Goal: Task Accomplishment & Management: Manage account settings

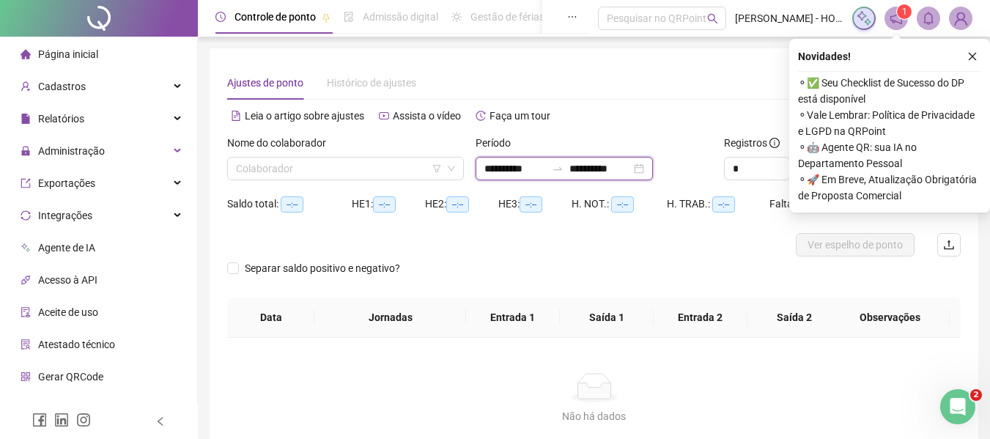
click at [610, 170] on input "**********" at bounding box center [600, 169] width 62 height 16
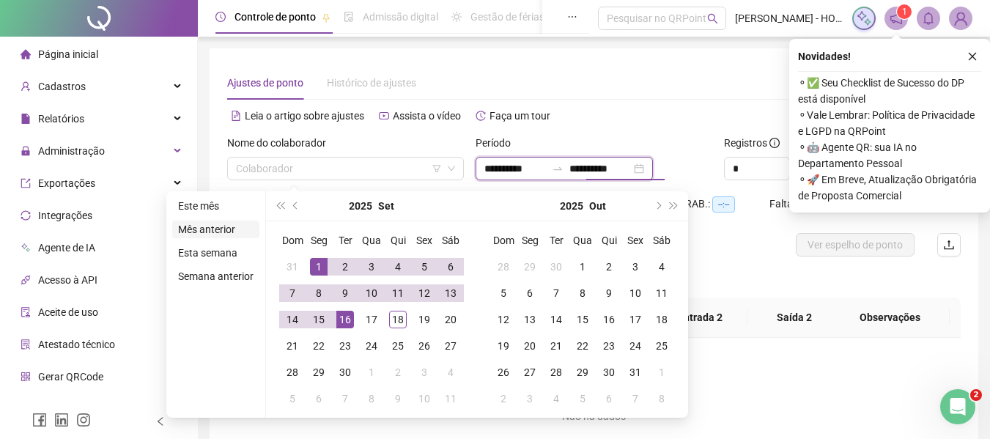
type input "**********"
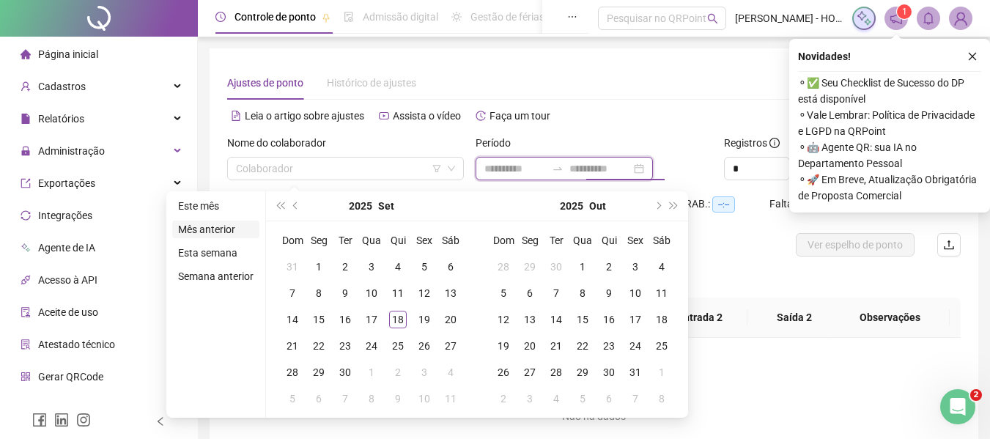
type input "**********"
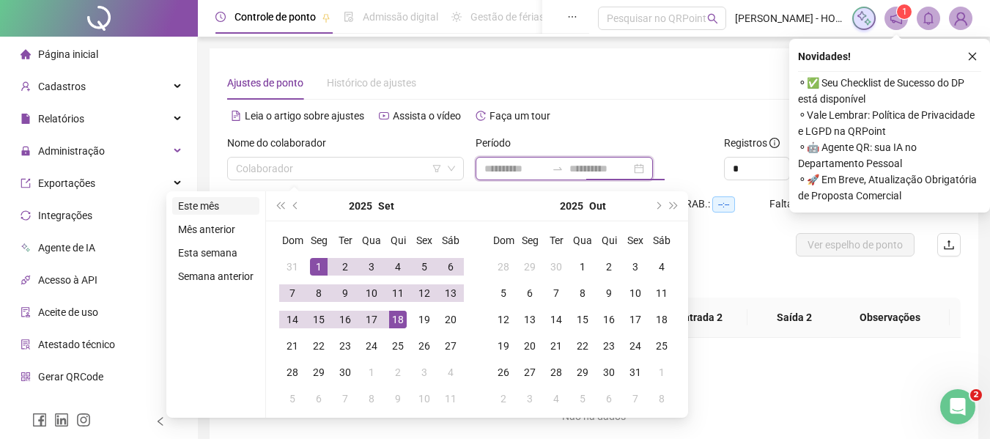
type input "**********"
click at [206, 210] on li "Este mês" at bounding box center [215, 206] width 87 height 18
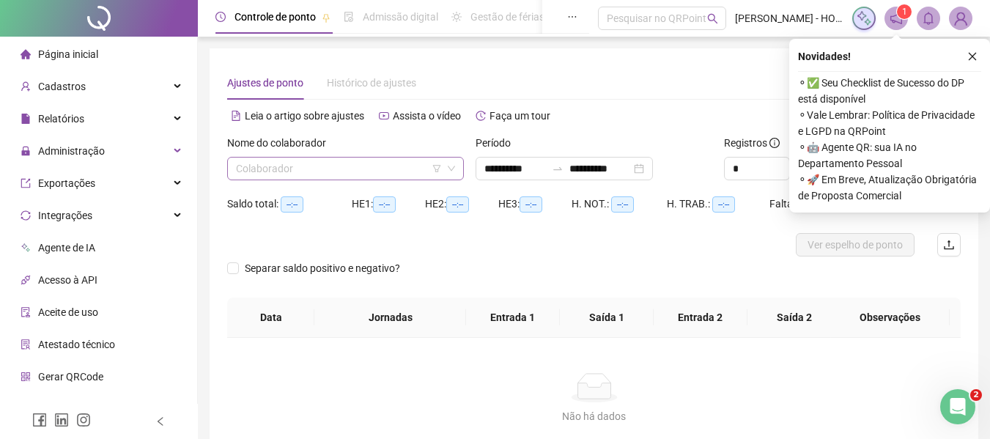
click at [356, 170] on input "search" at bounding box center [339, 169] width 206 height 22
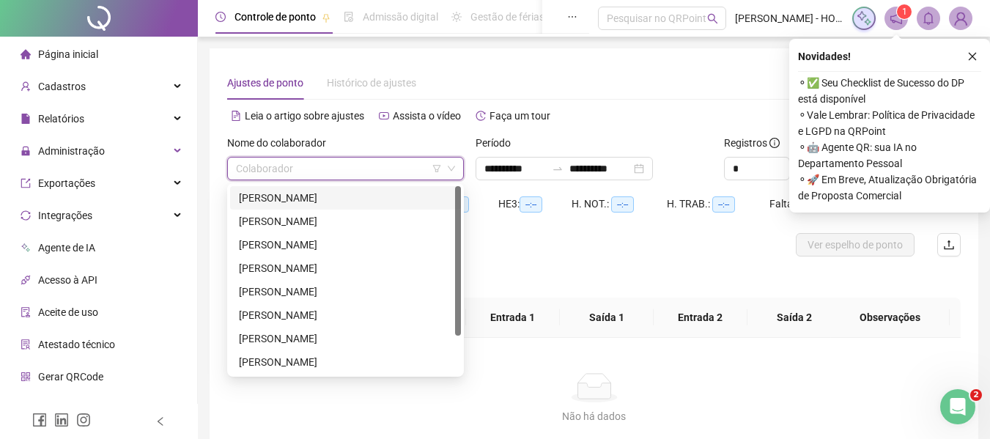
click at [353, 201] on div "[PERSON_NAME]" at bounding box center [345, 198] width 213 height 16
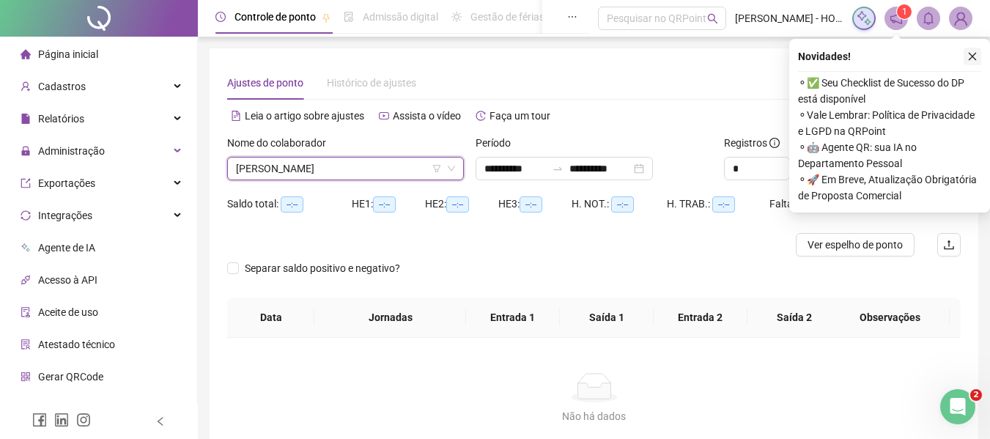
click at [978, 62] on button "button" at bounding box center [973, 57] width 18 height 18
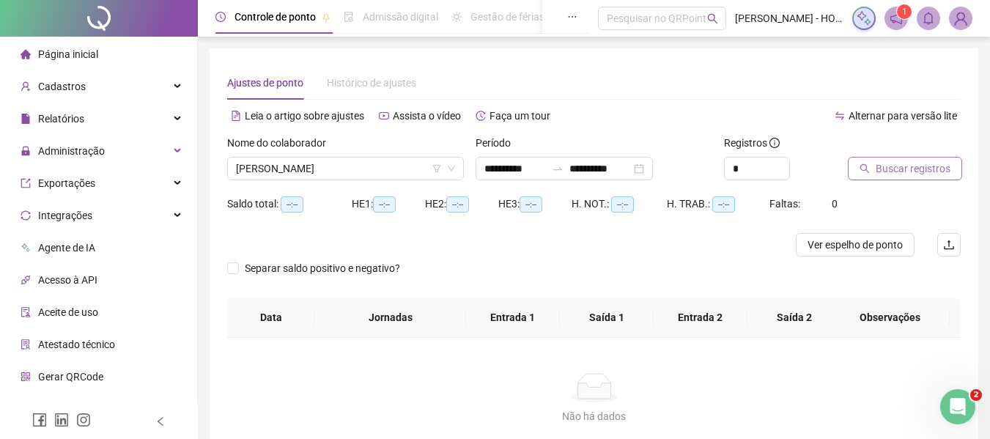
click at [890, 172] on span "Buscar registros" at bounding box center [913, 169] width 75 height 16
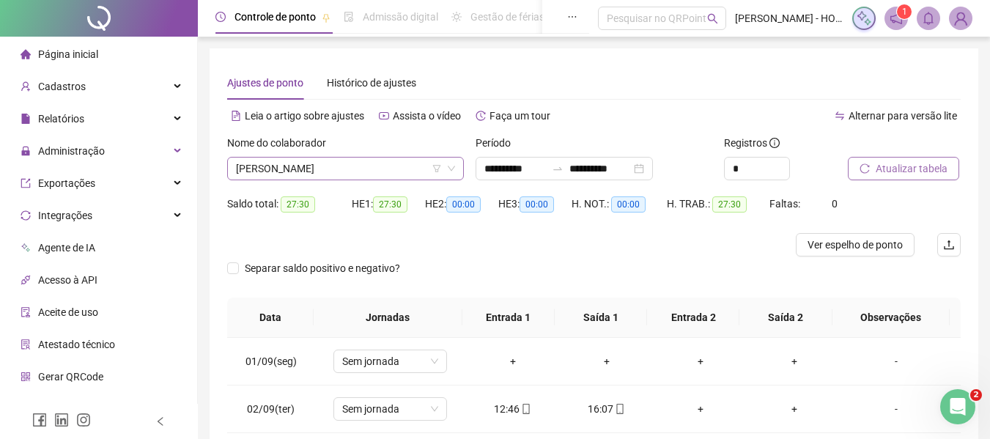
click at [373, 168] on span "[PERSON_NAME]" at bounding box center [345, 169] width 219 height 22
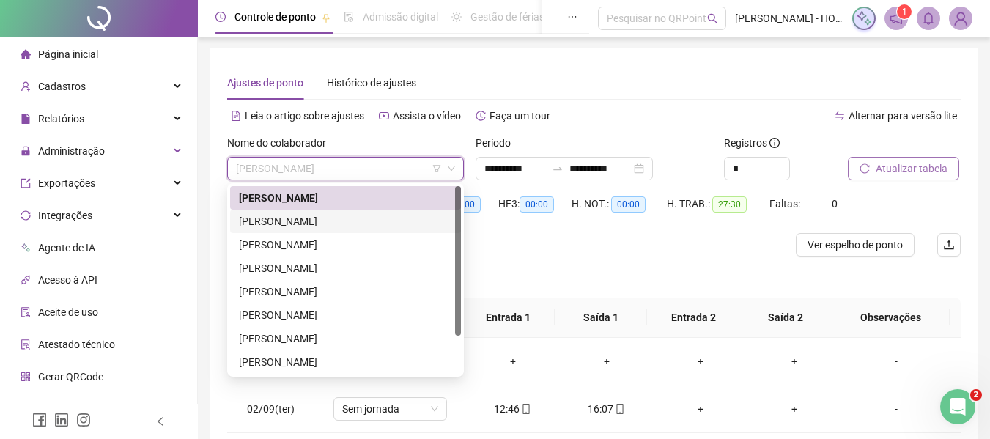
click at [368, 218] on div "[PERSON_NAME]" at bounding box center [345, 221] width 213 height 16
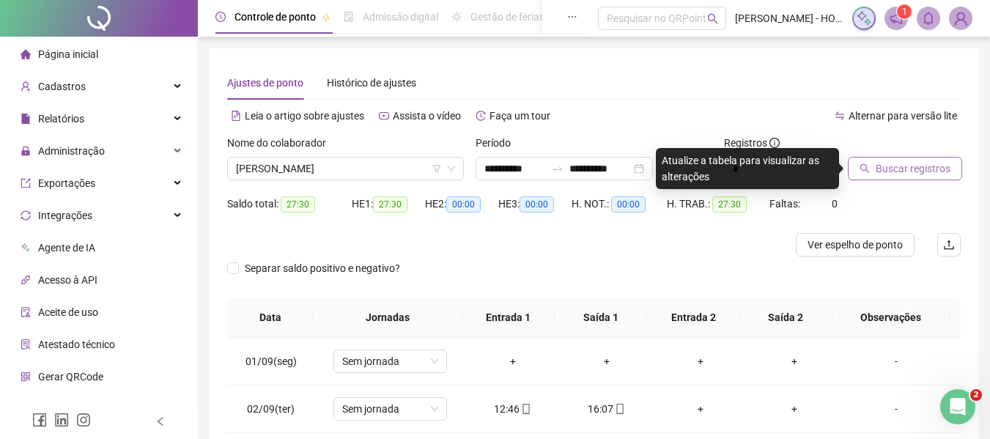
click at [897, 164] on span "Buscar registros" at bounding box center [913, 169] width 75 height 16
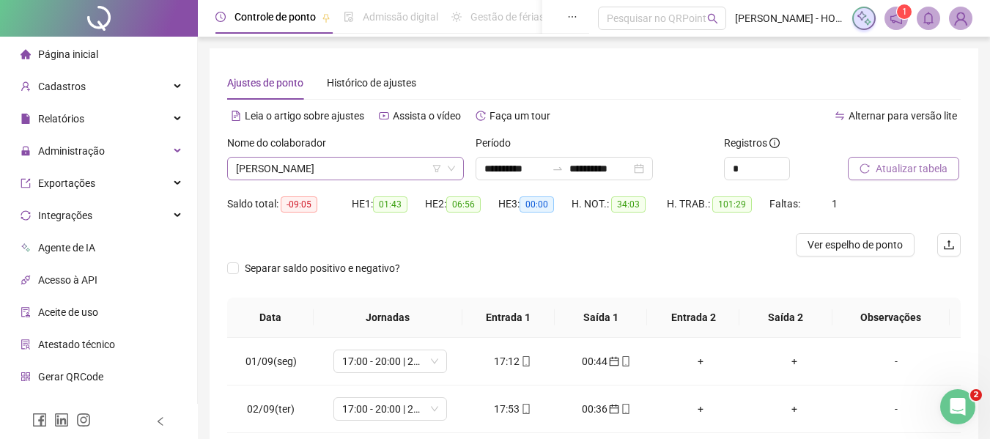
click at [363, 166] on span "[PERSON_NAME]" at bounding box center [345, 169] width 219 height 22
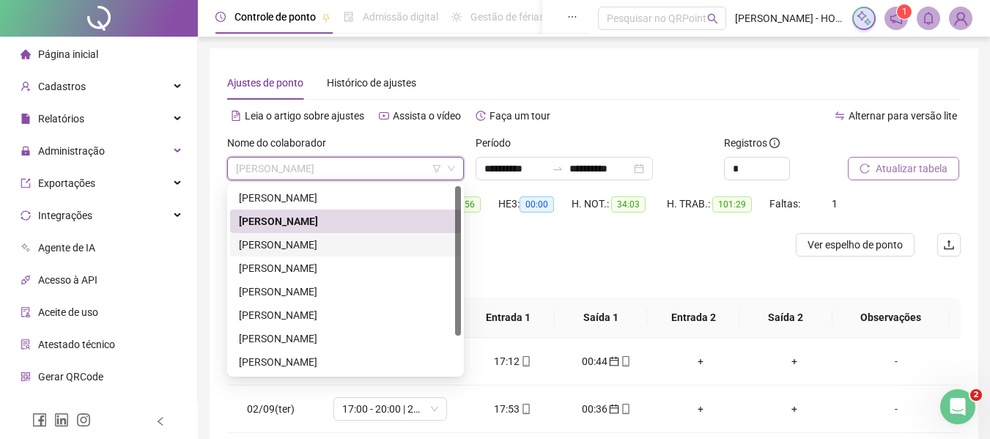
click at [367, 250] on div "[PERSON_NAME]" at bounding box center [345, 245] width 213 height 16
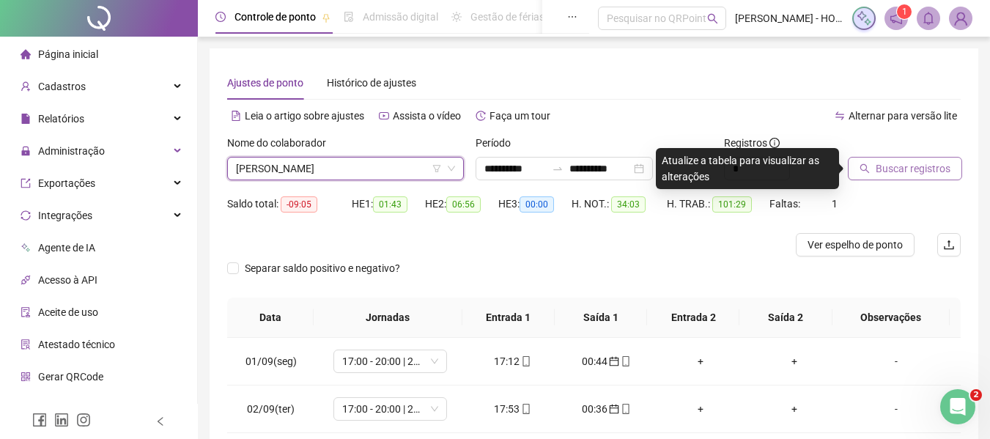
click at [878, 165] on span "Buscar registros" at bounding box center [913, 169] width 75 height 16
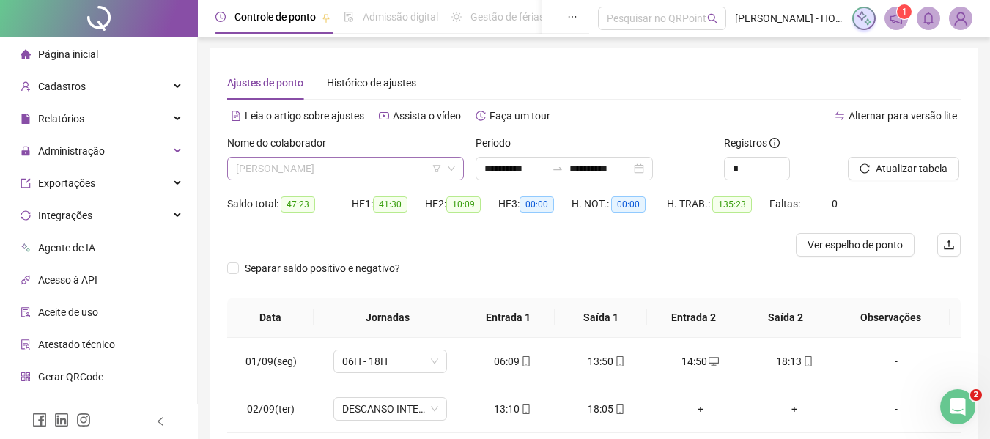
click at [403, 170] on span "[PERSON_NAME]" at bounding box center [345, 169] width 219 height 22
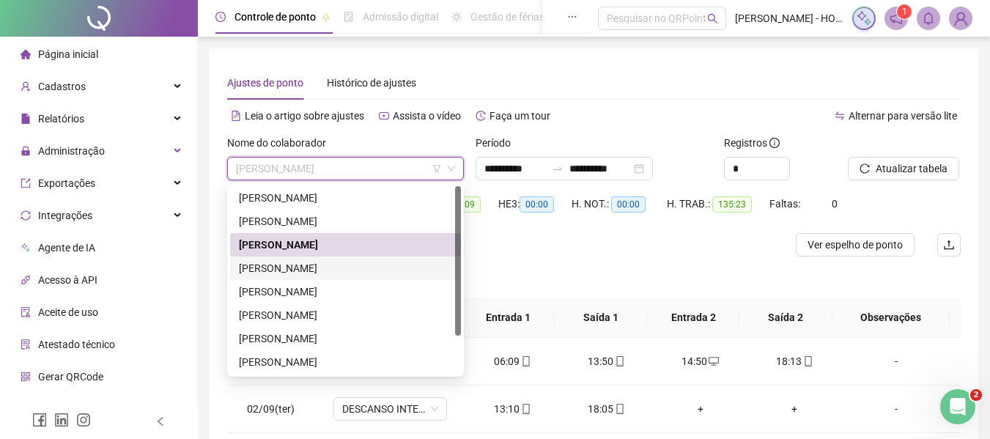
click at [400, 268] on div "[PERSON_NAME]" at bounding box center [345, 268] width 213 height 16
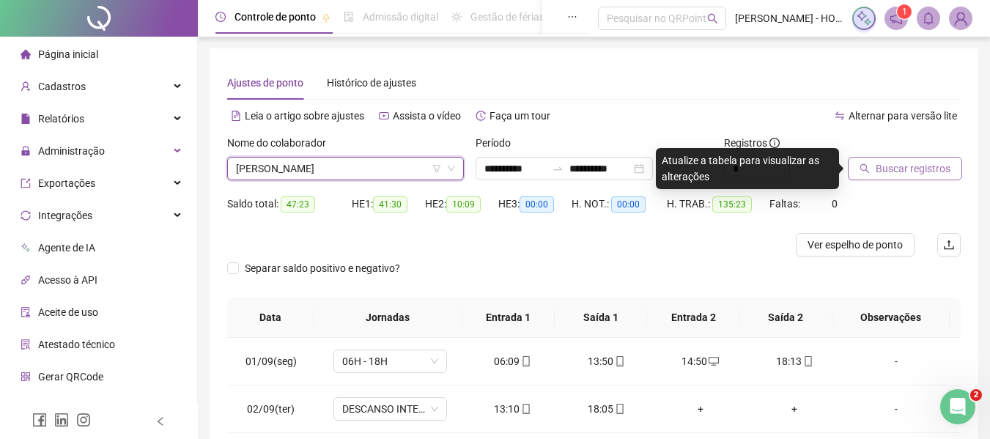
click at [931, 169] on span "Buscar registros" at bounding box center [913, 169] width 75 height 16
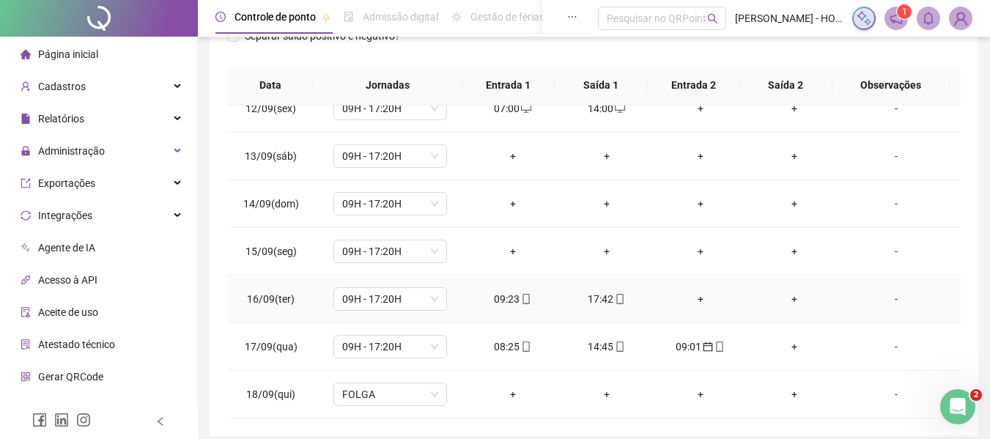
scroll to position [310, 0]
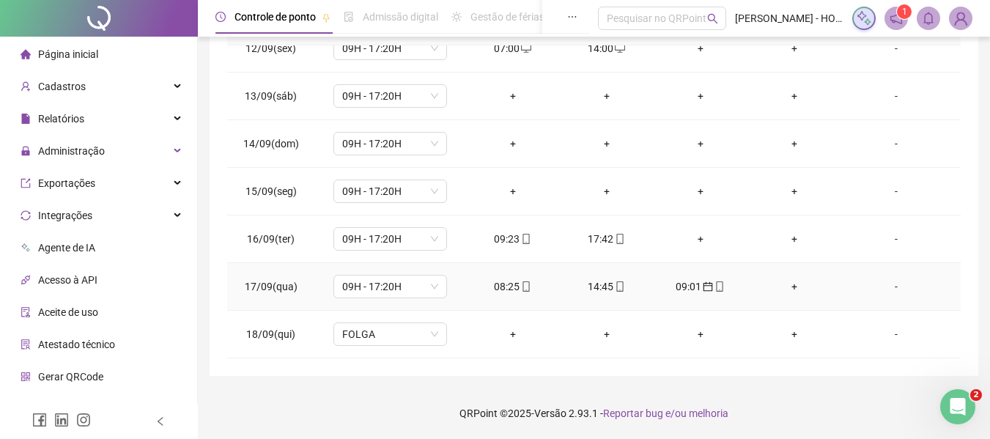
click at [671, 287] on div "09:01" at bounding box center [701, 287] width 70 height 16
type input "**********"
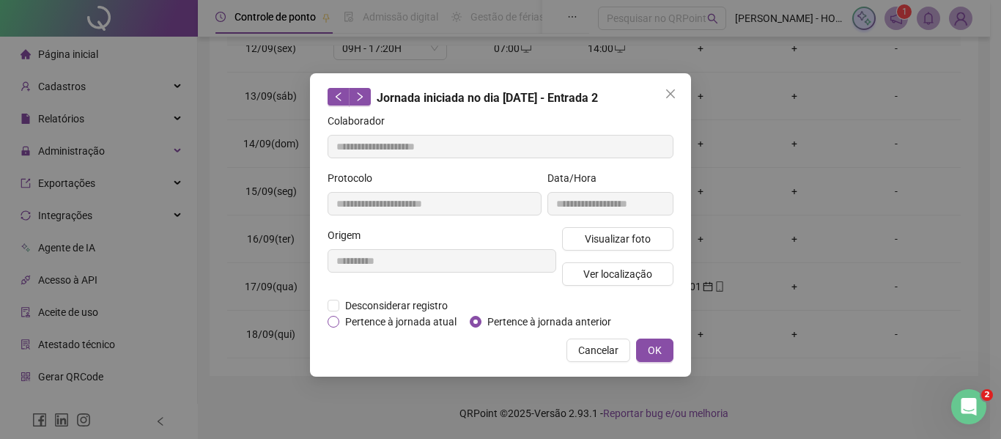
click at [419, 325] on span "Pertence à jornada atual" at bounding box center [400, 322] width 123 height 16
click at [667, 345] on button "OK" at bounding box center [654, 350] width 37 height 23
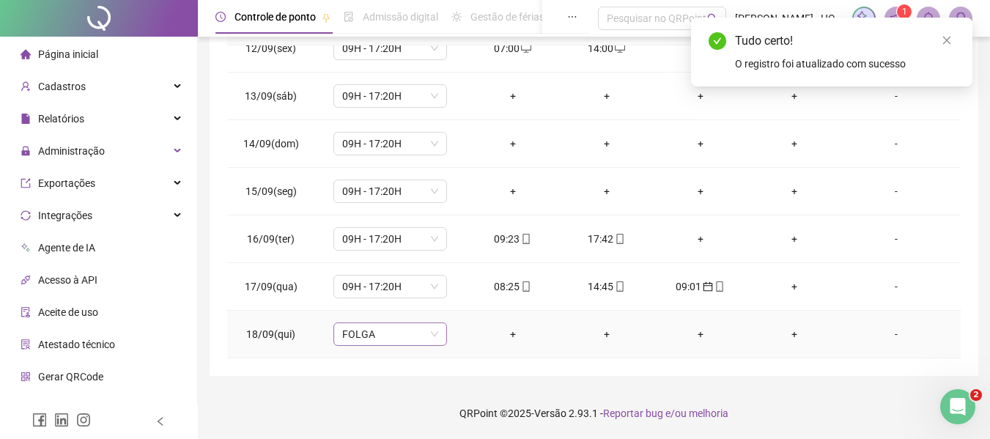
click at [399, 333] on span "FOLGA" at bounding box center [390, 334] width 96 height 22
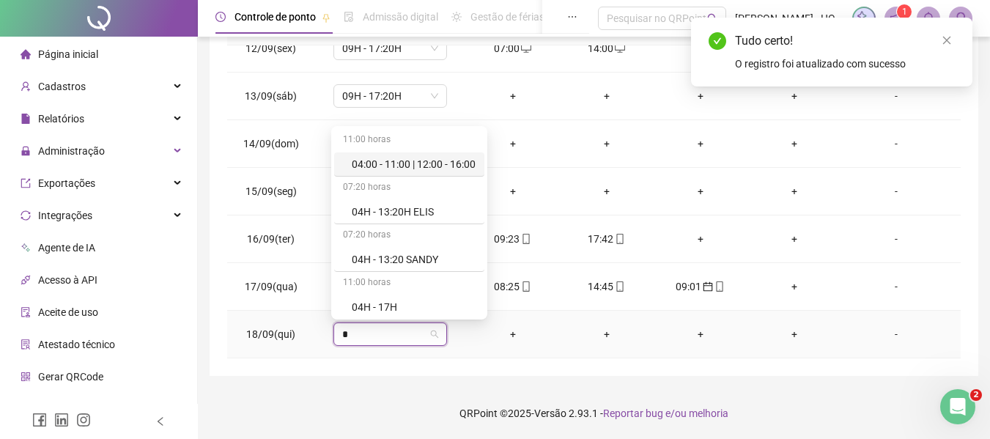
type input "**"
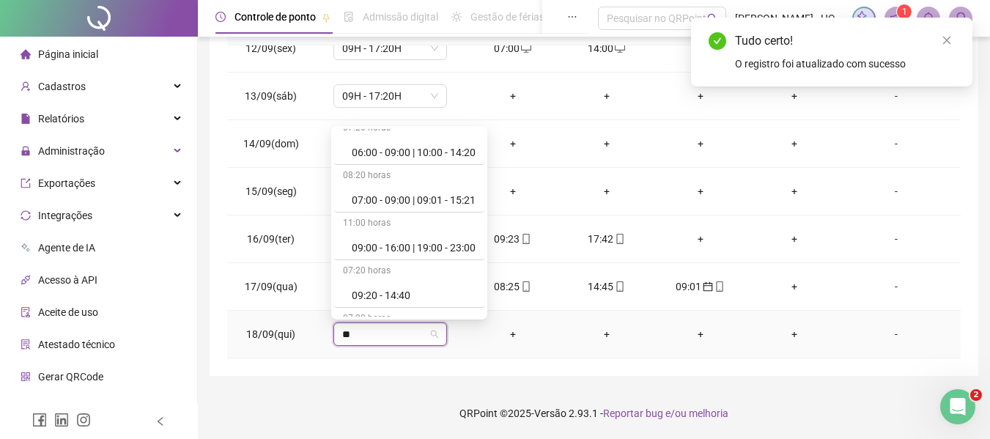
scroll to position [193, 0]
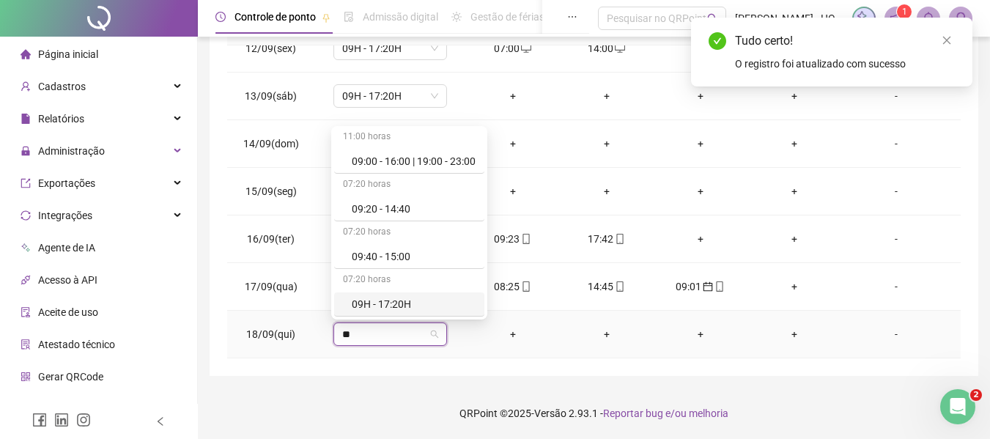
click at [440, 314] on div "09H - 17:20H" at bounding box center [409, 304] width 150 height 24
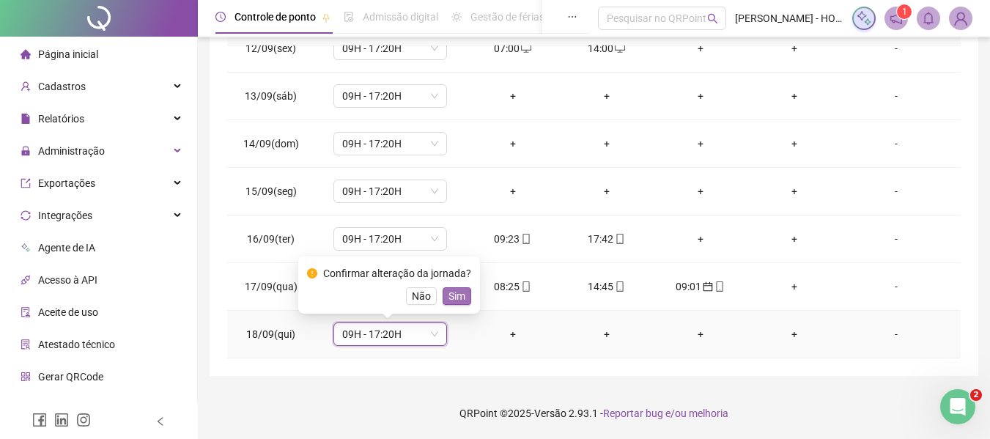
click at [455, 297] on span "Sim" at bounding box center [457, 296] width 17 height 16
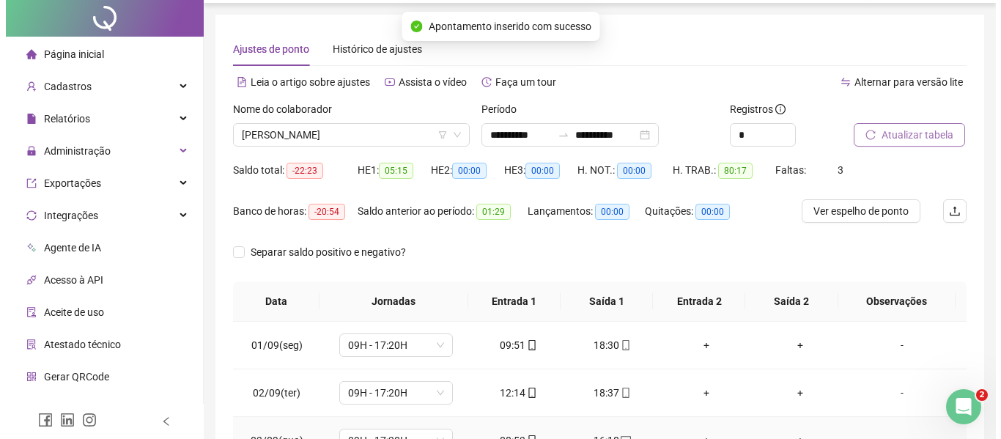
scroll to position [0, 0]
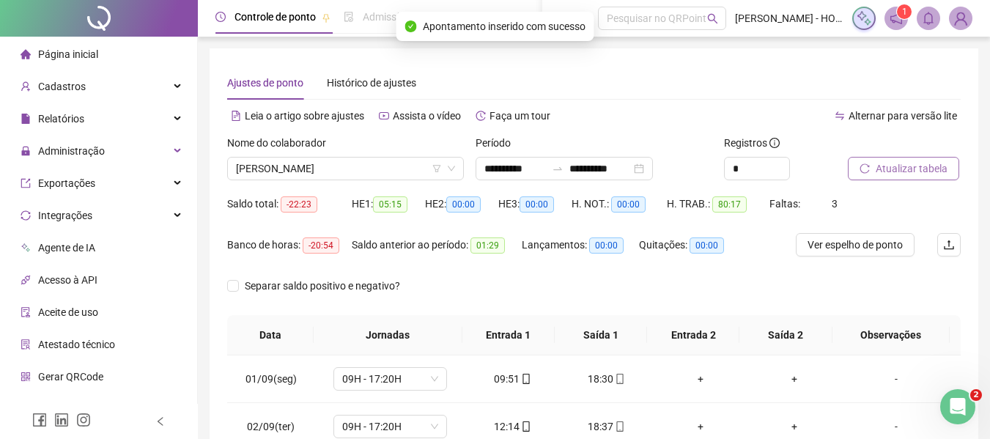
click at [918, 184] on div "Atualizar tabela" at bounding box center [904, 163] width 125 height 57
click at [922, 166] on span "Atualizar tabela" at bounding box center [912, 169] width 72 height 16
click at [384, 174] on span "[PERSON_NAME]" at bounding box center [345, 169] width 219 height 22
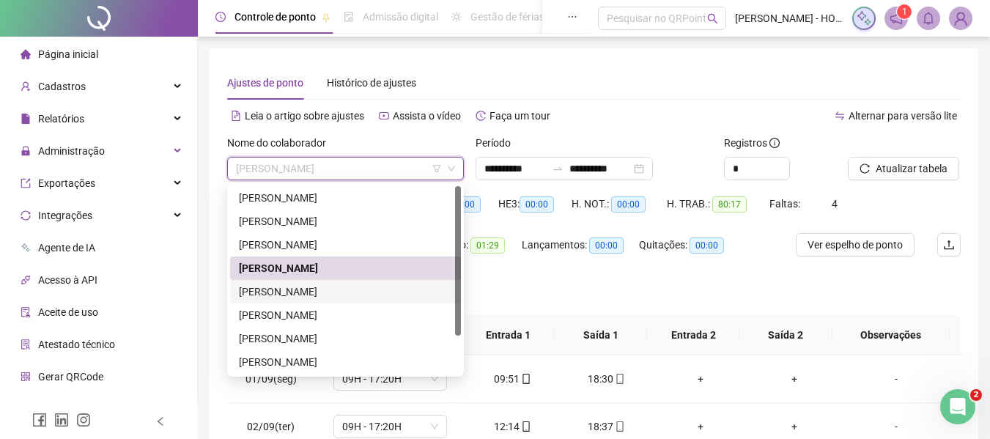
click at [364, 290] on div "[PERSON_NAME]" at bounding box center [345, 292] width 213 height 16
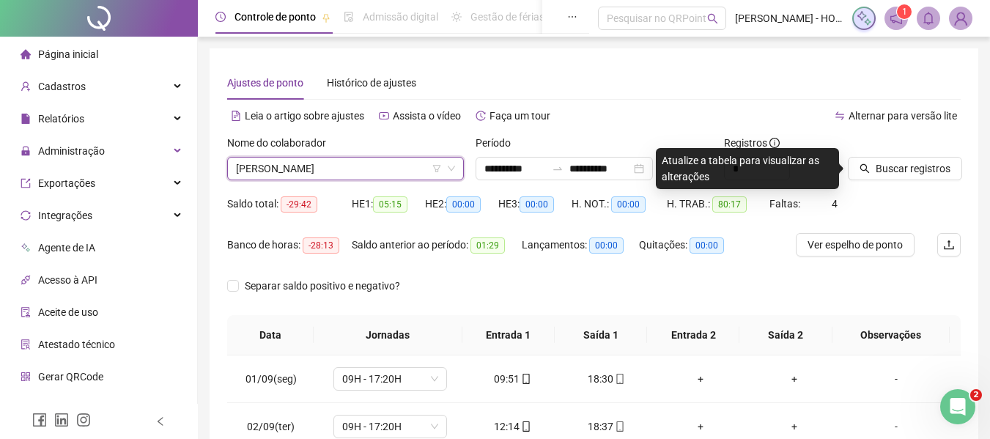
click at [915, 184] on div "Buscar registros" at bounding box center [904, 163] width 125 height 57
click at [924, 157] on button "Buscar registros" at bounding box center [905, 168] width 114 height 23
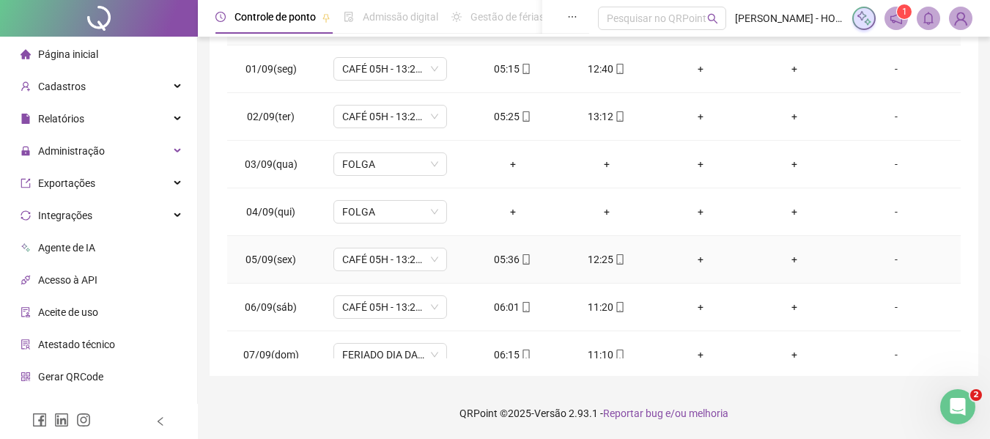
scroll to position [545, 0]
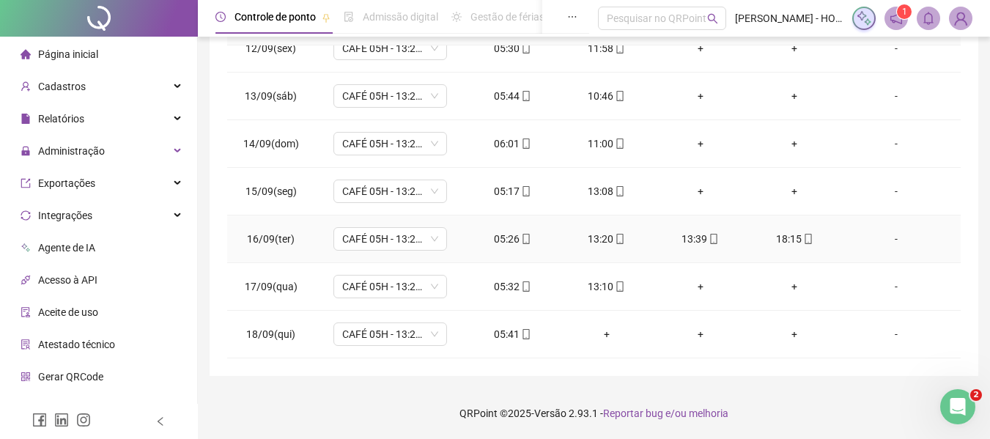
click at [709, 240] on icon "mobile" at bounding box center [714, 239] width 10 height 10
type input "**********"
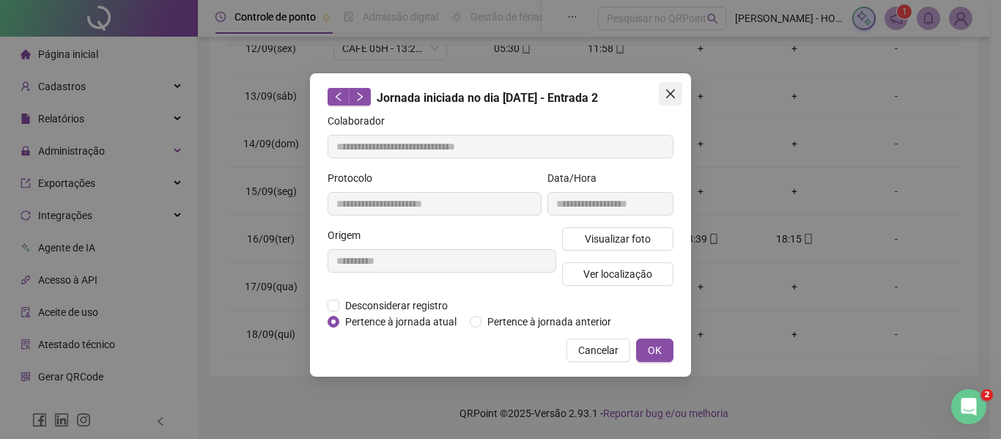
click at [668, 92] on icon "close" at bounding box center [671, 94] width 12 height 12
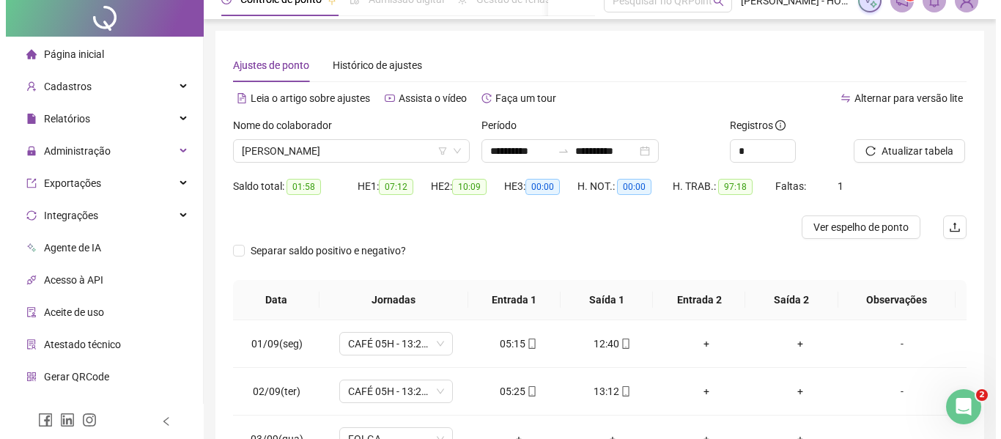
scroll to position [0, 0]
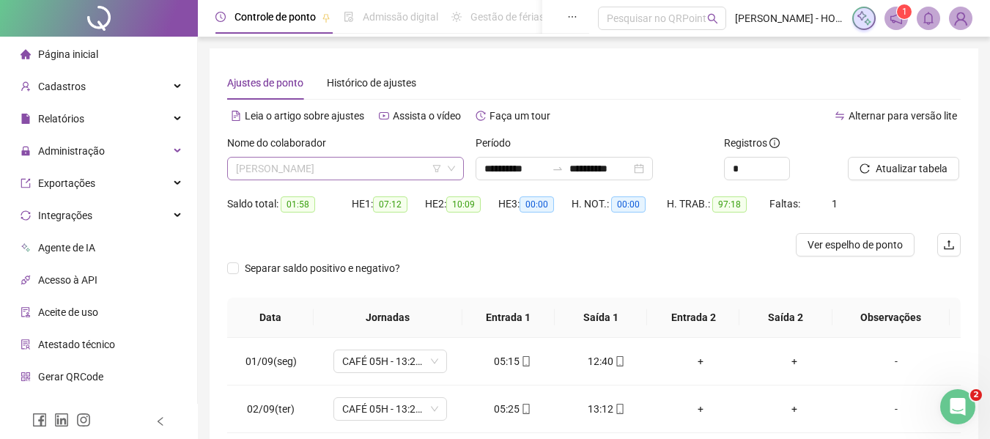
click at [342, 162] on span "[PERSON_NAME]" at bounding box center [345, 169] width 219 height 22
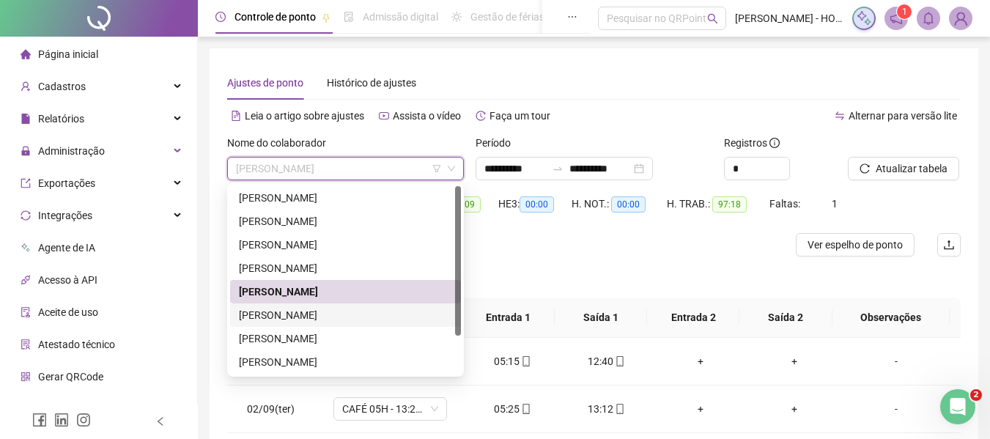
click at [311, 319] on div "[PERSON_NAME]" at bounding box center [345, 315] width 213 height 16
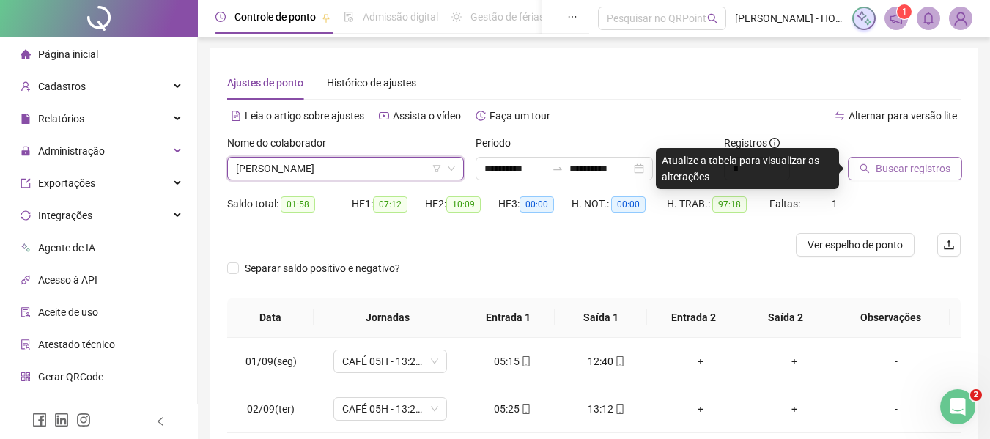
click at [921, 158] on button "Buscar registros" at bounding box center [905, 168] width 114 height 23
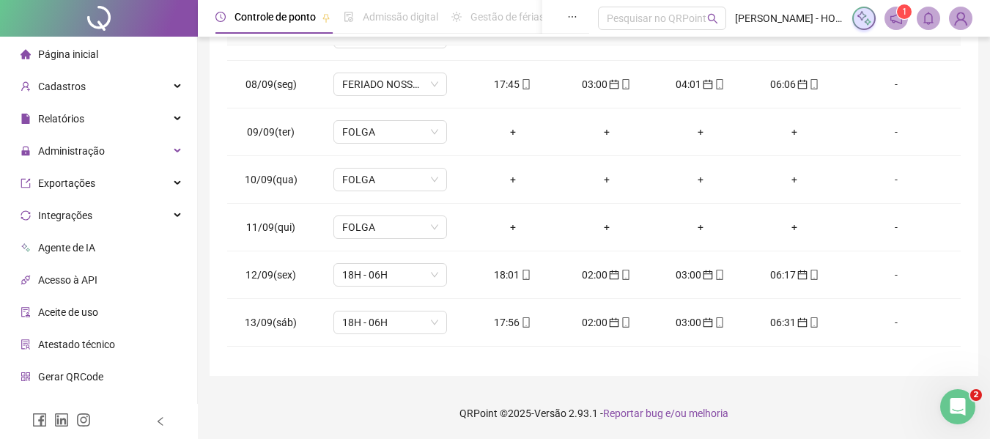
scroll to position [545, 0]
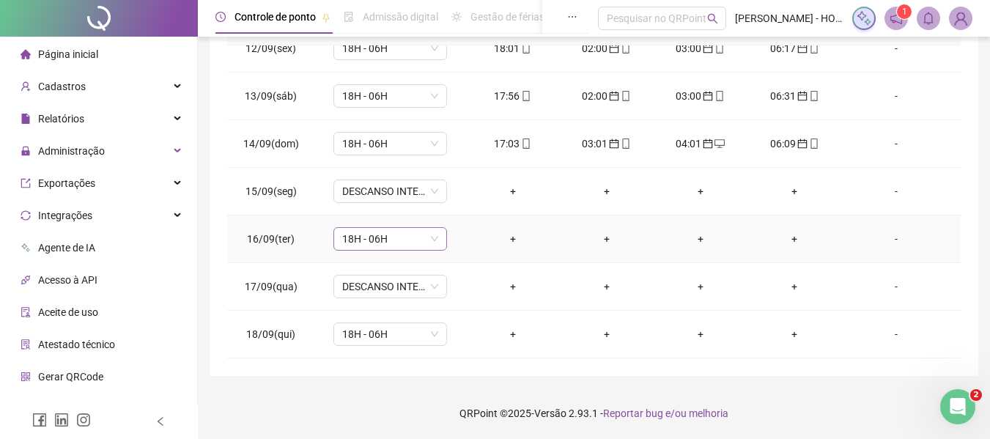
click at [409, 237] on span "18H - 06H" at bounding box center [390, 239] width 96 height 22
type input "*"
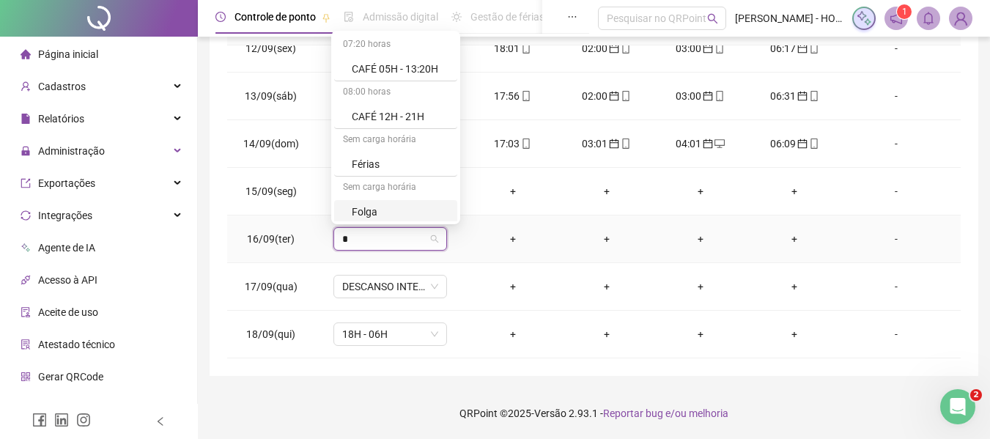
click at [406, 207] on div "Folga" at bounding box center [400, 212] width 97 height 16
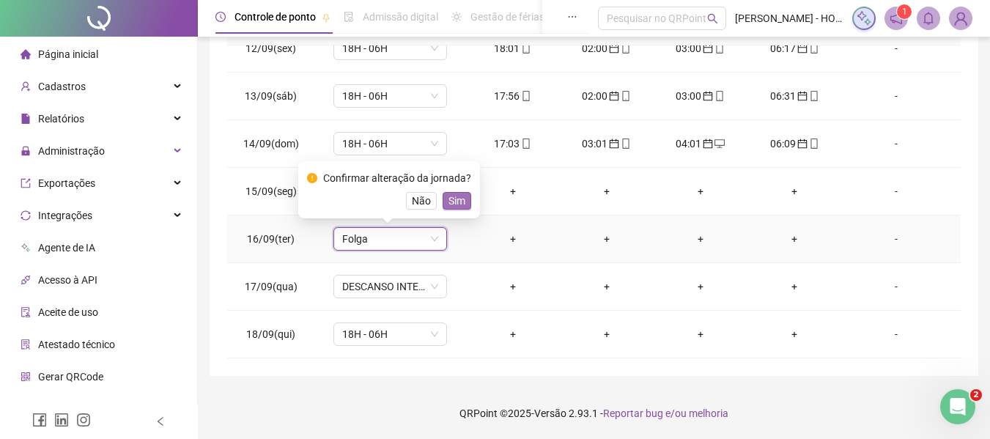
click at [450, 200] on span "Sim" at bounding box center [457, 201] width 17 height 16
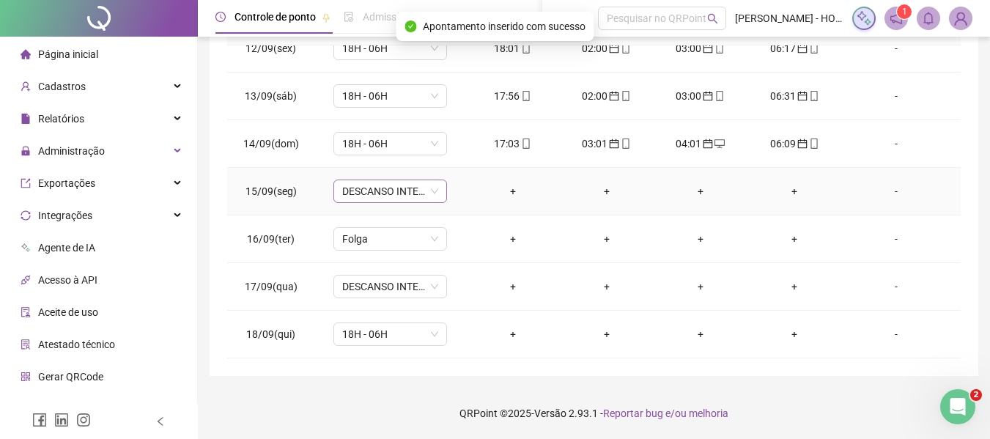
click at [427, 199] on span "DESCANSO INTER-JORNADA" at bounding box center [390, 191] width 96 height 22
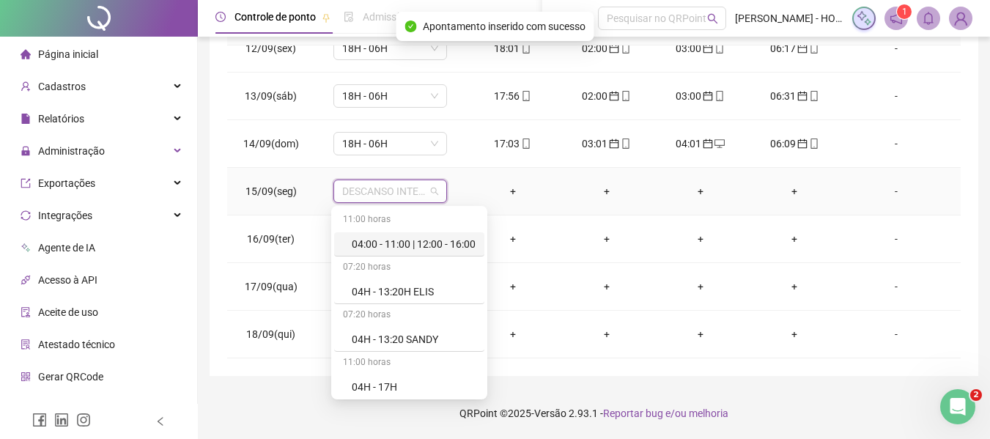
type input "*"
click at [393, 332] on div "Férias" at bounding box center [400, 339] width 97 height 16
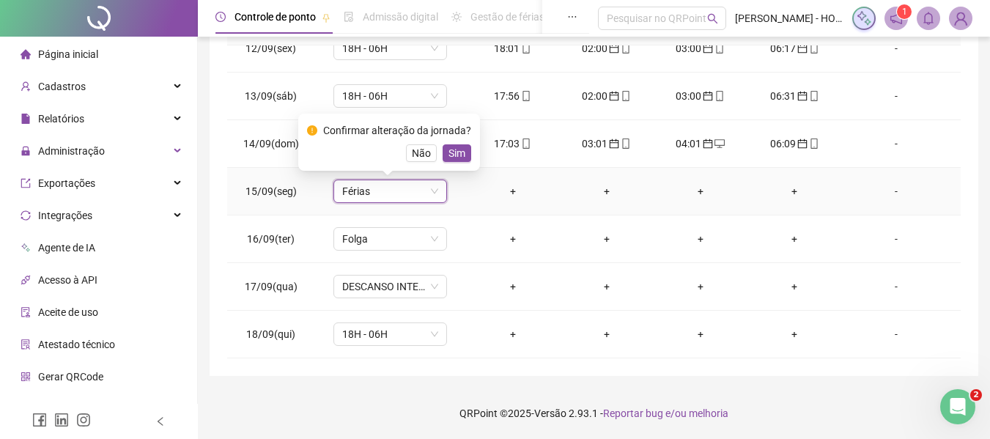
drag, startPoint x: 416, startPoint y: 153, endPoint x: 418, endPoint y: 193, distance: 39.6
click at [417, 153] on span "Não" at bounding box center [421, 153] width 19 height 16
click at [418, 193] on span "Férias" at bounding box center [390, 191] width 96 height 22
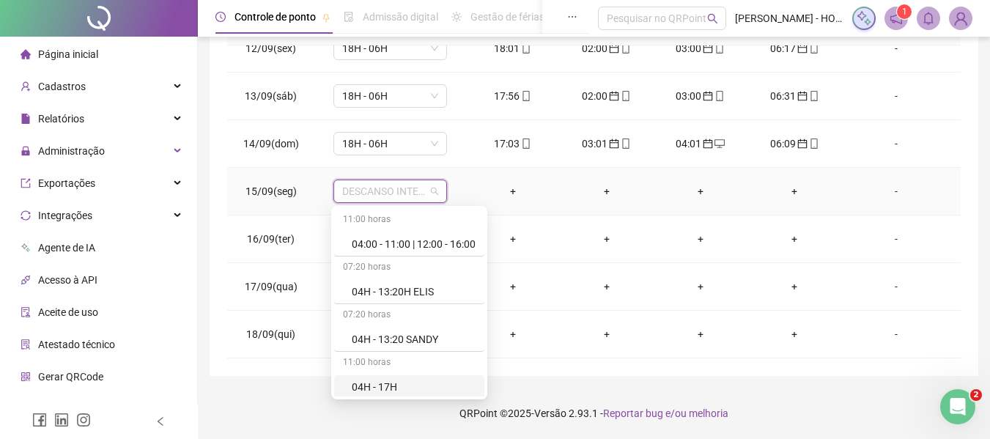
type input "*"
click at [390, 391] on div "Folga" at bounding box center [400, 387] width 97 height 16
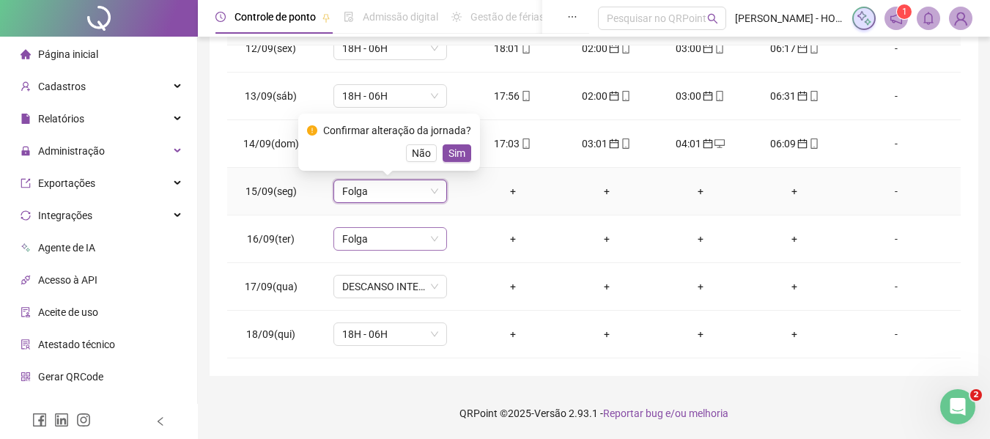
click at [451, 152] on span "Sim" at bounding box center [457, 153] width 17 height 16
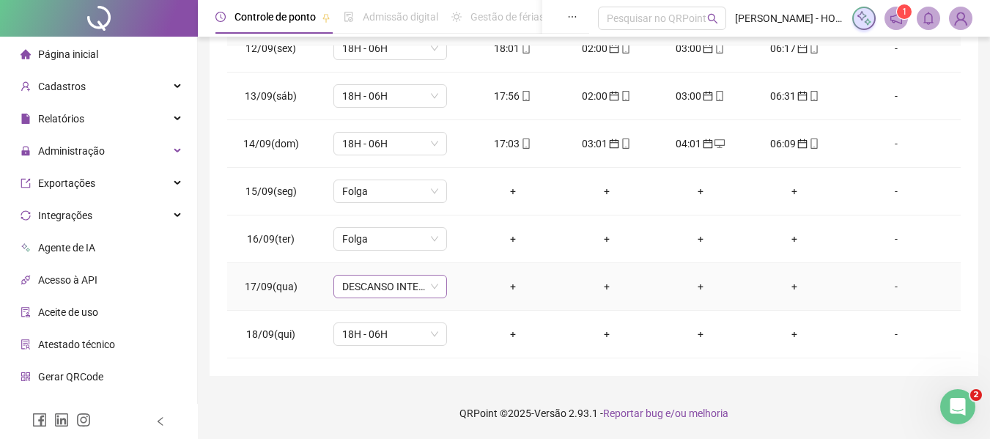
click at [418, 291] on span "DESCANSO INTER-JORNADA" at bounding box center [390, 287] width 96 height 22
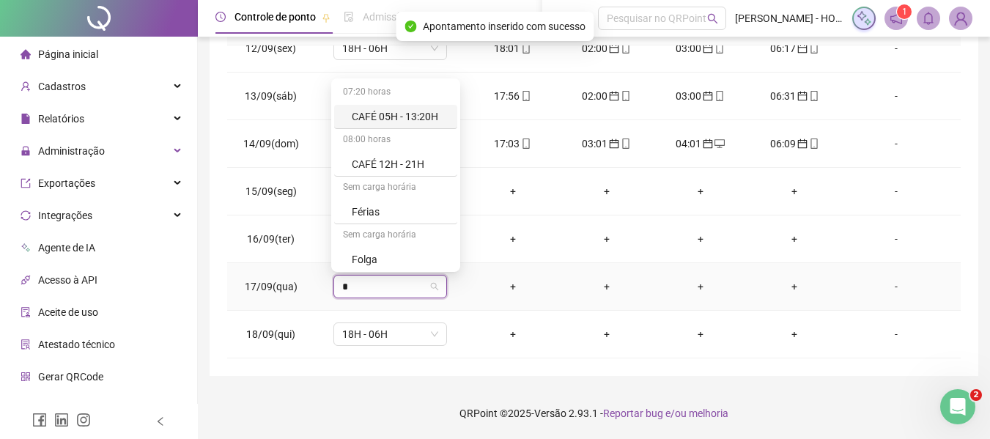
type input "*"
click at [401, 270] on div "07:20 horas CAFÉ 05H - 13:20H 08:00 horas CAFÉ 12H - 21H Sem carga horária Féri…" at bounding box center [395, 174] width 129 height 193
click at [415, 257] on div "Folga" at bounding box center [400, 259] width 97 height 16
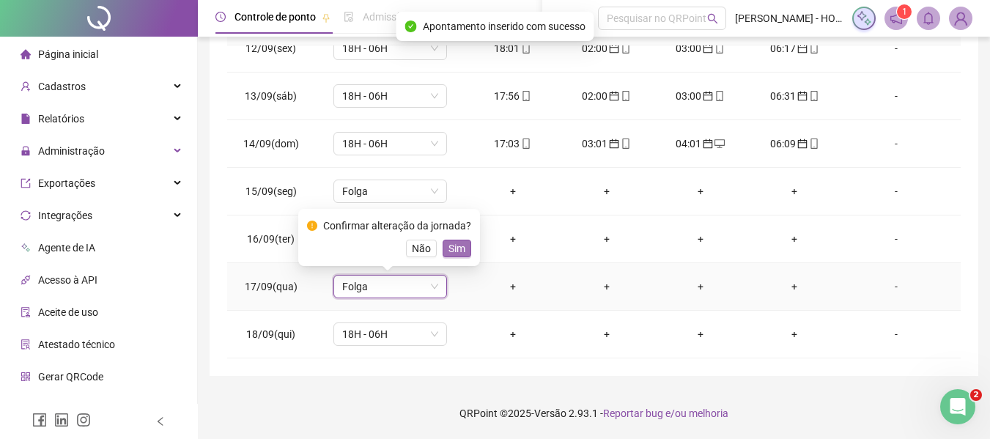
click at [454, 242] on span "Sim" at bounding box center [457, 248] width 17 height 16
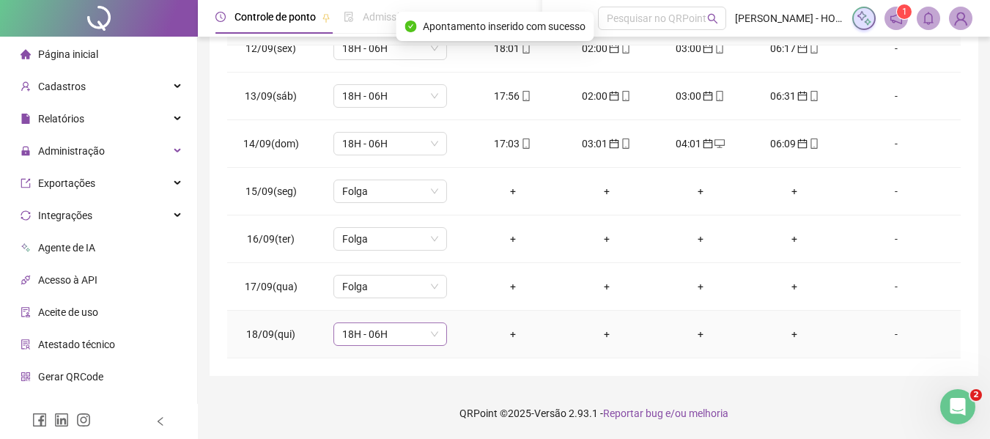
click at [417, 339] on span "18H - 06H" at bounding box center [390, 334] width 96 height 22
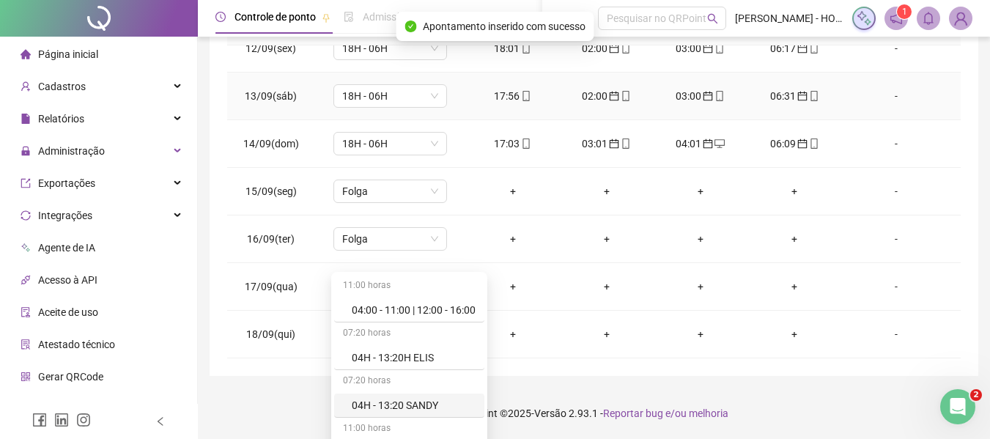
scroll to position [398, 0]
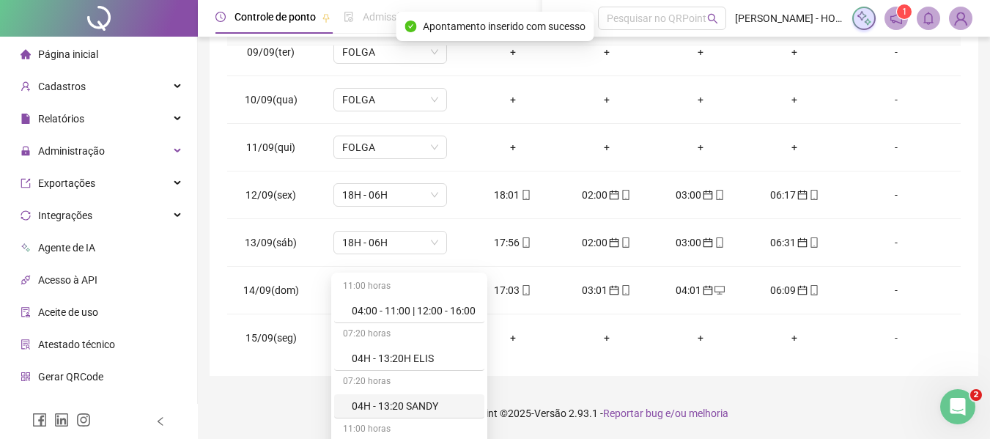
click at [974, 171] on div "**********" at bounding box center [594, 66] width 769 height 620
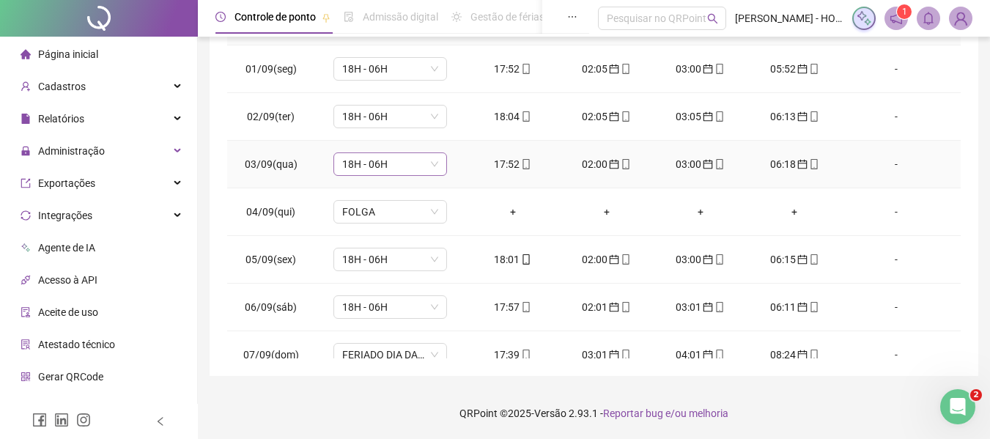
scroll to position [0, 0]
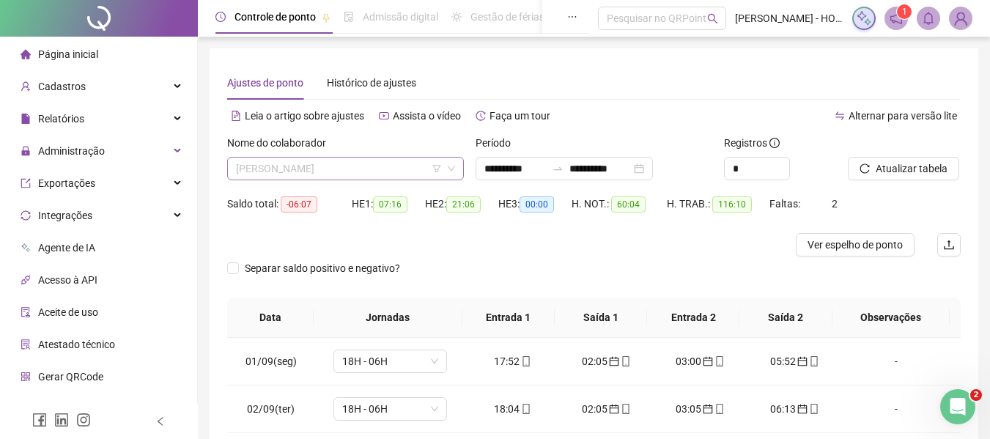
click at [380, 163] on span "[PERSON_NAME]" at bounding box center [345, 169] width 219 height 22
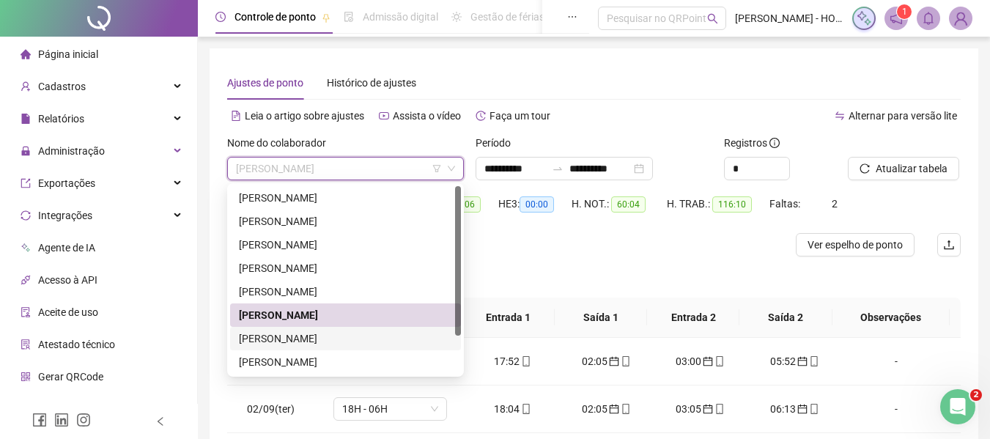
click at [374, 338] on div "[PERSON_NAME]" at bounding box center [345, 339] width 213 height 16
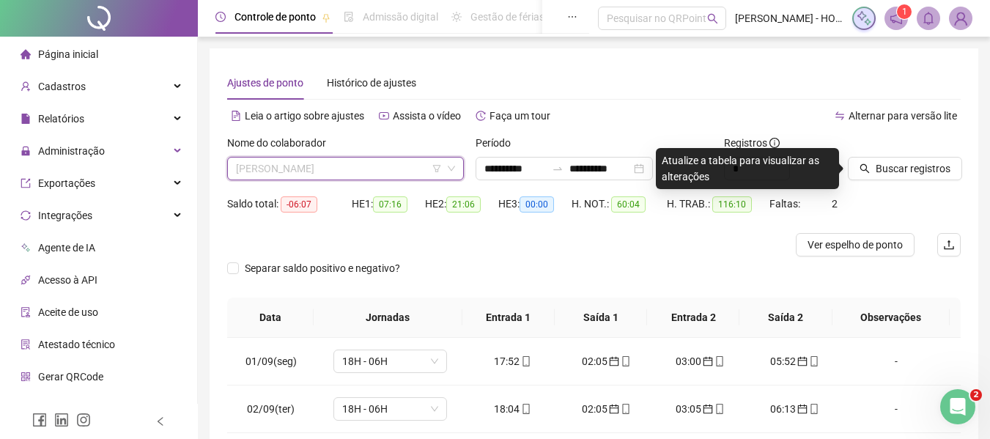
click at [366, 169] on span "[PERSON_NAME]" at bounding box center [345, 169] width 219 height 22
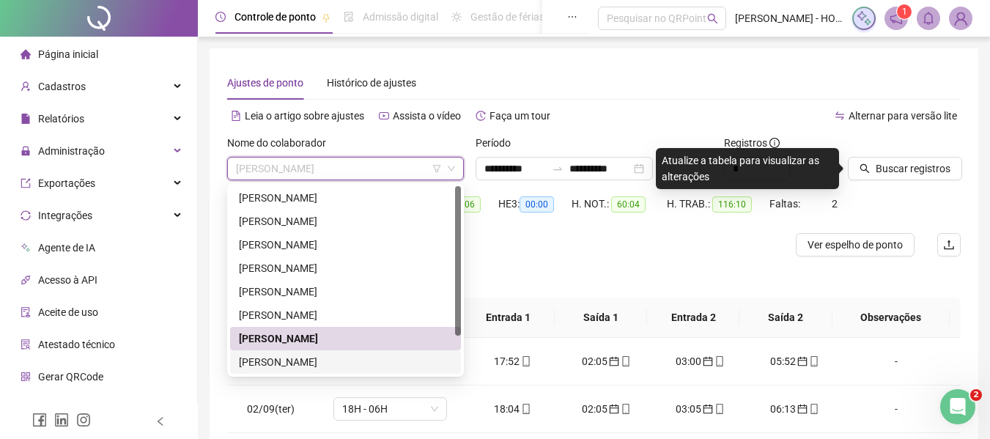
click at [331, 354] on div "[PERSON_NAME]" at bounding box center [345, 362] width 213 height 16
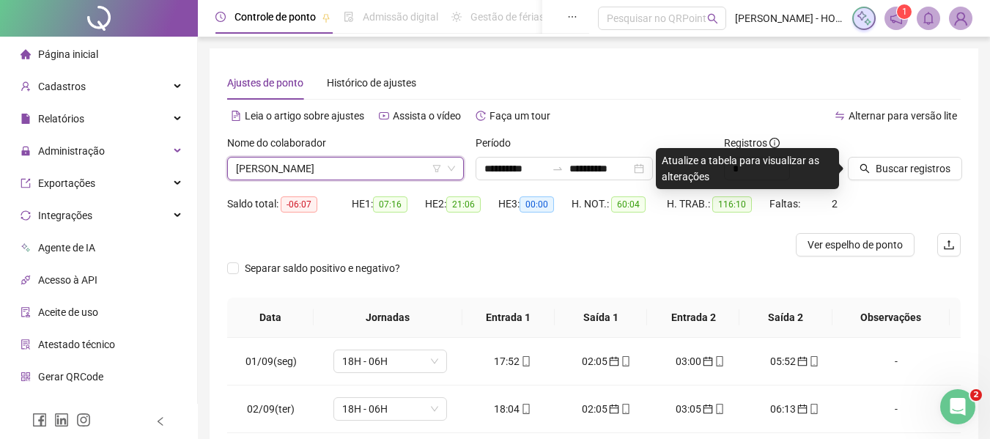
click at [932, 146] on div "Buscar registros" at bounding box center [904, 157] width 113 height 45
click at [929, 161] on span "Buscar registros" at bounding box center [913, 169] width 75 height 16
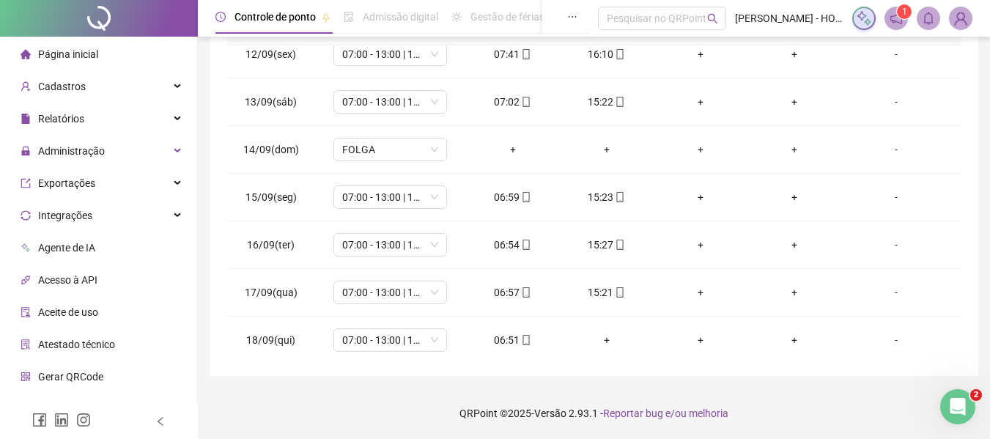
scroll to position [545, 0]
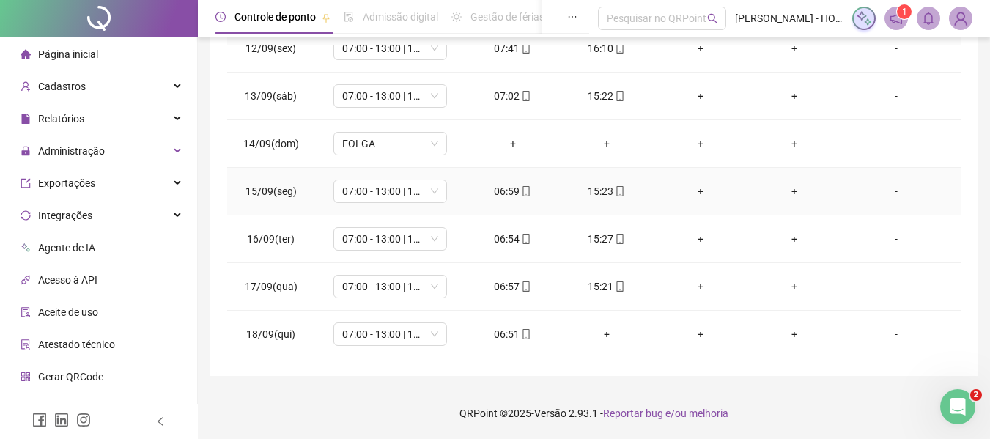
click at [693, 191] on div "+" at bounding box center [701, 191] width 70 height 16
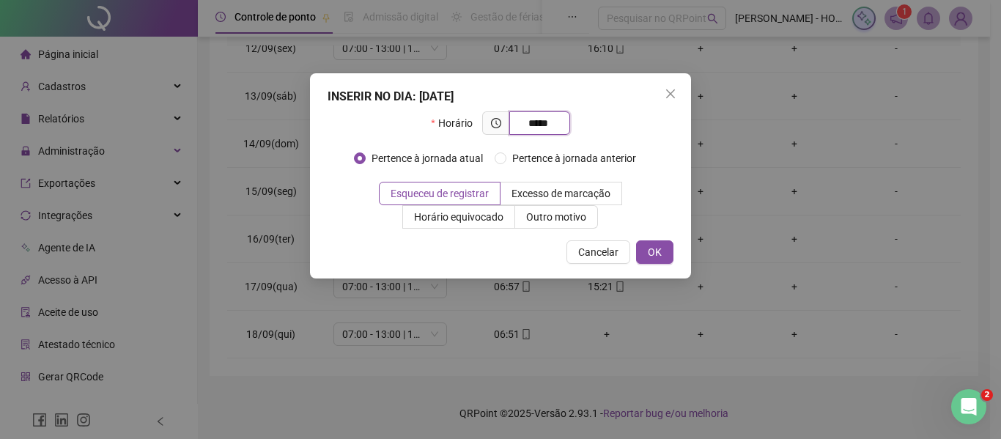
type input "*****"
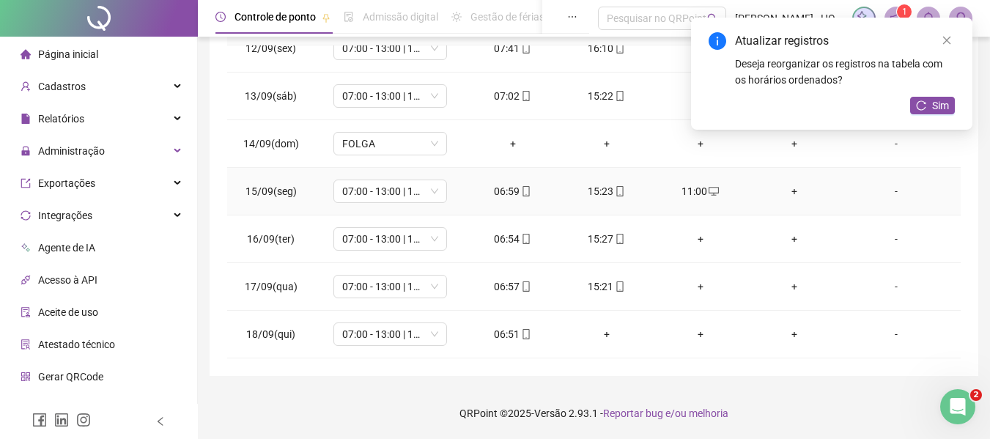
click at [800, 190] on div "+" at bounding box center [794, 191] width 70 height 16
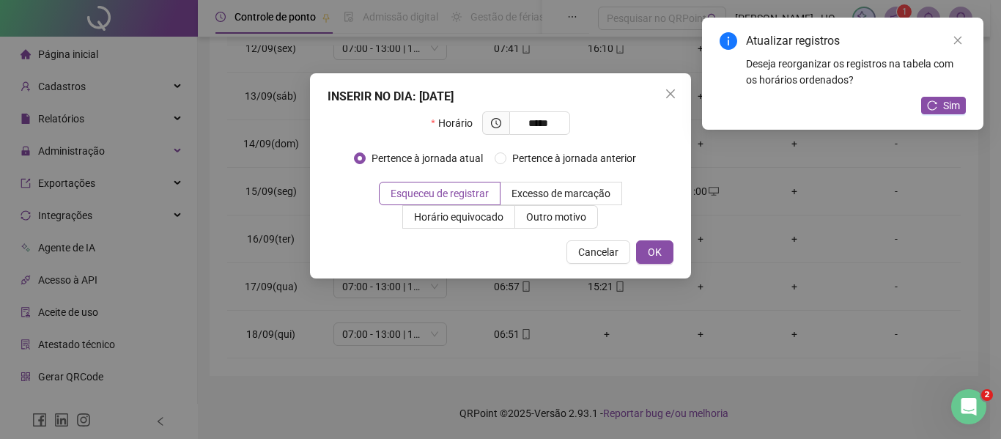
type input "*****"
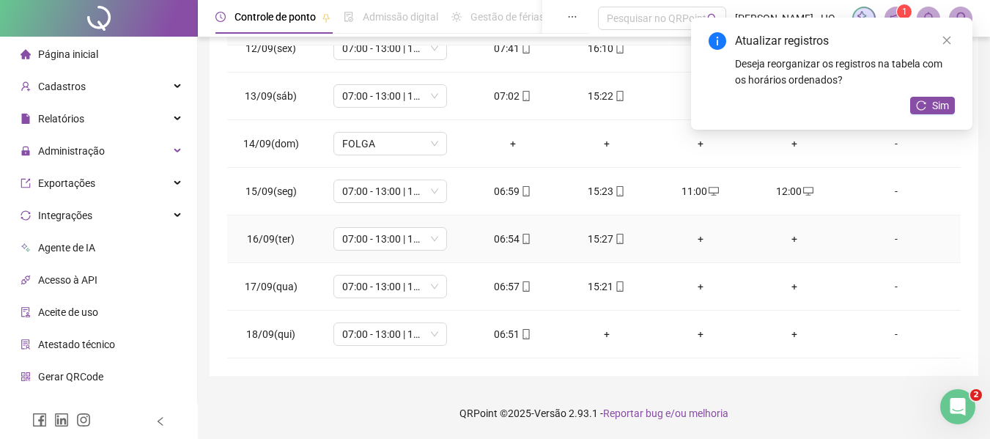
click at [689, 235] on div "+" at bounding box center [701, 239] width 70 height 16
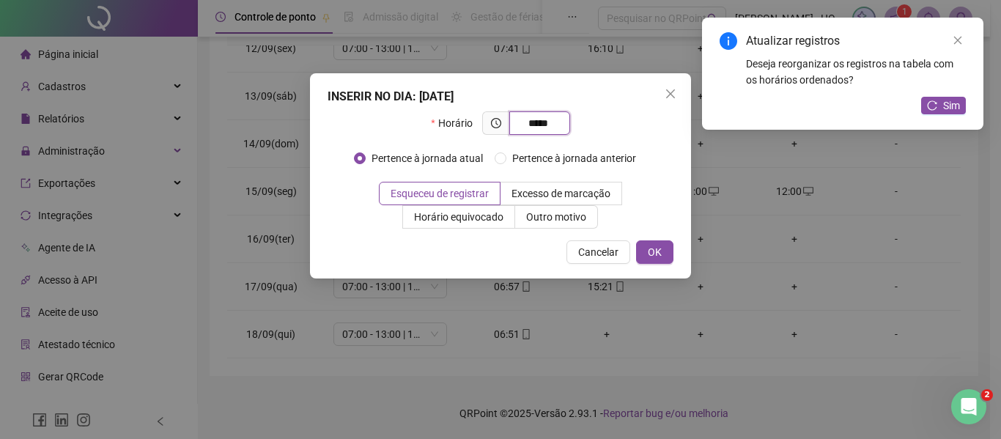
type input "*****"
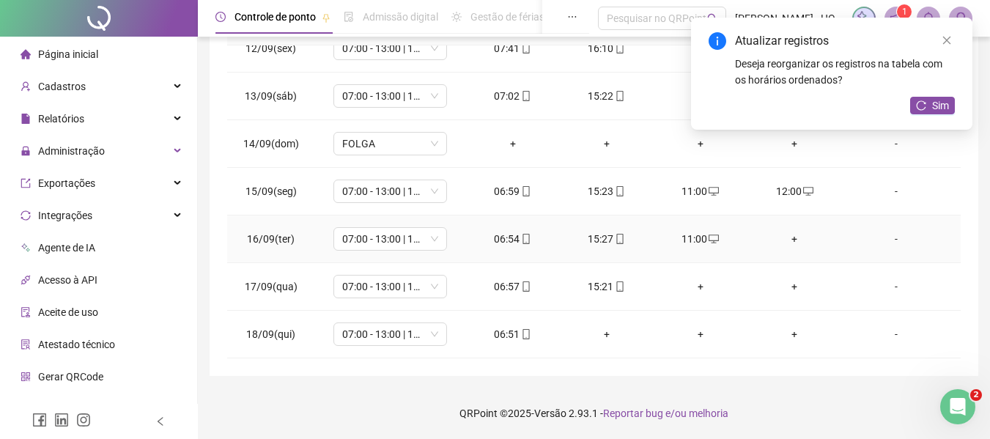
click at [784, 238] on div "+" at bounding box center [794, 239] width 70 height 16
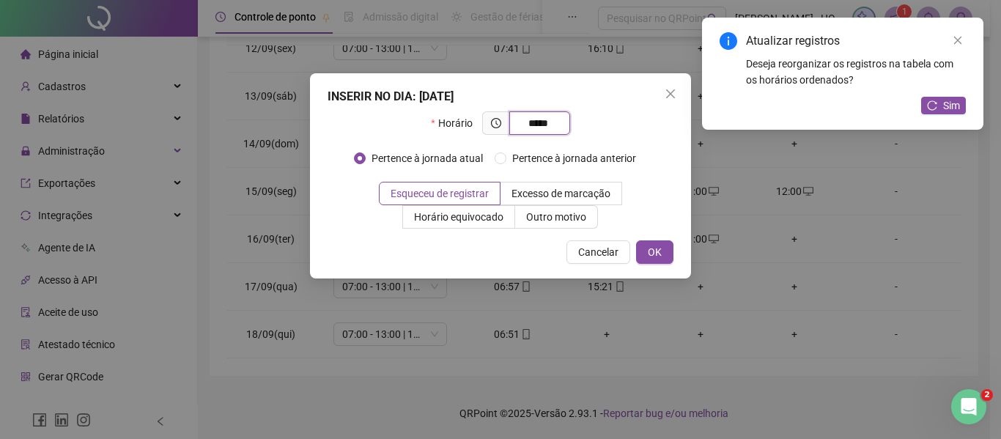
type input "*****"
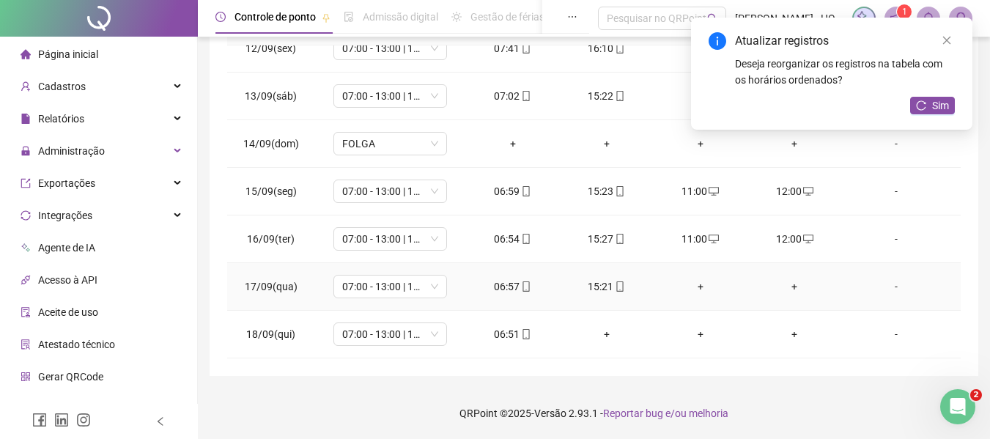
click at [690, 288] on div "+" at bounding box center [701, 287] width 70 height 16
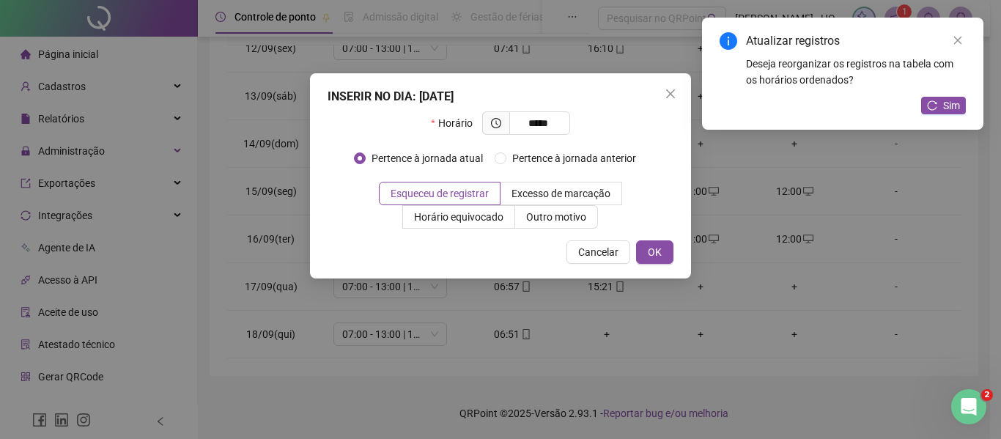
type input "*****"
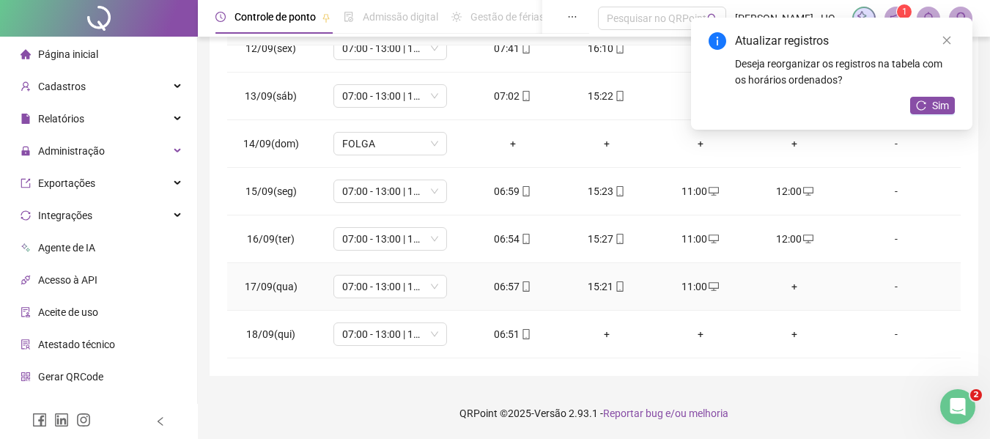
click at [679, 287] on div "11:00" at bounding box center [701, 287] width 70 height 16
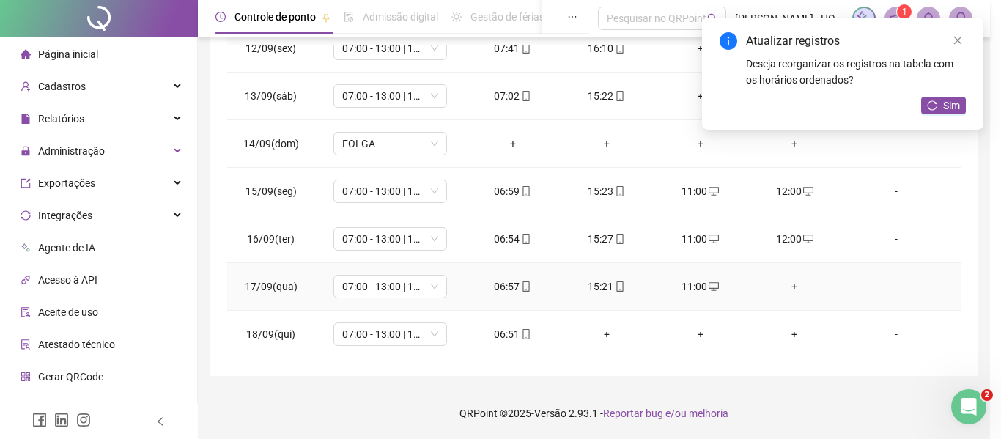
type input "**********"
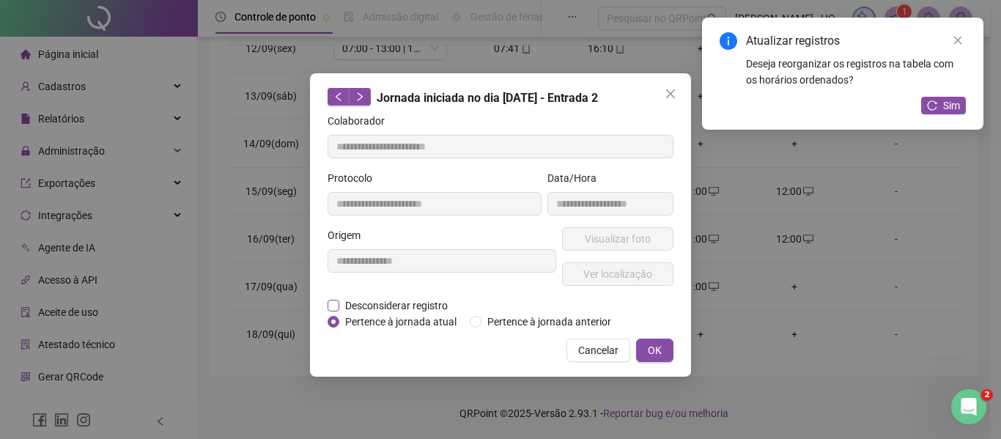
click at [388, 299] on span "Desconsiderar registro" at bounding box center [396, 306] width 114 height 16
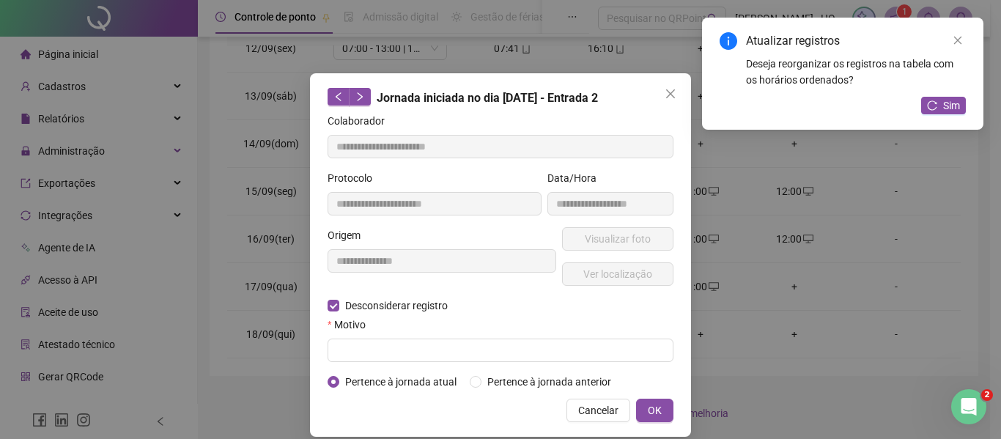
click at [588, 364] on form "**********" at bounding box center [501, 251] width 346 height 277
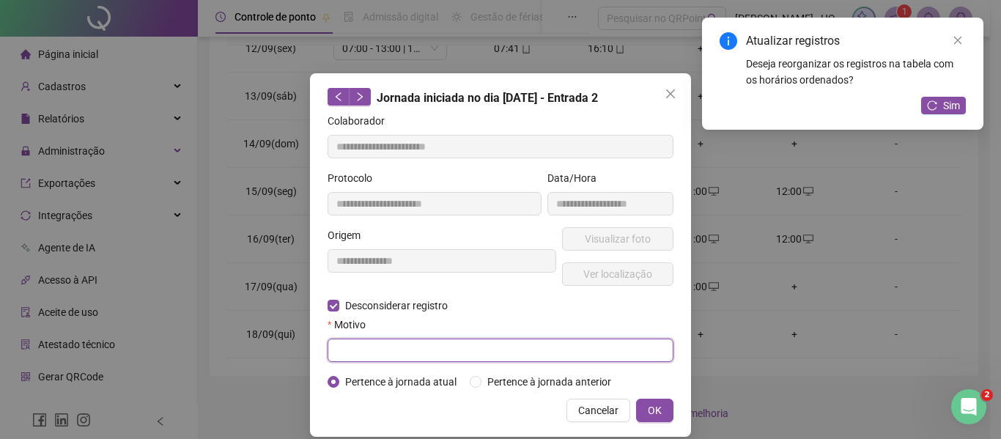
click at [595, 342] on input "text" at bounding box center [501, 350] width 346 height 23
type input "****"
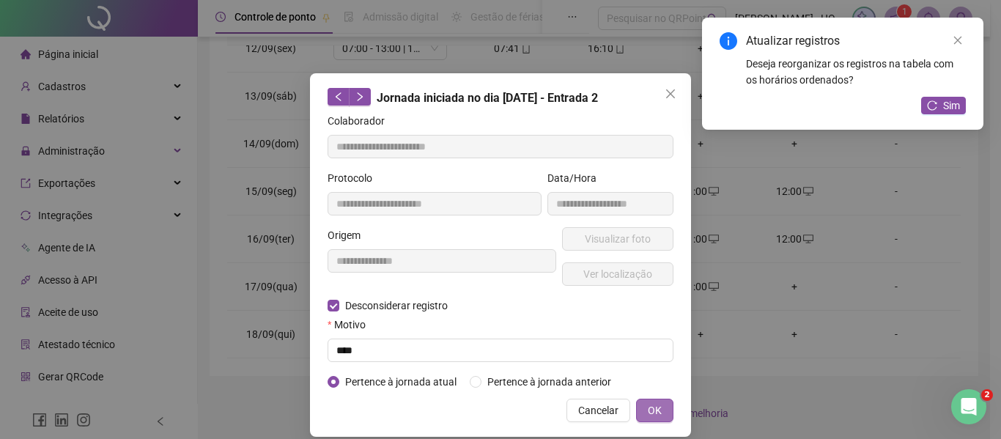
click at [648, 415] on span "OK" at bounding box center [655, 410] width 14 height 16
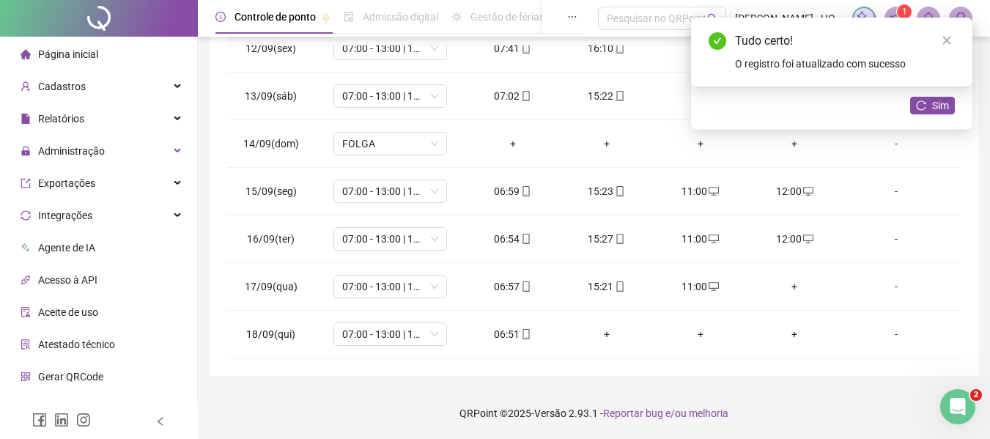
click at [915, 99] on button "Sim" at bounding box center [932, 106] width 45 height 18
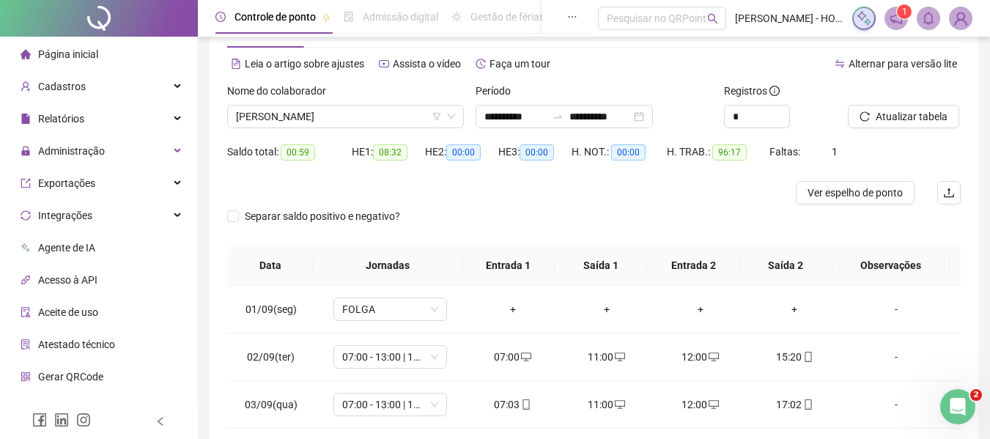
scroll to position [0, 0]
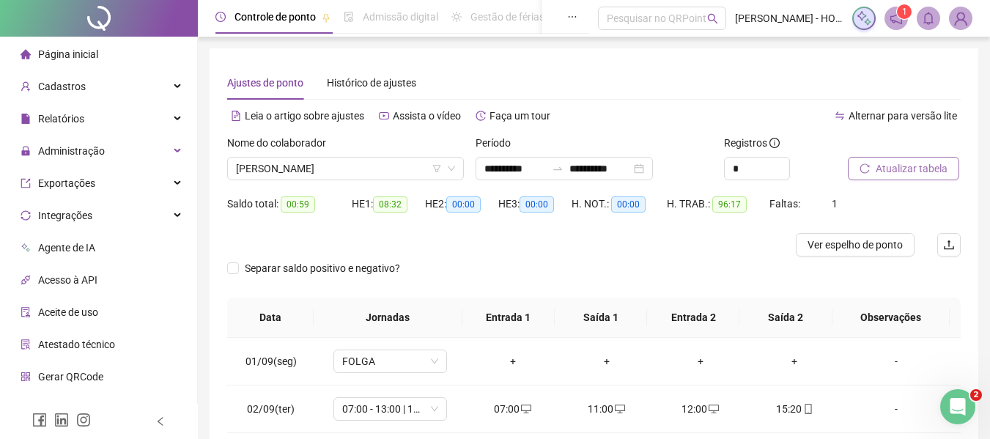
click at [922, 171] on span "Atualizar tabela" at bounding box center [912, 169] width 72 height 16
click at [361, 161] on span "[PERSON_NAME]" at bounding box center [345, 169] width 219 height 22
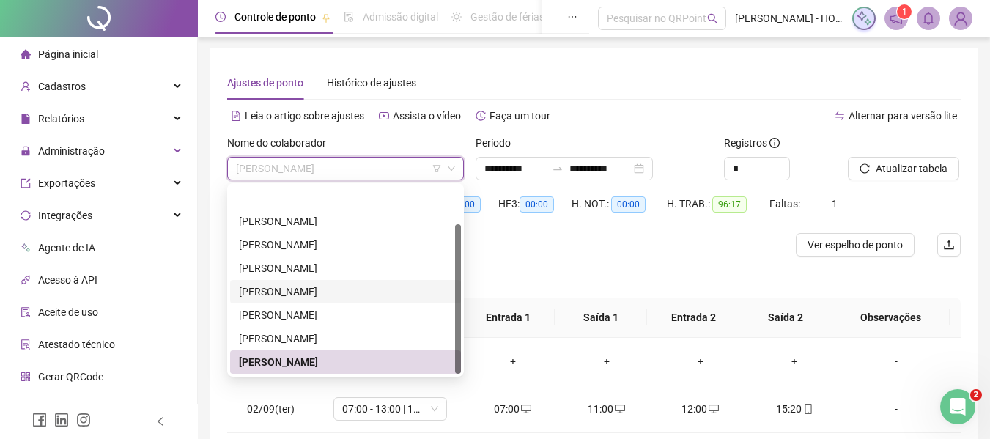
scroll to position [47, 0]
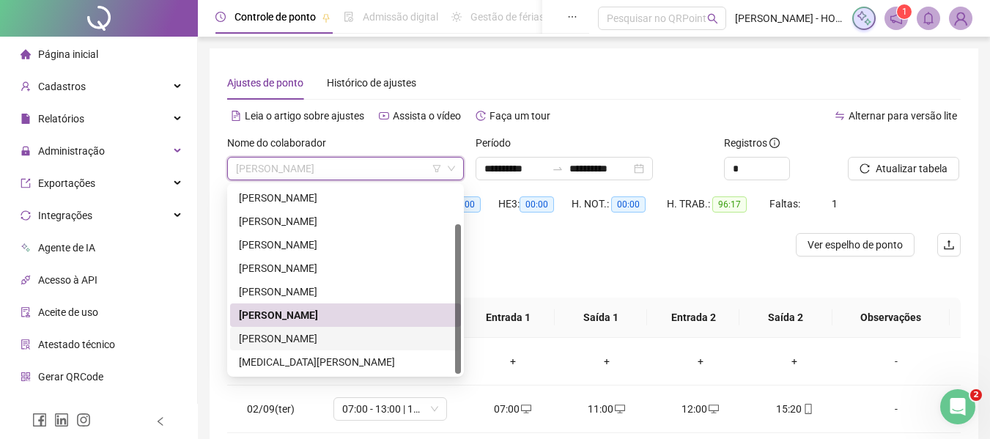
click at [372, 341] on div "[PERSON_NAME]" at bounding box center [345, 339] width 213 height 16
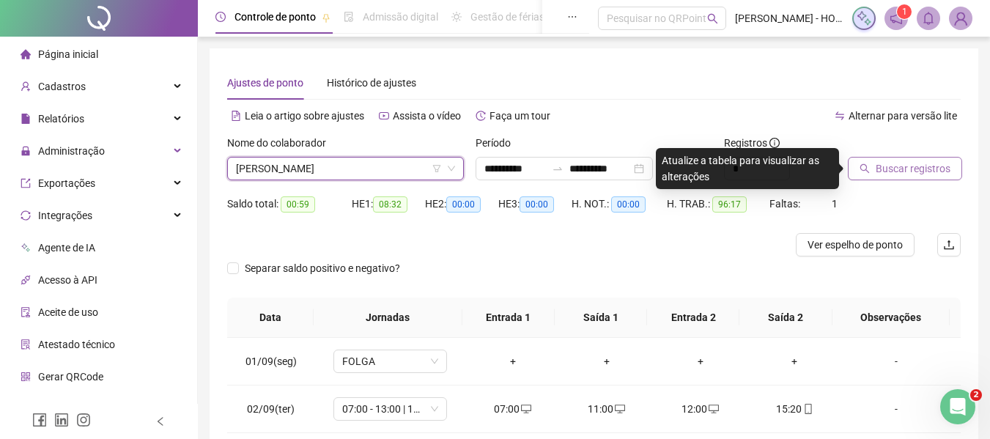
click at [922, 158] on button "Buscar registros" at bounding box center [905, 168] width 114 height 23
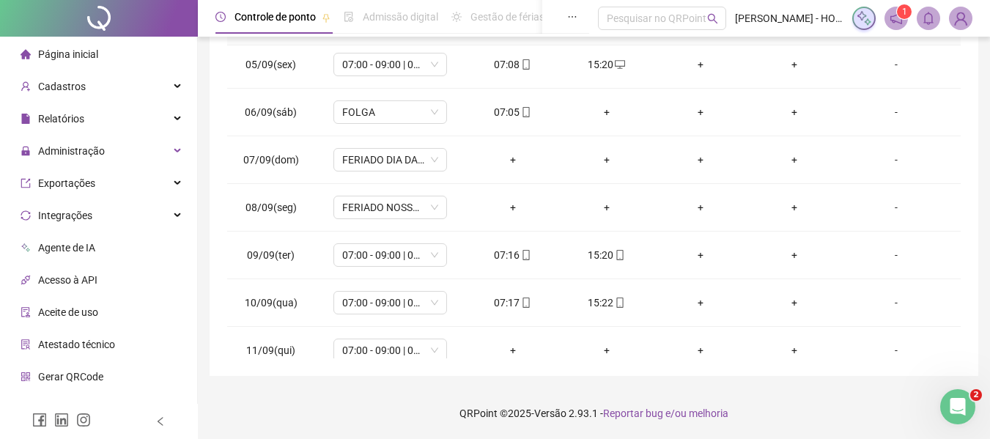
scroll to position [105, 0]
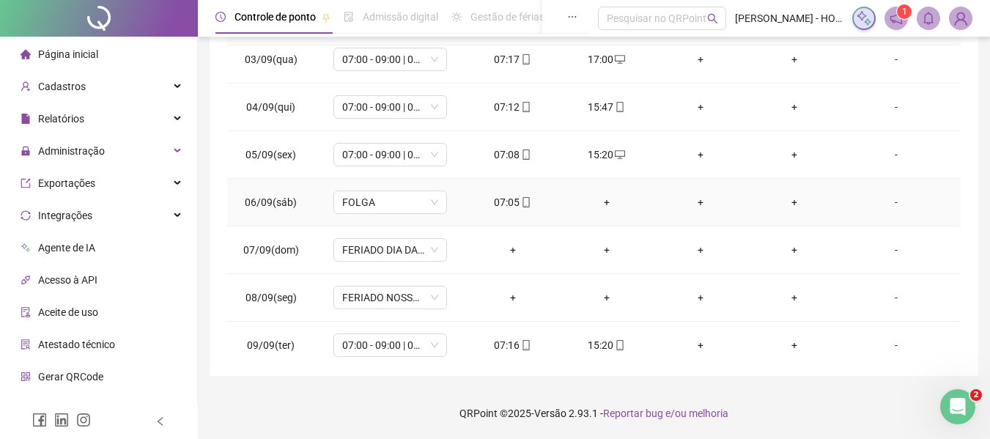
click at [604, 212] on td "+" at bounding box center [607, 203] width 94 height 48
click at [606, 207] on div "+" at bounding box center [607, 202] width 70 height 16
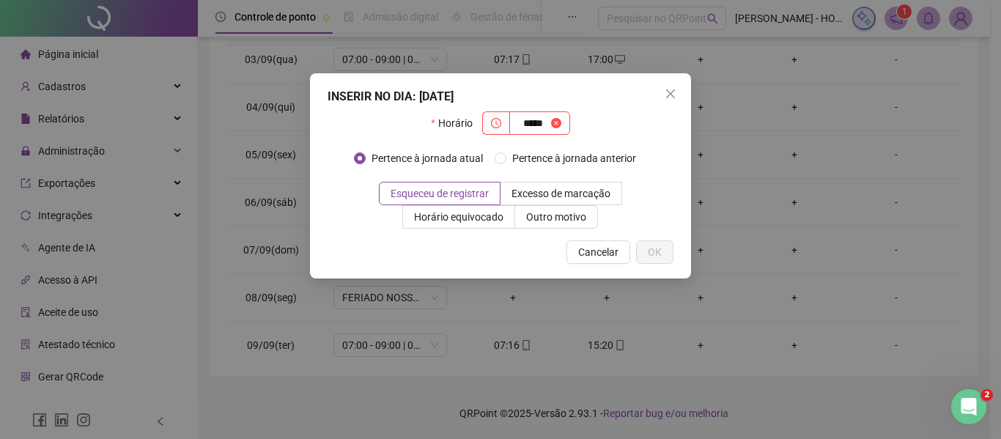
type input "*****"
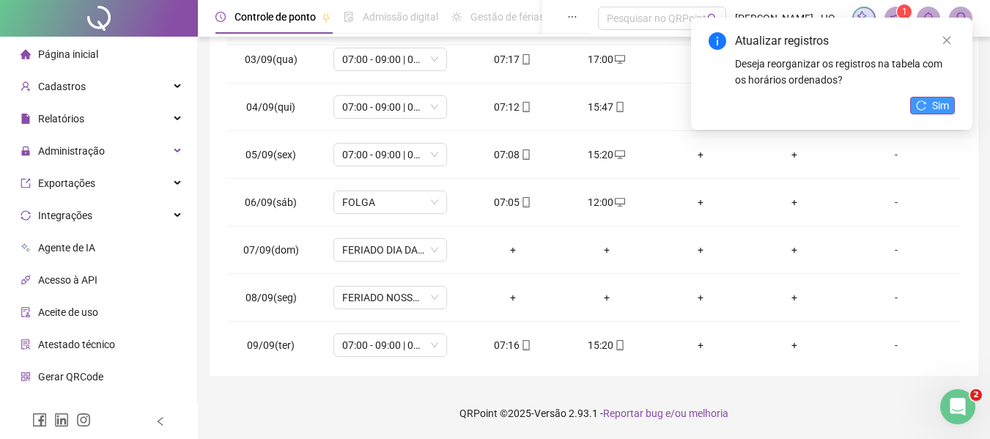
click at [929, 106] on button "Sim" at bounding box center [932, 106] width 45 height 18
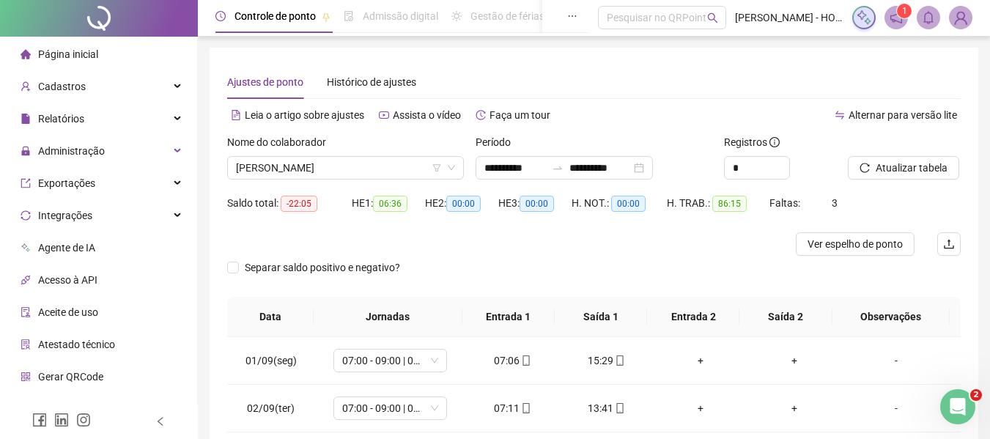
scroll to position [0, 0]
click at [918, 172] on span "Atualizar tabela" at bounding box center [912, 169] width 72 height 16
click at [330, 169] on span "[PERSON_NAME]" at bounding box center [345, 169] width 219 height 22
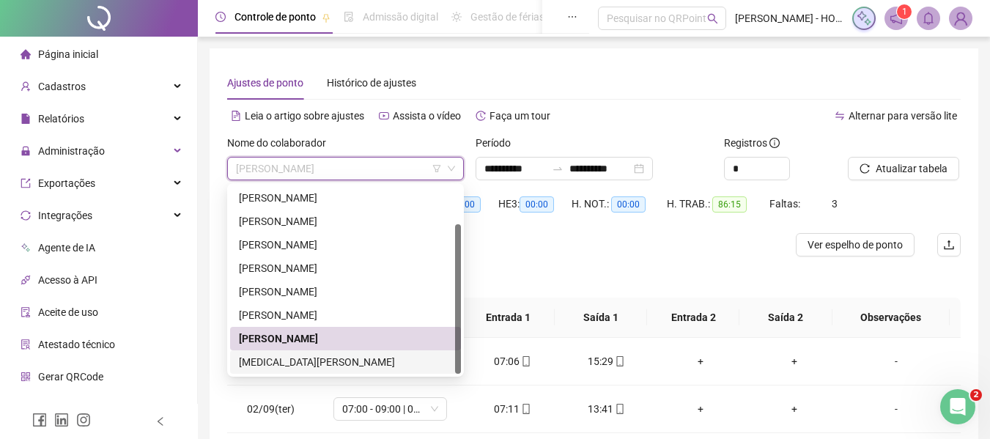
click at [338, 363] on div "[MEDICAL_DATA][PERSON_NAME]" at bounding box center [345, 362] width 213 height 16
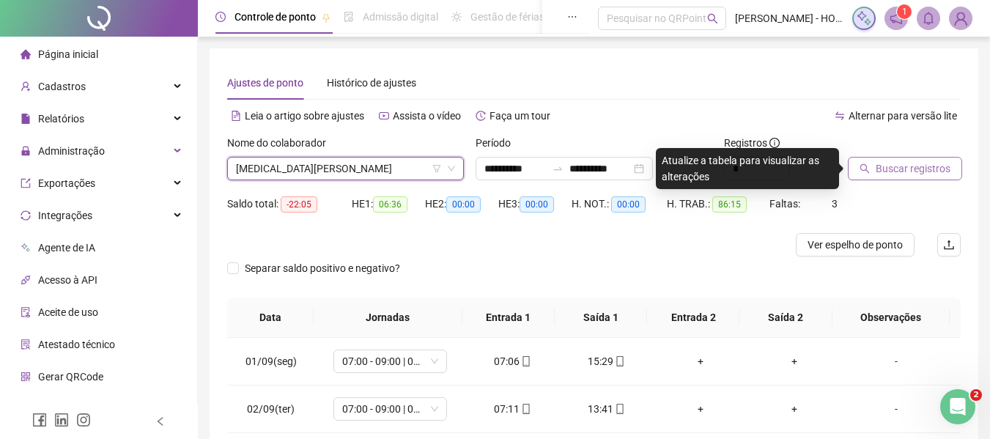
click at [956, 174] on button "Buscar registros" at bounding box center [905, 168] width 114 height 23
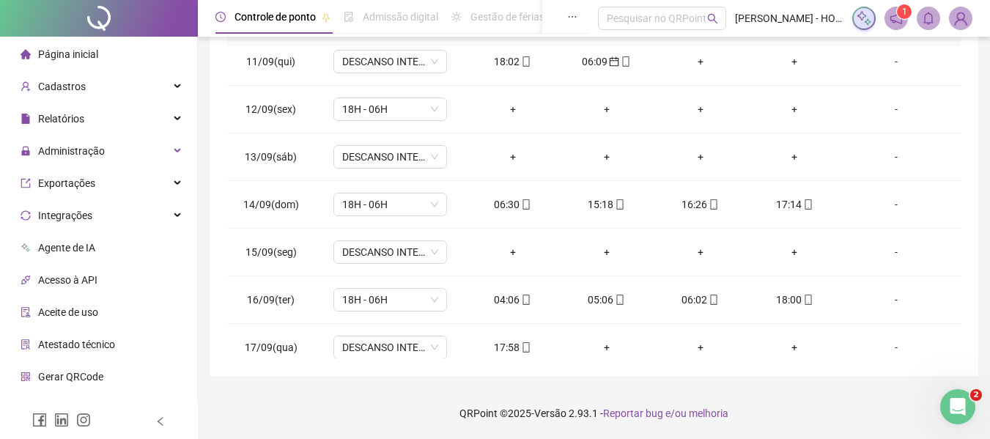
scroll to position [545, 0]
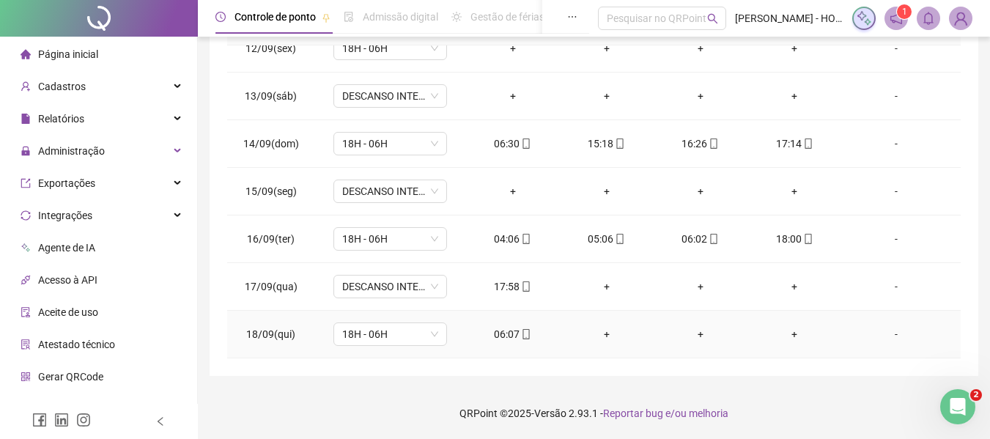
click at [498, 335] on div "06:07" at bounding box center [513, 334] width 70 height 16
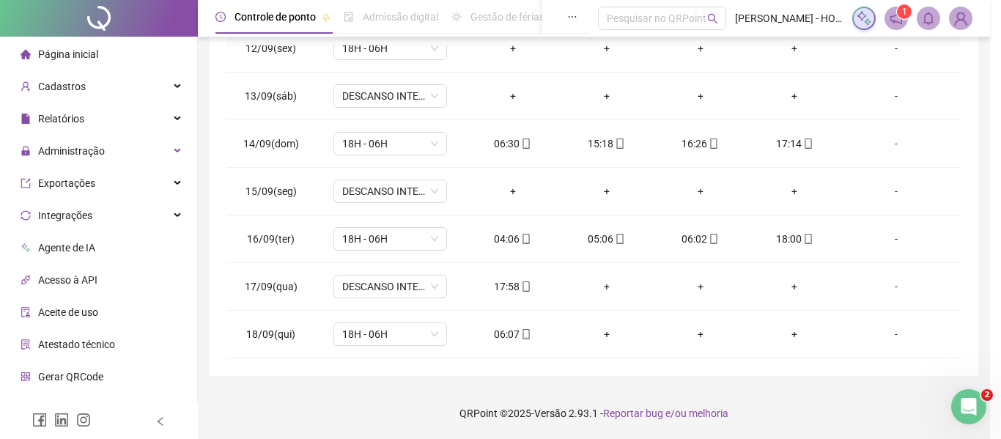
type input "**********"
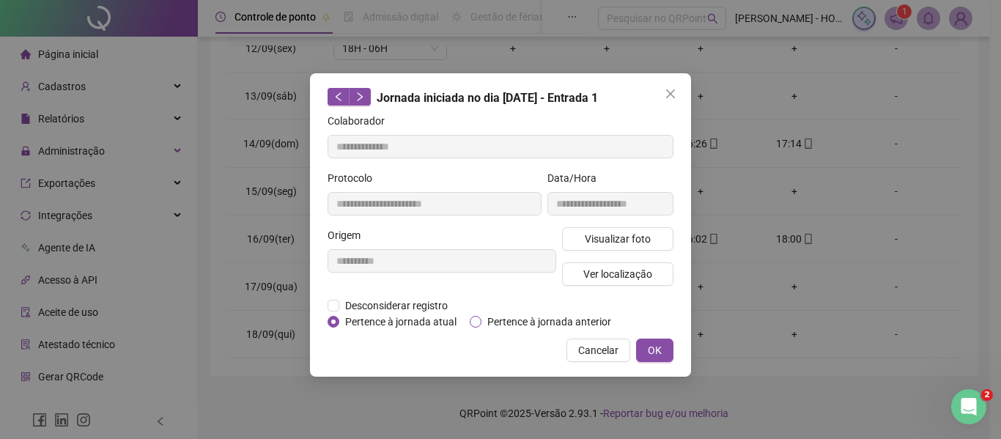
click at [534, 315] on span "Pertence à jornada anterior" at bounding box center [550, 322] width 136 height 16
click at [649, 343] on span "OK" at bounding box center [655, 350] width 14 height 16
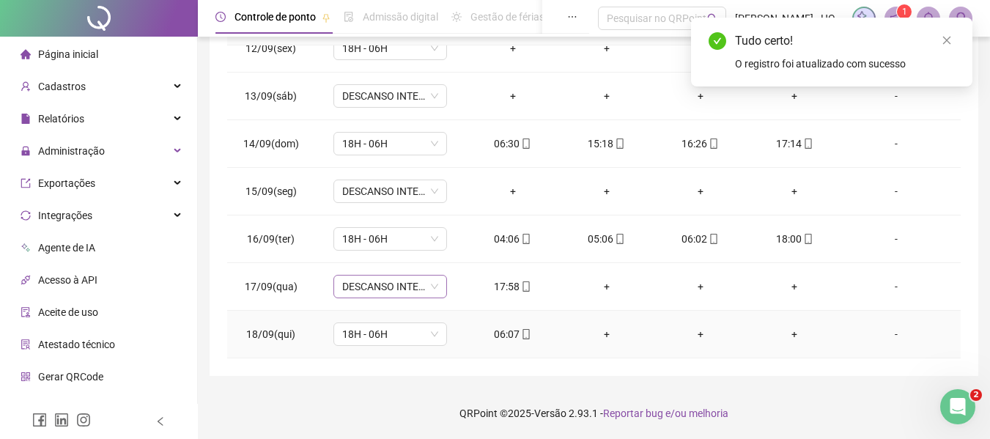
click at [413, 294] on span "DESCANSO INTER-JORNADA" at bounding box center [390, 287] width 96 height 22
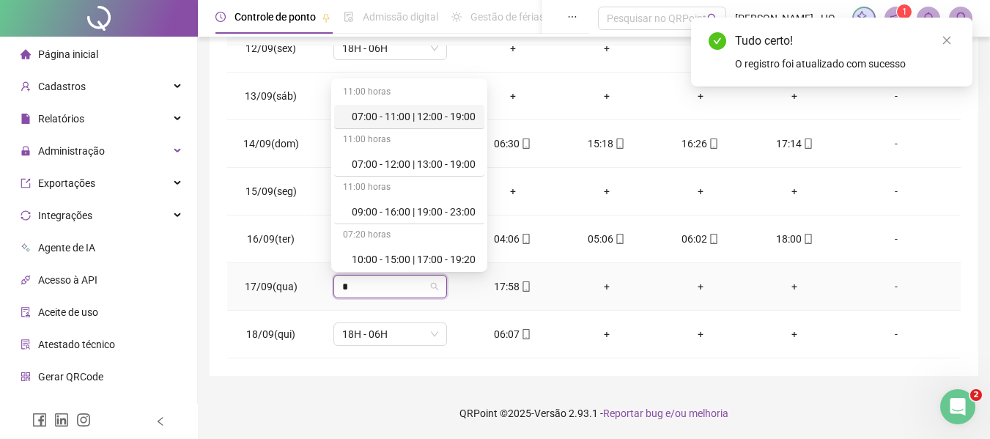
type input "**"
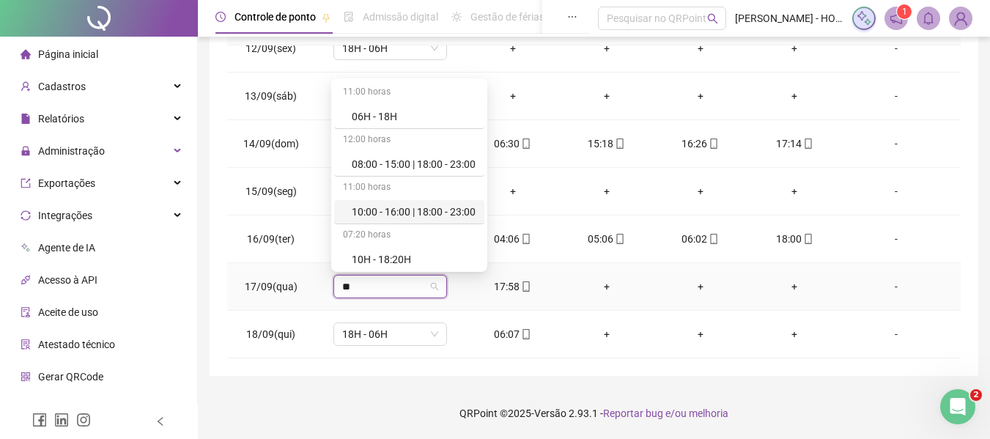
scroll to position [384, 0]
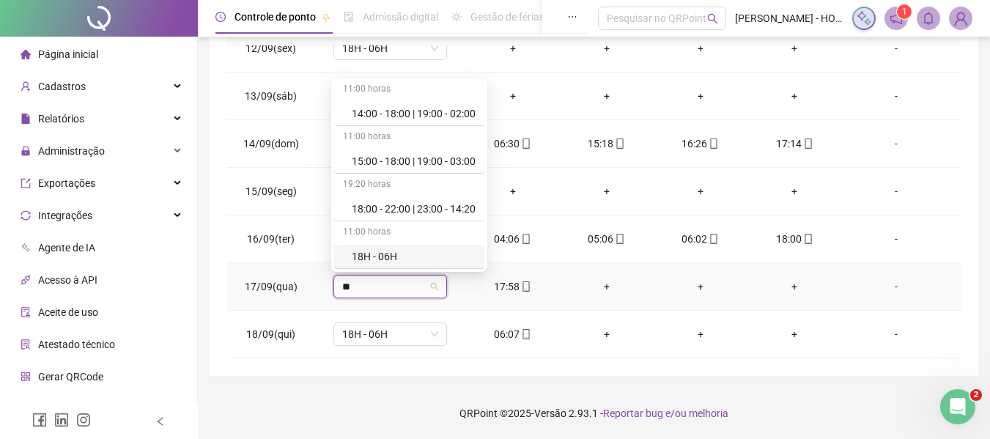
click at [424, 252] on div "18H - 06H" at bounding box center [414, 256] width 124 height 16
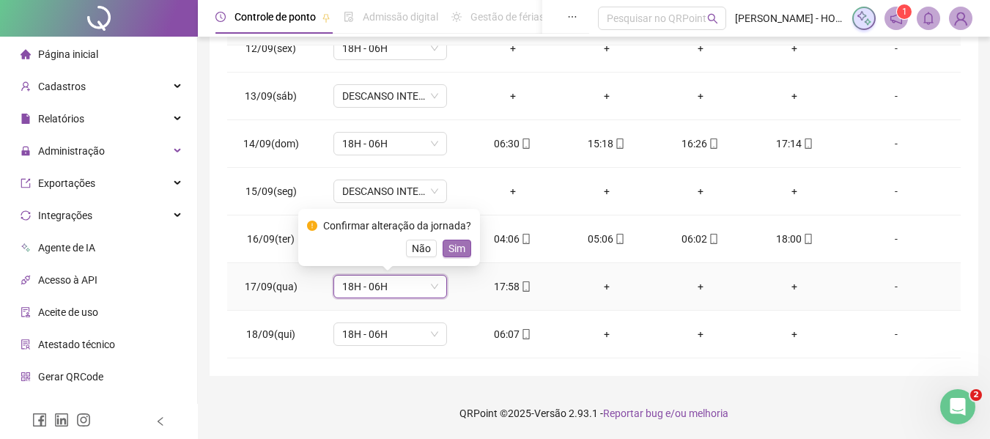
click at [449, 247] on span "Sim" at bounding box center [457, 248] width 17 height 16
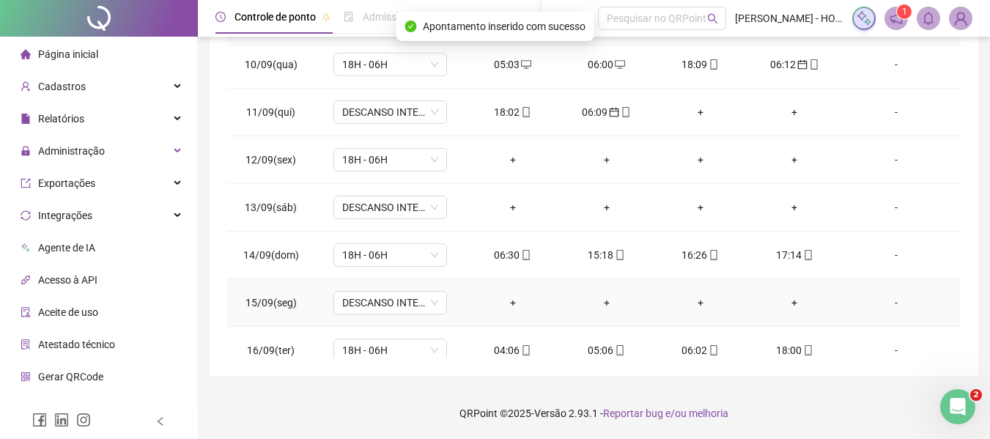
scroll to position [398, 0]
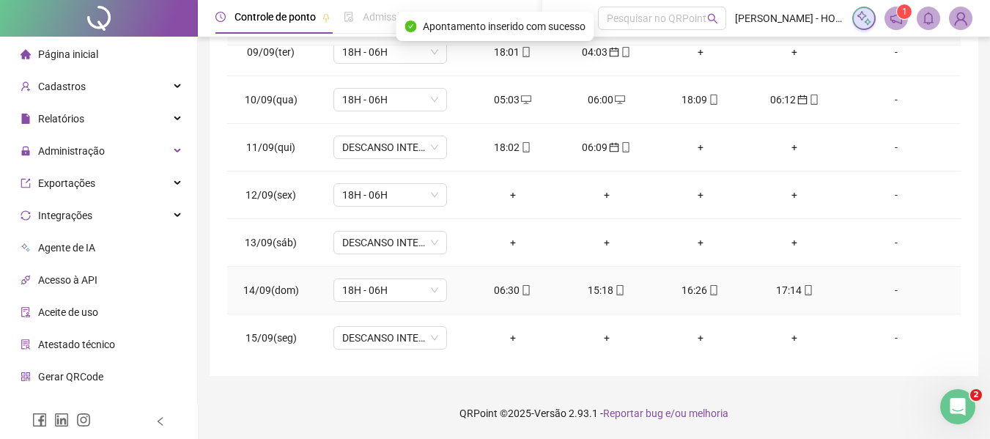
click at [496, 284] on div "06:30" at bounding box center [513, 290] width 70 height 16
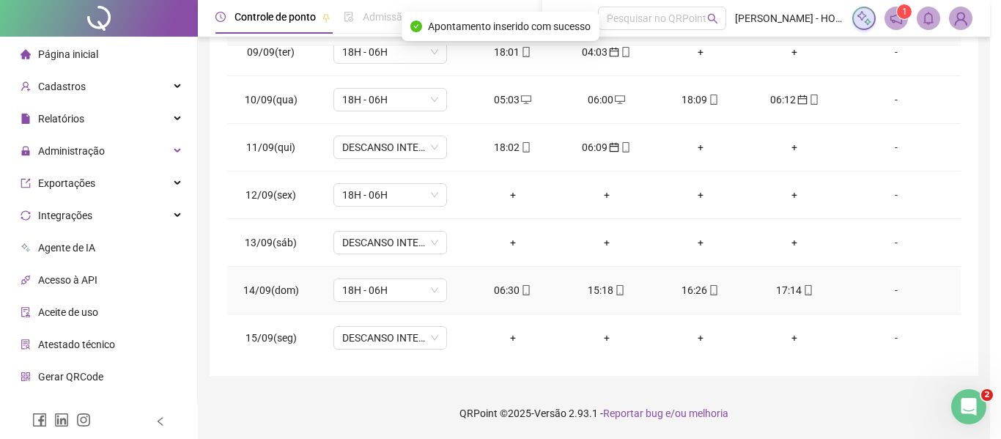
type input "**********"
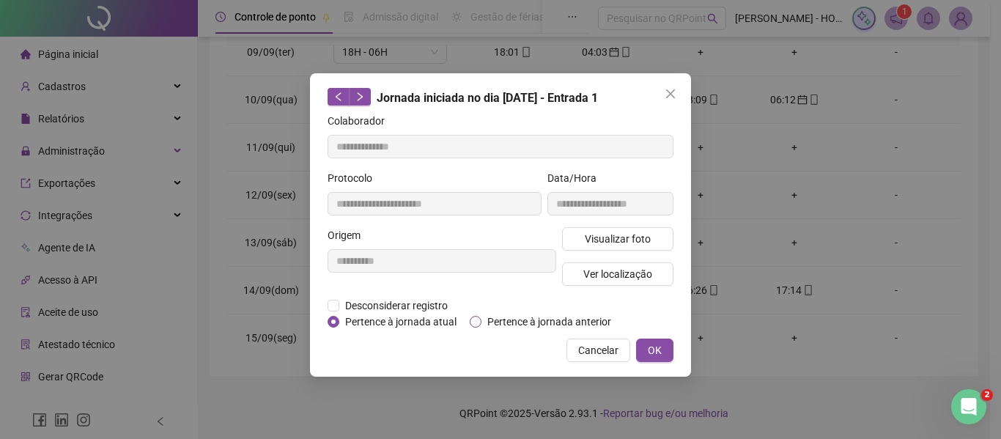
click at [513, 320] on span "Pertence à jornada anterior" at bounding box center [550, 322] width 136 height 16
click at [655, 346] on span "OK" at bounding box center [655, 350] width 14 height 16
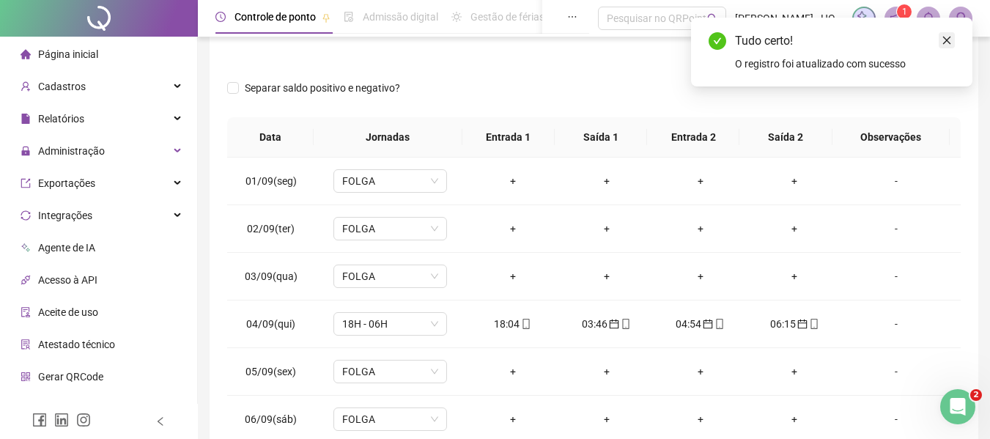
scroll to position [146, 0]
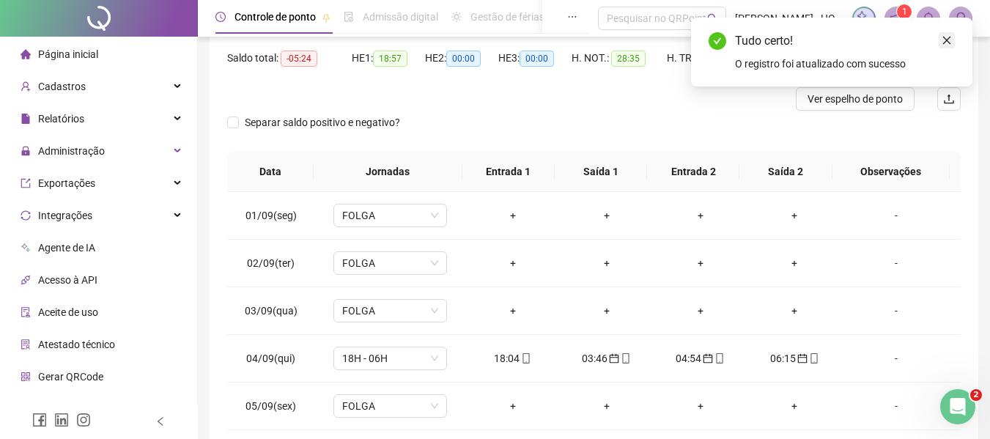
click at [941, 43] on link "Close" at bounding box center [947, 40] width 16 height 16
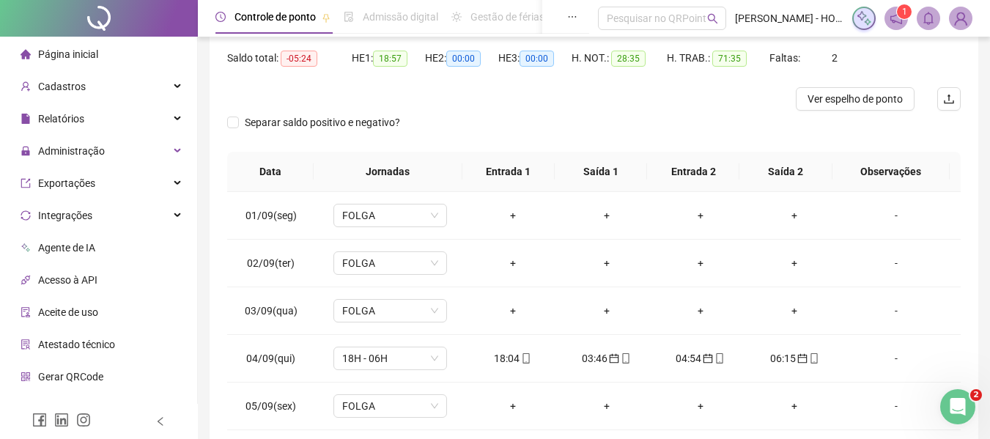
scroll to position [0, 0]
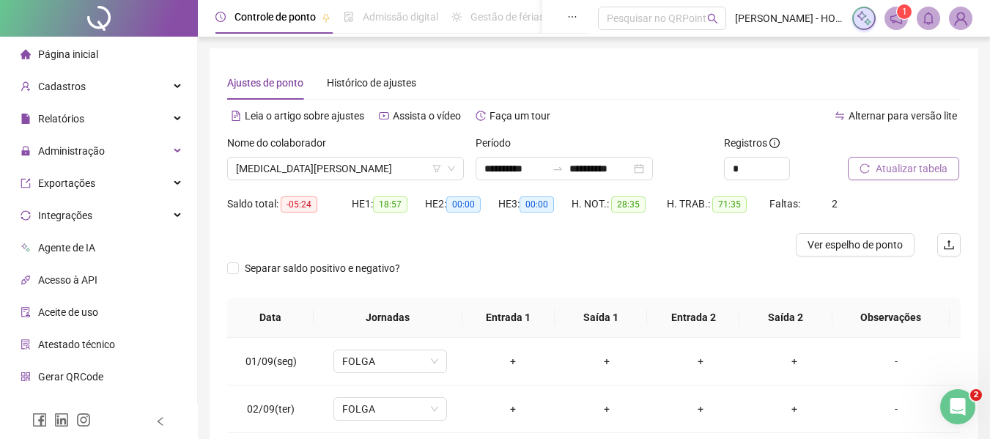
click at [888, 166] on span "Atualizar tabela" at bounding box center [912, 169] width 72 height 16
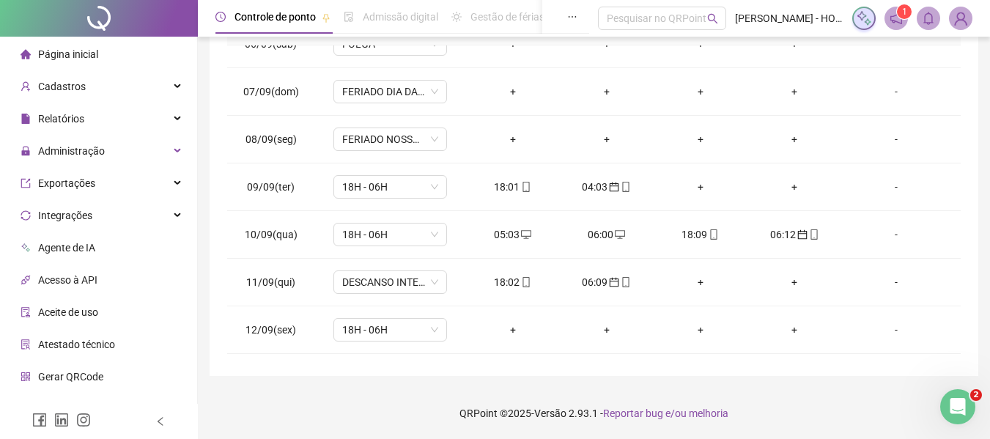
scroll to position [545, 0]
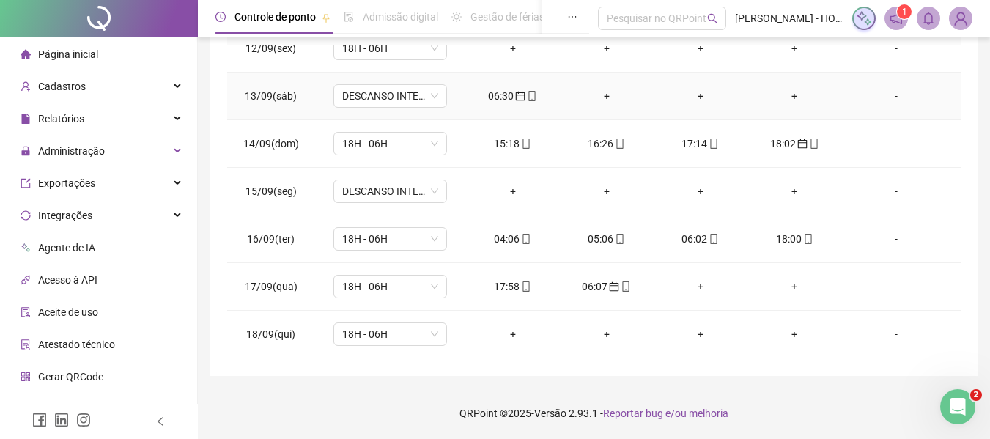
click at [494, 92] on div "06:30" at bounding box center [513, 96] width 70 height 16
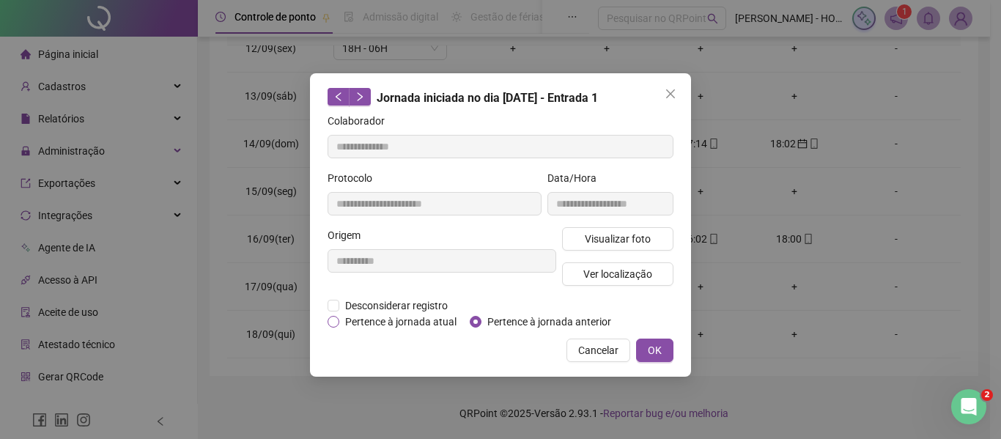
click at [412, 325] on span "Pertence à jornada atual" at bounding box center [400, 322] width 123 height 16
click at [661, 355] on span "OK" at bounding box center [655, 350] width 14 height 16
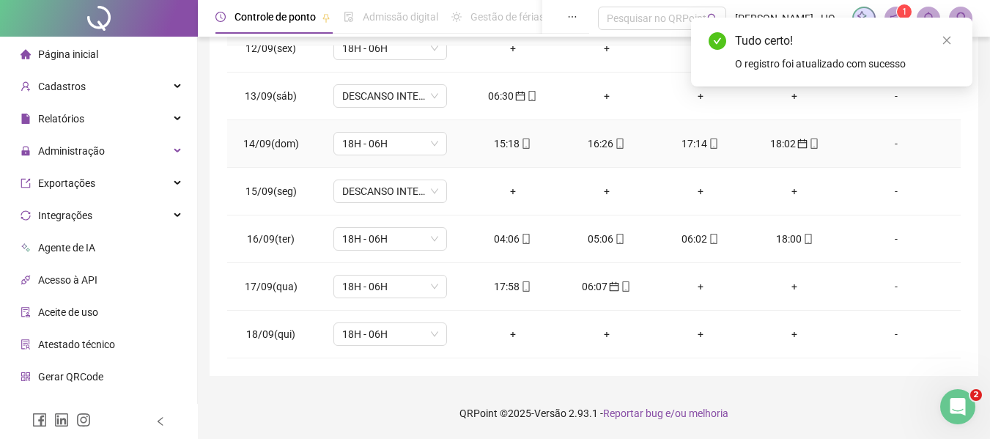
click at [767, 141] on div "18:02" at bounding box center [794, 144] width 70 height 16
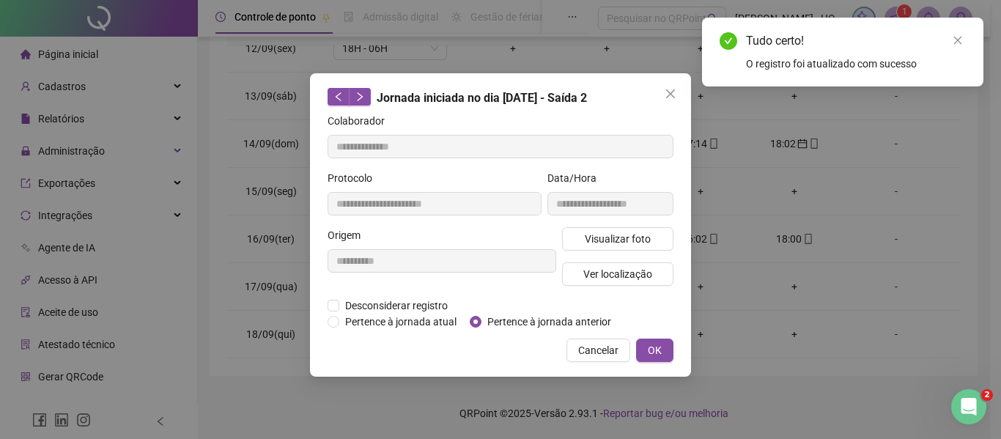
type input "**********"
click at [402, 321] on span "Pertence à jornada atual" at bounding box center [400, 322] width 123 height 16
click at [646, 347] on button "OK" at bounding box center [654, 350] width 37 height 23
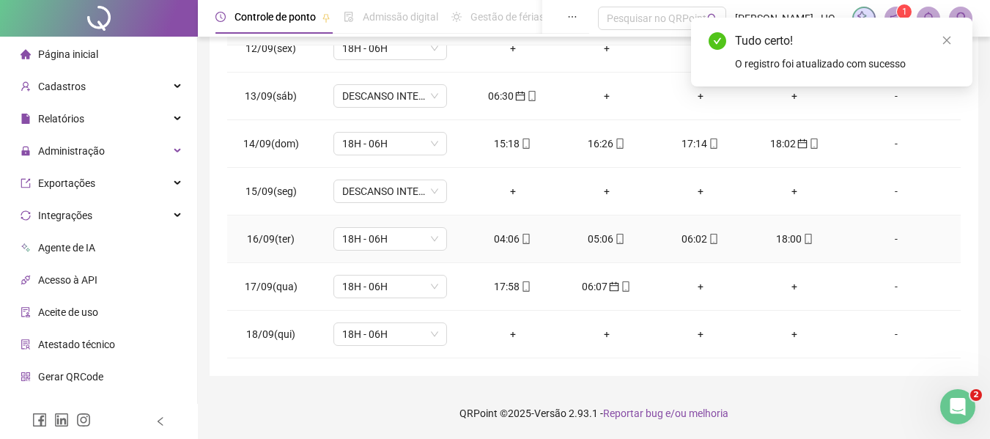
click at [508, 241] on div "04:06" at bounding box center [513, 239] width 70 height 16
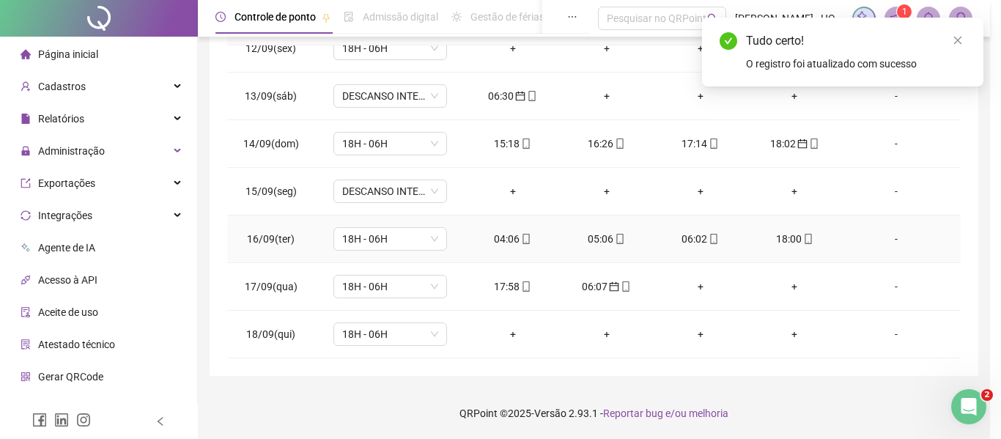
type input "**********"
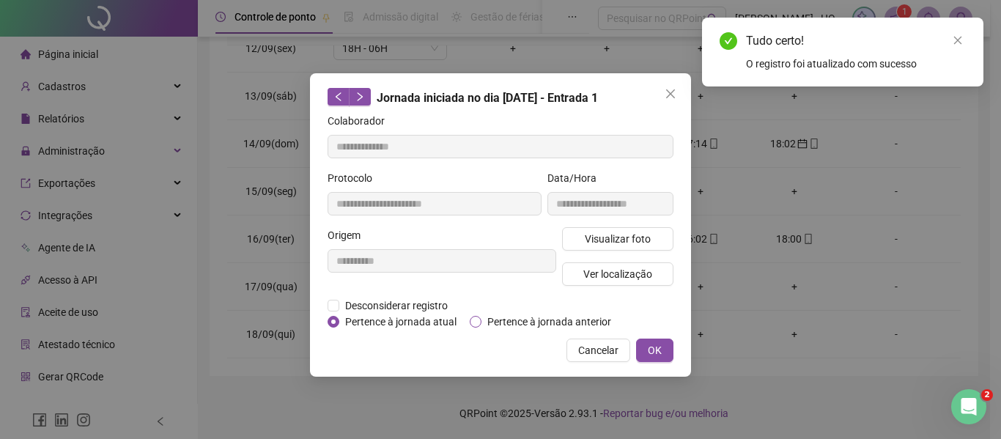
click at [571, 316] on span "Pertence à jornada anterior" at bounding box center [550, 322] width 136 height 16
click at [639, 348] on button "OK" at bounding box center [654, 350] width 37 height 23
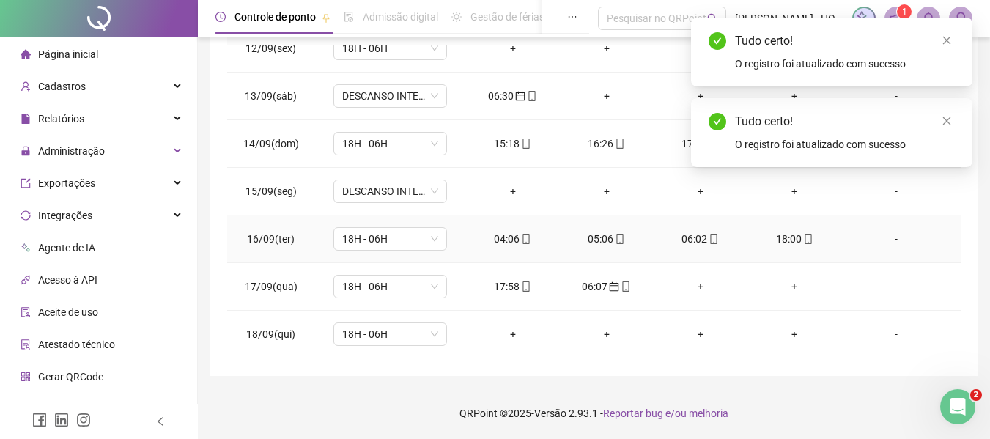
click at [595, 240] on div "05:06" at bounding box center [607, 239] width 70 height 16
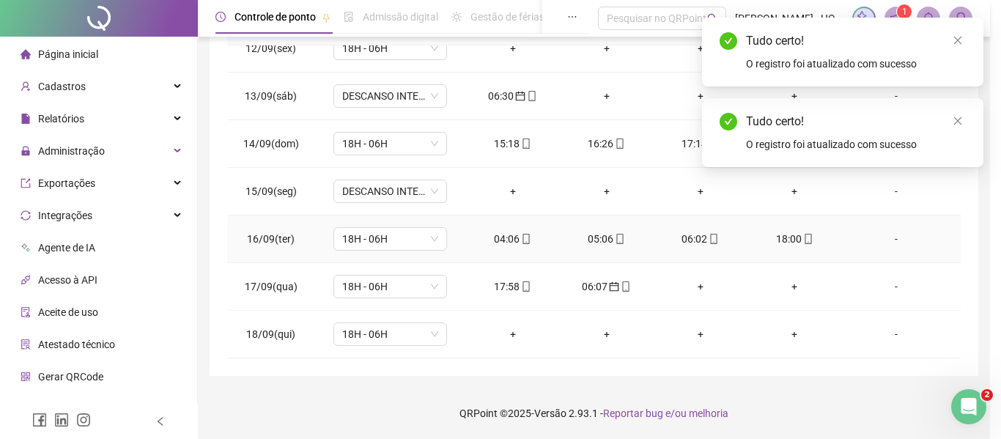
type input "**********"
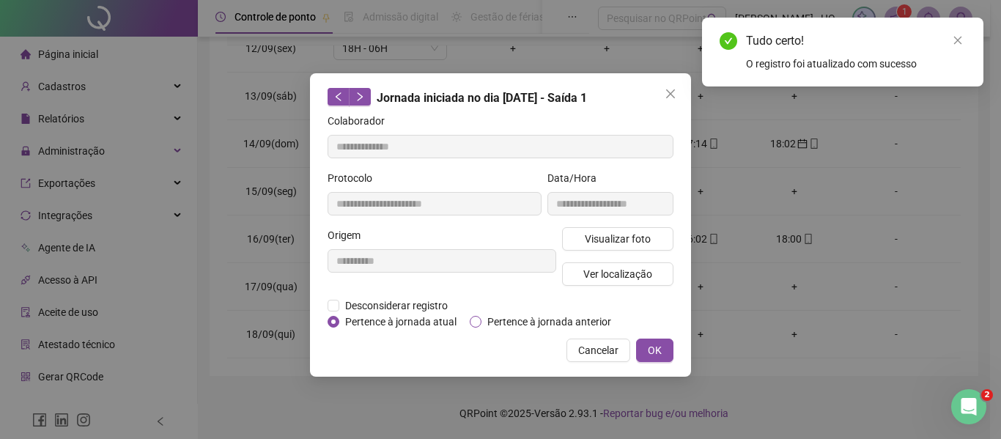
click at [590, 322] on span "Pertence à jornada anterior" at bounding box center [550, 322] width 136 height 16
click at [655, 347] on span "OK" at bounding box center [655, 350] width 14 height 16
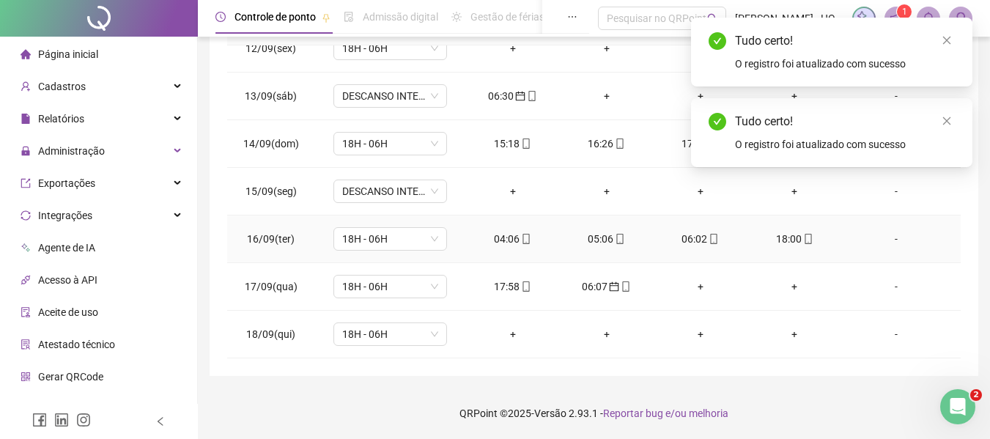
click at [689, 240] on div "06:02" at bounding box center [701, 239] width 70 height 16
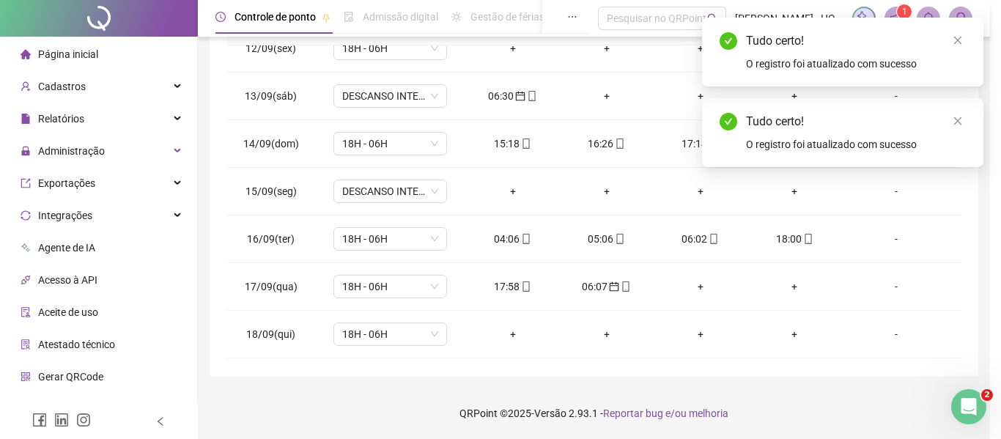
type input "**********"
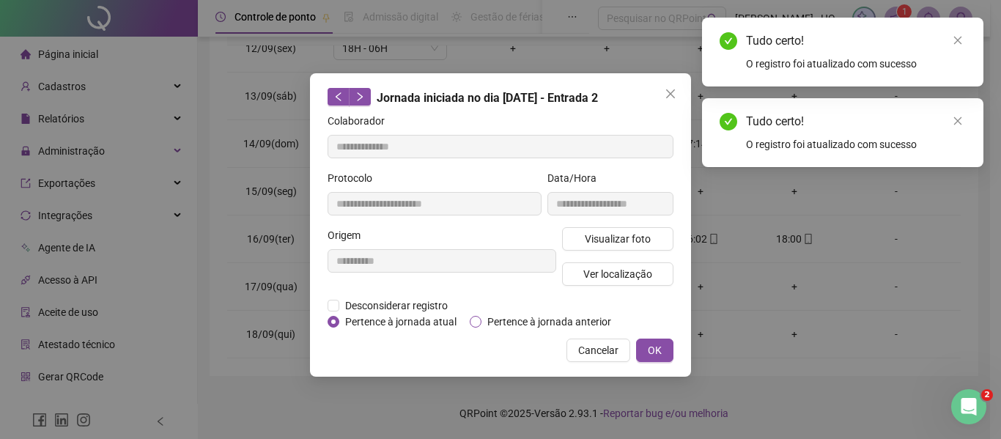
click at [550, 320] on span "Pertence à jornada anterior" at bounding box center [550, 322] width 136 height 16
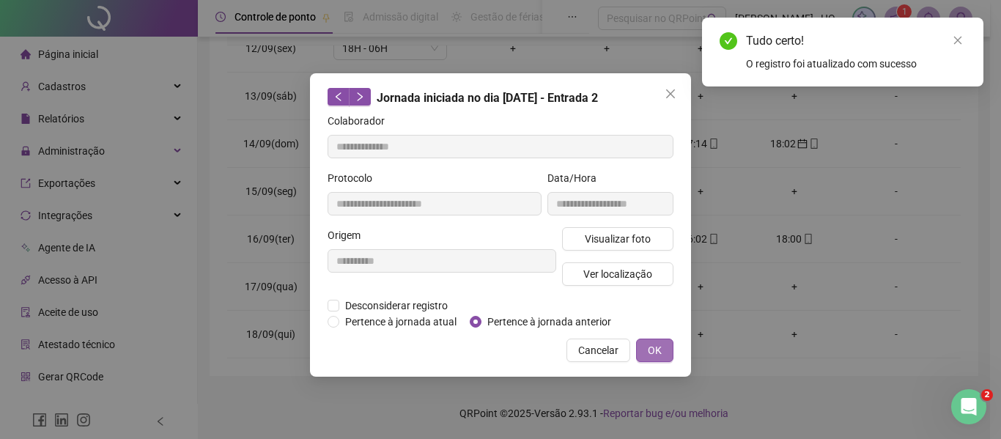
click at [654, 350] on span "OK" at bounding box center [655, 350] width 14 height 16
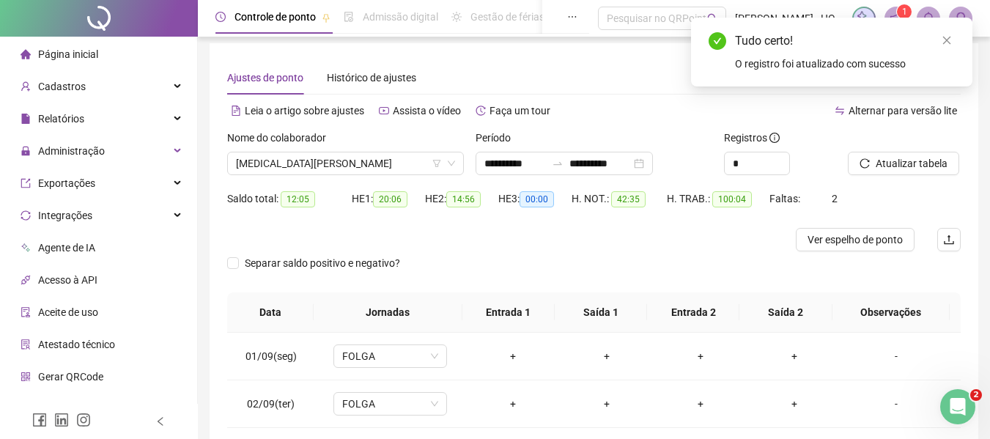
scroll to position [0, 0]
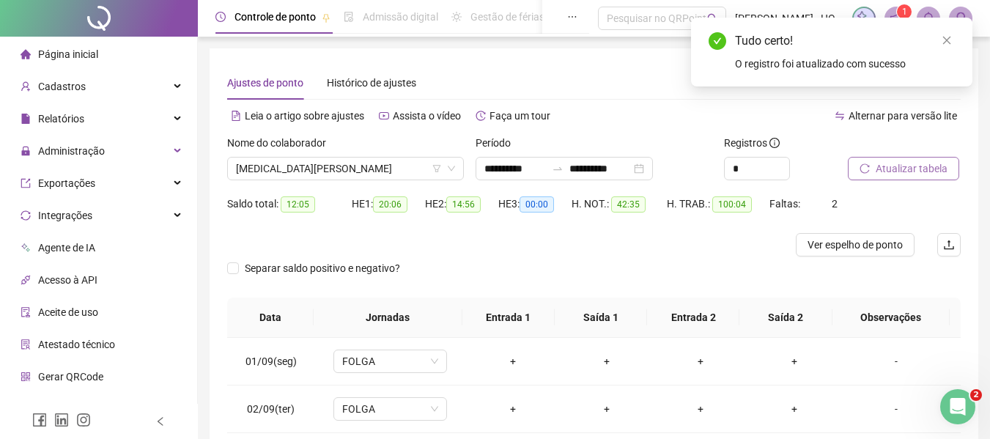
click at [913, 159] on button "Atualizar tabela" at bounding box center [903, 168] width 111 height 23
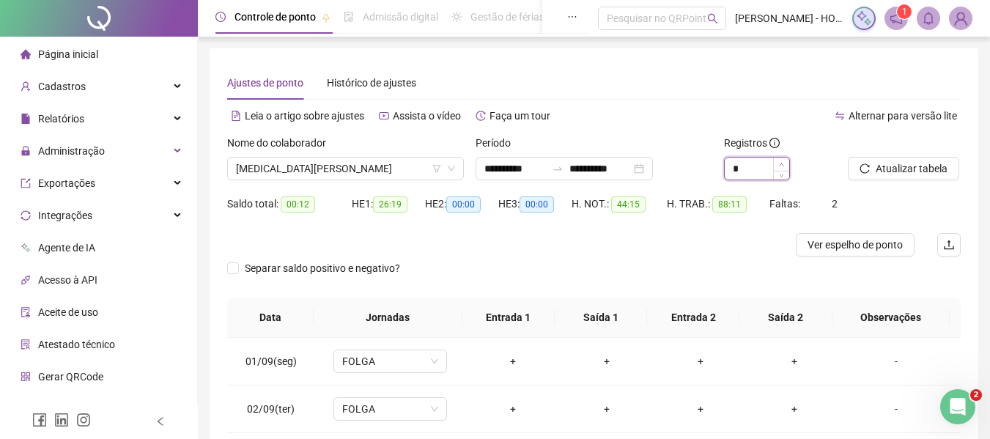
click at [781, 165] on icon "up" at bounding box center [781, 164] width 5 height 5
type input "*"
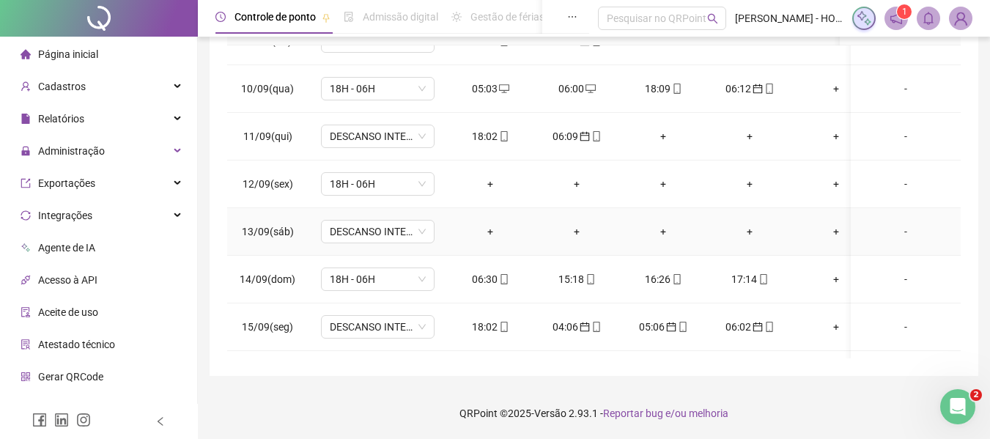
scroll to position [556, 0]
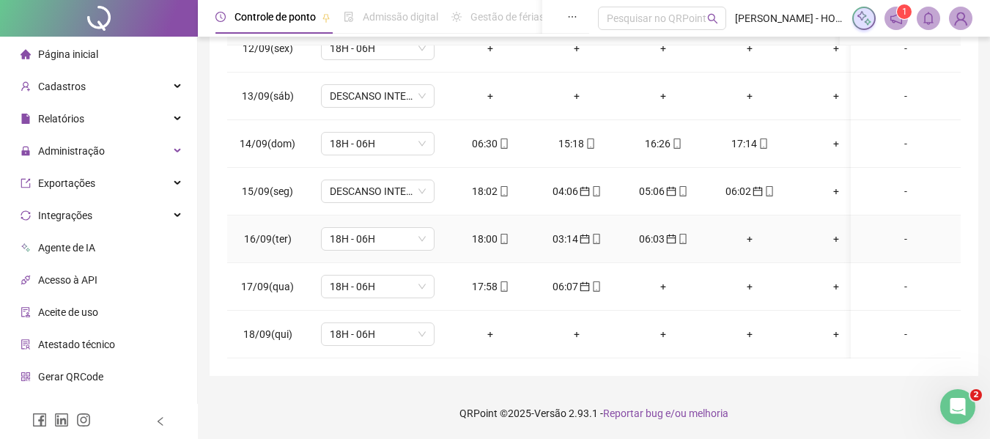
click at [747, 231] on div "+" at bounding box center [749, 239] width 63 height 16
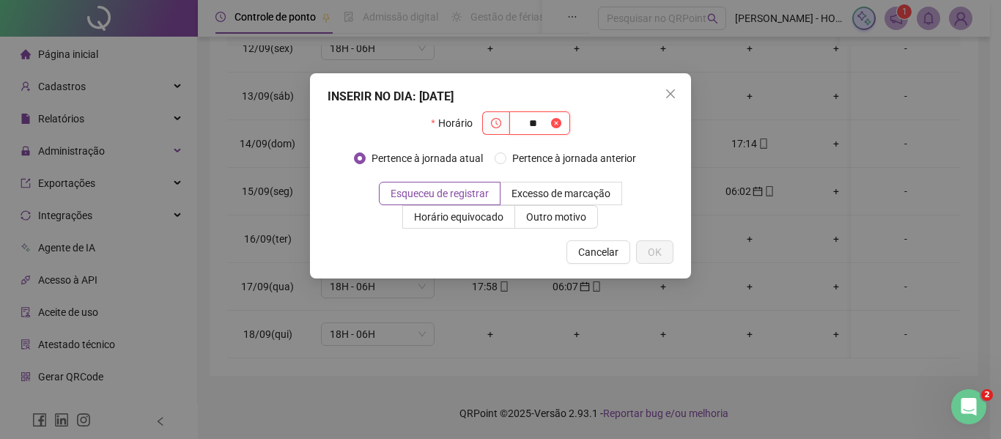
type input "*"
click at [593, 251] on span "Cancelar" at bounding box center [598, 252] width 40 height 16
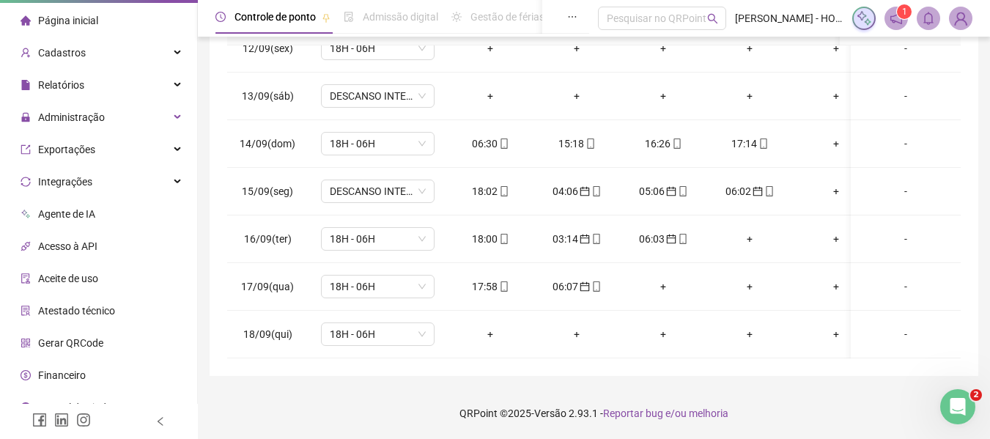
scroll to position [52, 0]
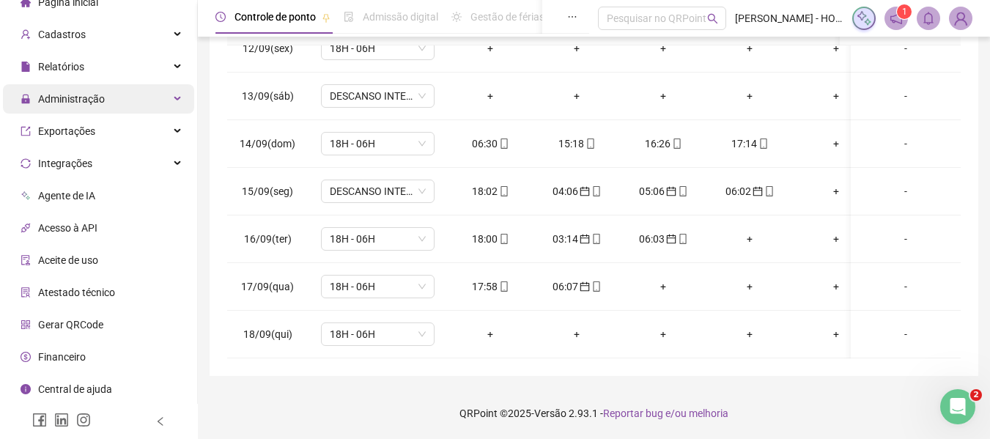
click at [144, 88] on div "Administração" at bounding box center [98, 98] width 191 height 29
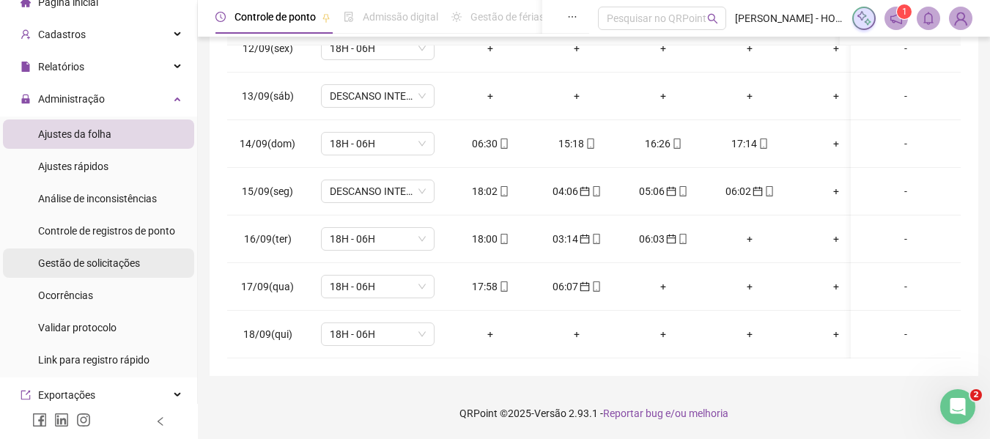
click at [130, 269] on span "Gestão de solicitações" at bounding box center [89, 263] width 102 height 12
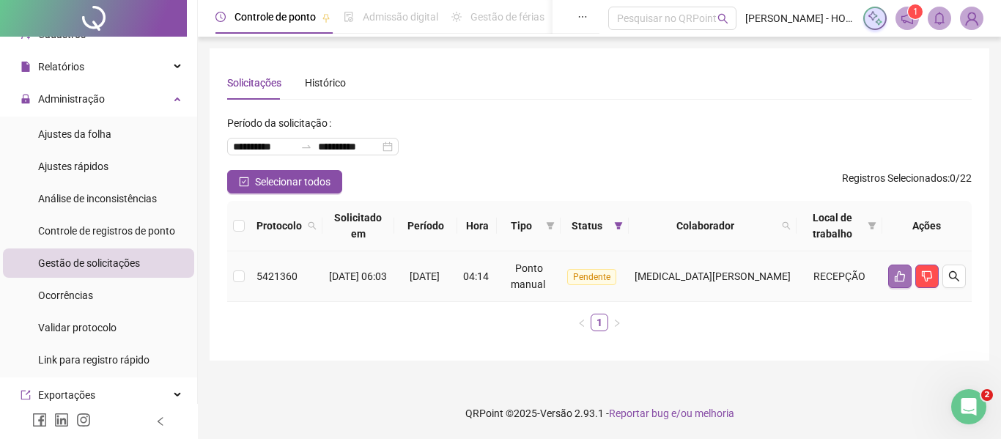
click at [898, 274] on icon "like" at bounding box center [900, 276] width 10 height 11
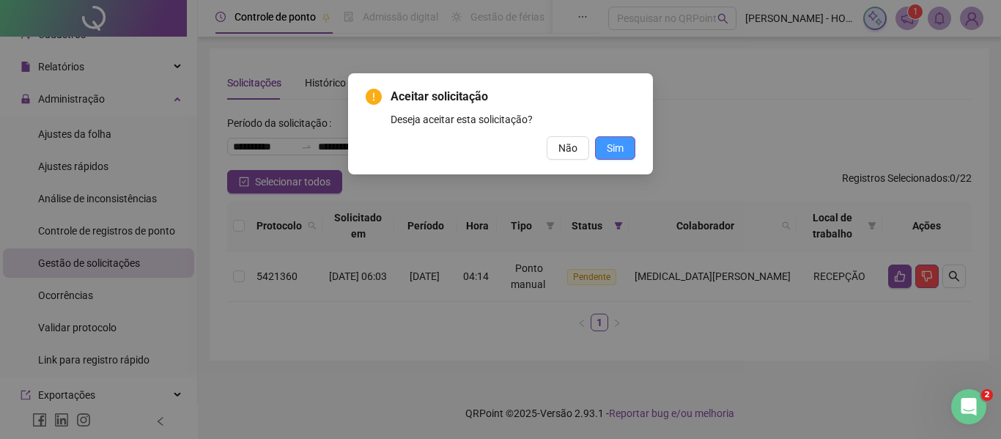
click at [620, 151] on span "Sim" at bounding box center [615, 148] width 17 height 16
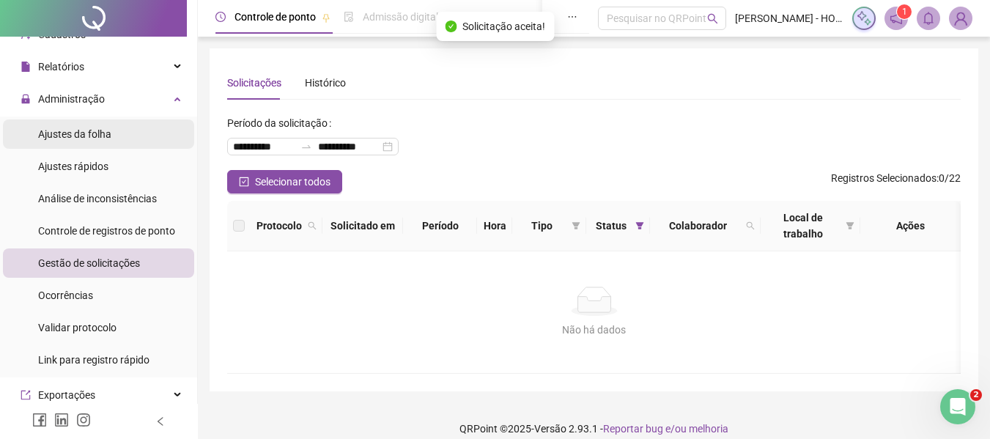
click at [115, 127] on li "Ajustes da folha" at bounding box center [98, 133] width 191 height 29
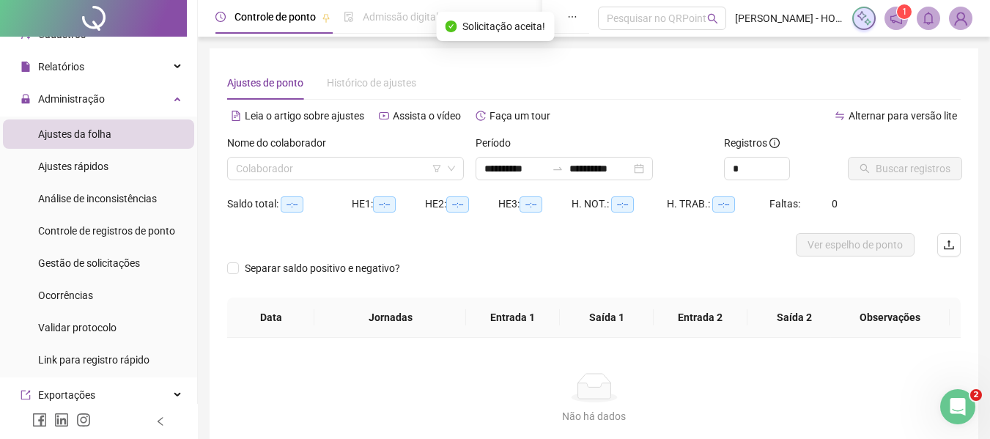
type input "**********"
click at [393, 160] on input "search" at bounding box center [339, 169] width 206 height 22
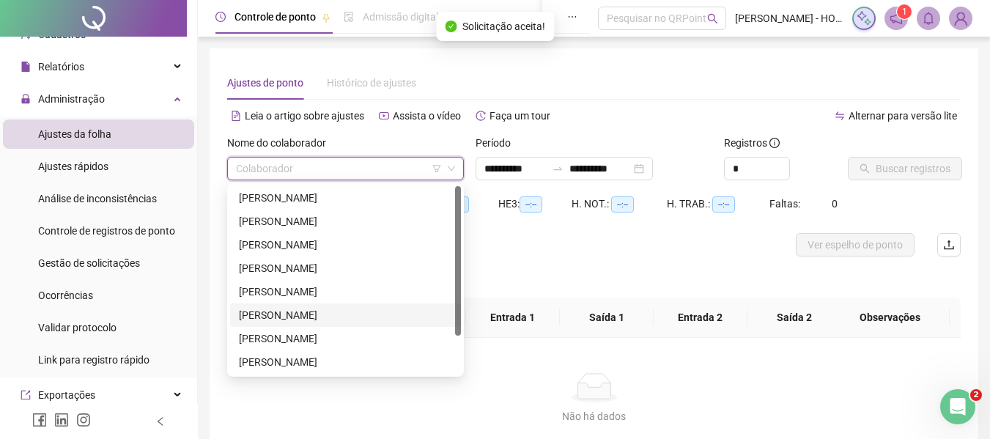
scroll to position [47, 0]
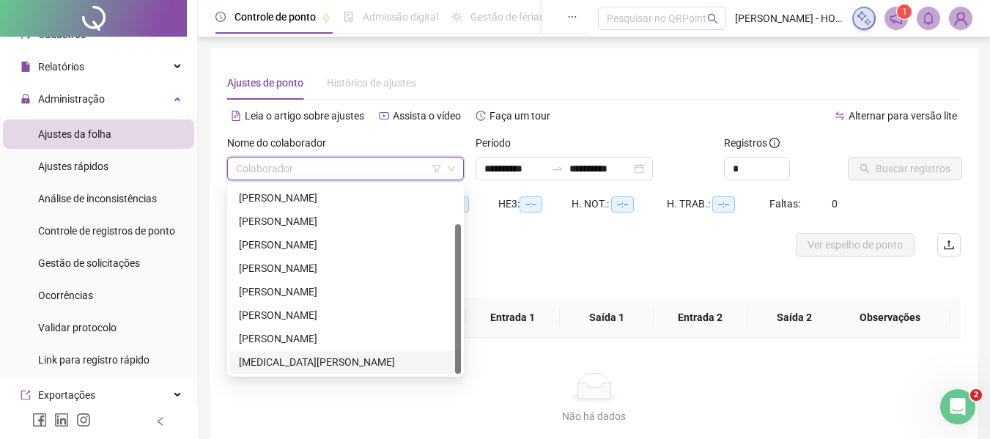
click at [325, 352] on div "[MEDICAL_DATA][PERSON_NAME]" at bounding box center [345, 361] width 231 height 23
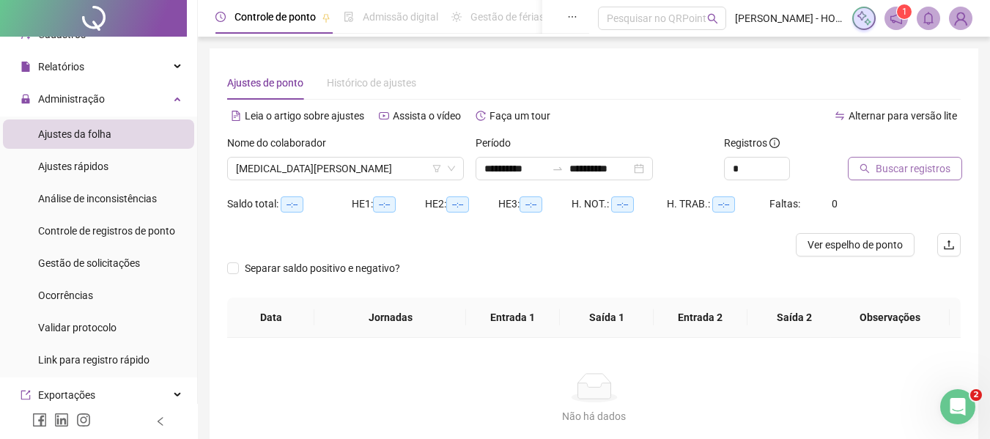
click at [910, 169] on span "Buscar registros" at bounding box center [913, 169] width 75 height 16
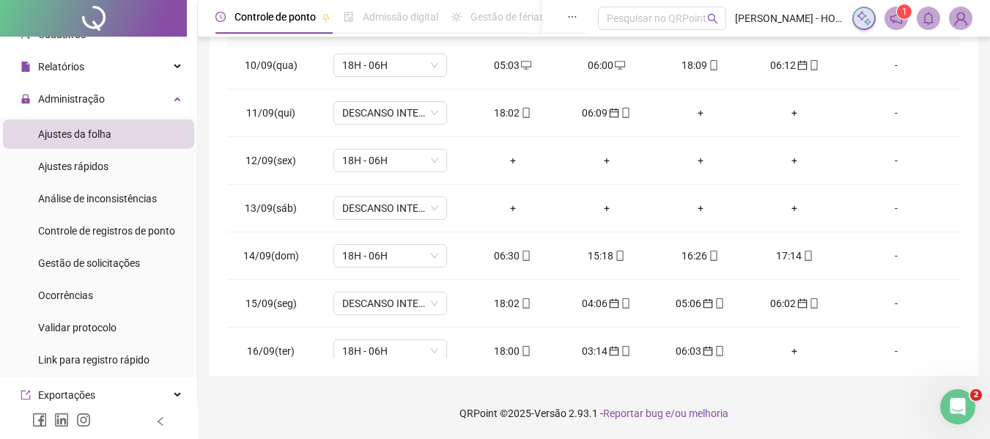
scroll to position [497, 0]
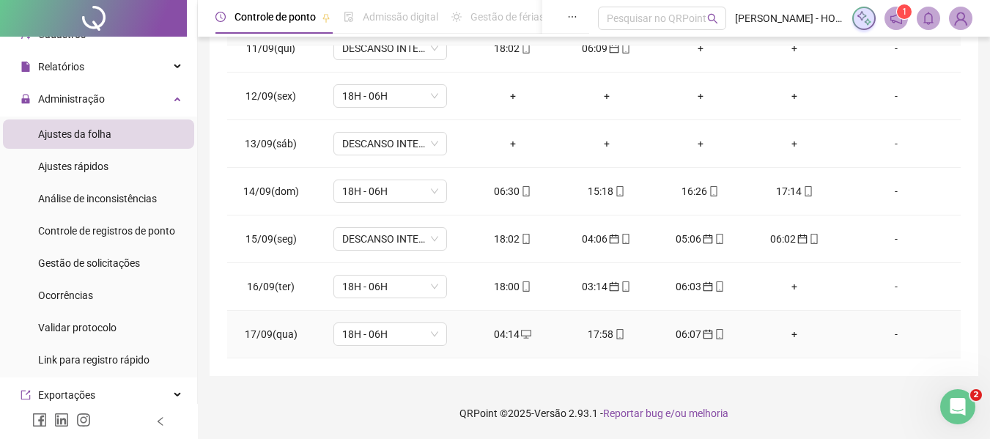
click at [489, 329] on div "04:14" at bounding box center [513, 334] width 70 height 16
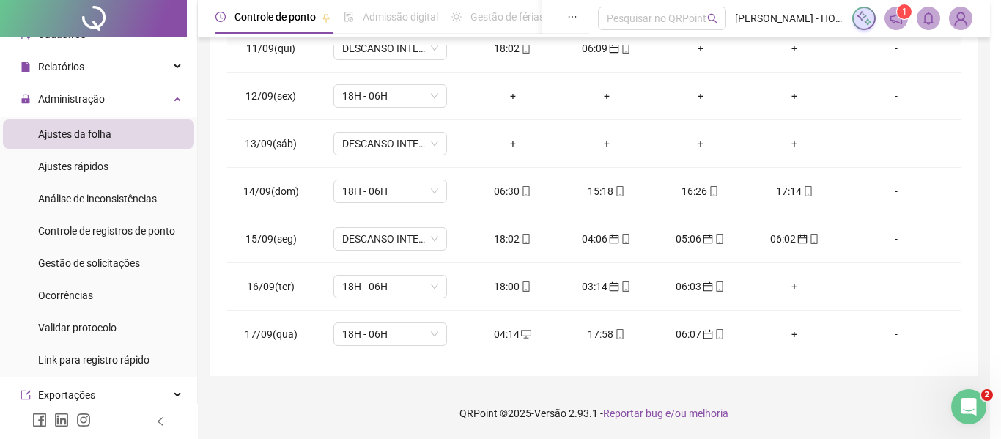
type input "**********"
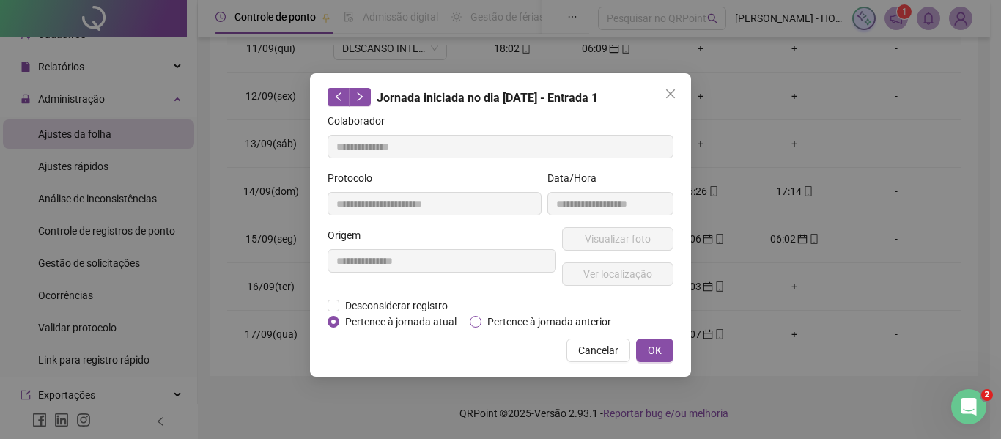
click at [490, 319] on span "Pertence à jornada anterior" at bounding box center [550, 322] width 136 height 16
click at [652, 344] on span "OK" at bounding box center [655, 350] width 14 height 16
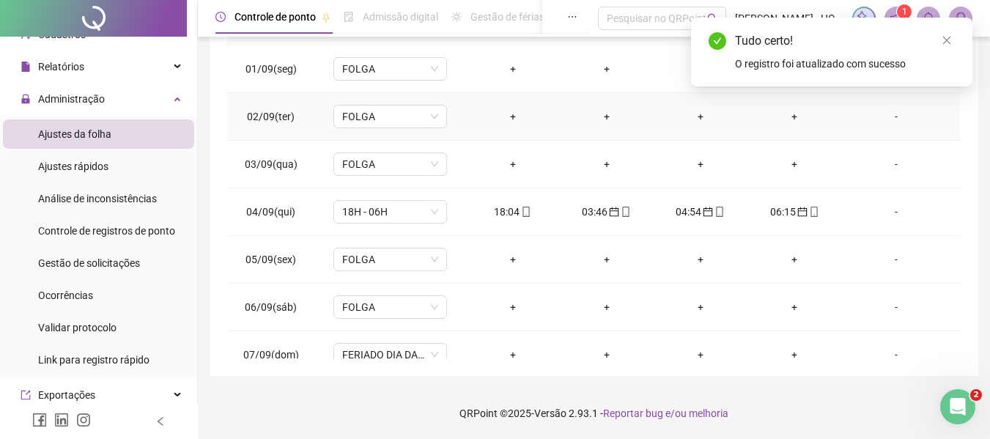
scroll to position [0, 0]
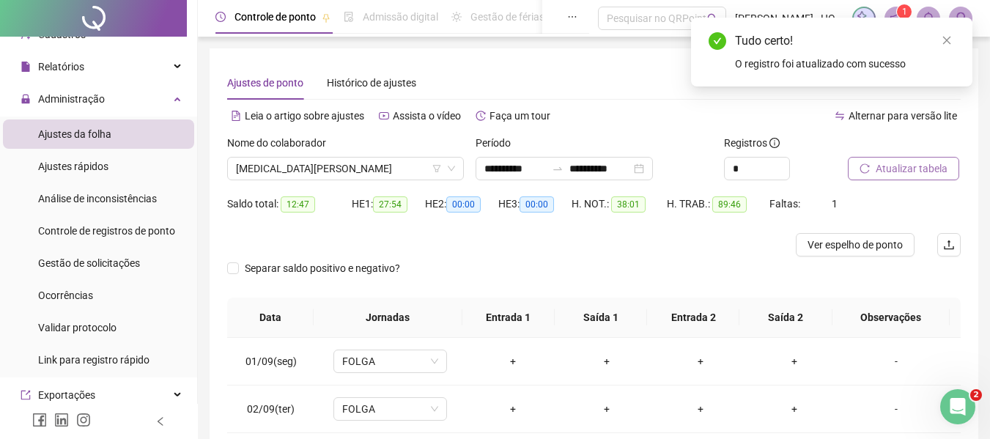
click at [893, 162] on span "Atualizar tabela" at bounding box center [912, 169] width 72 height 16
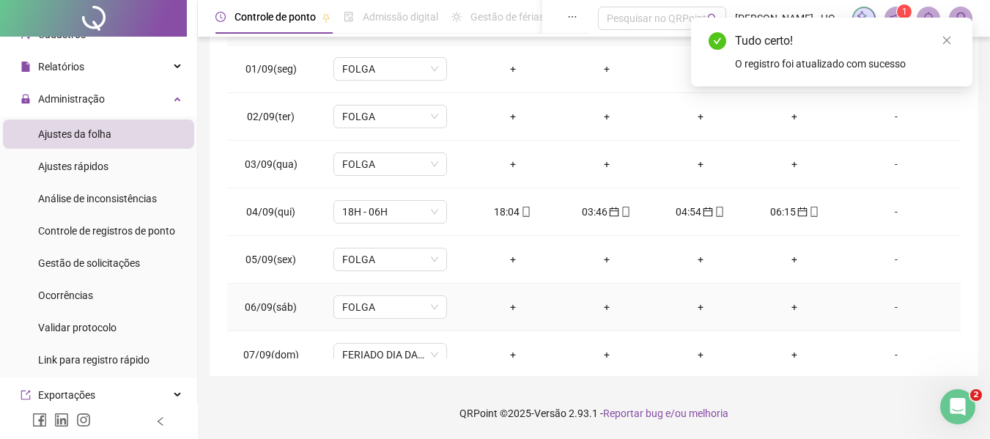
scroll to position [497, 0]
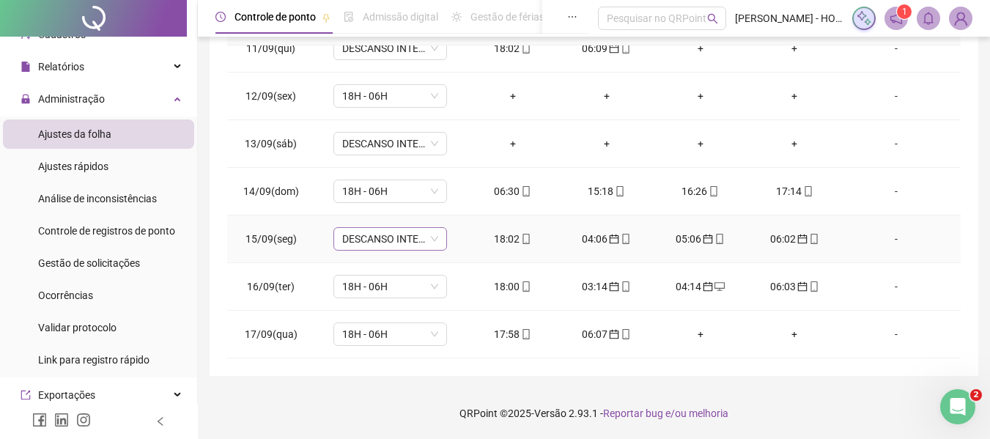
click at [430, 237] on span "DESCANSO INTER-JORNADA" at bounding box center [390, 239] width 96 height 22
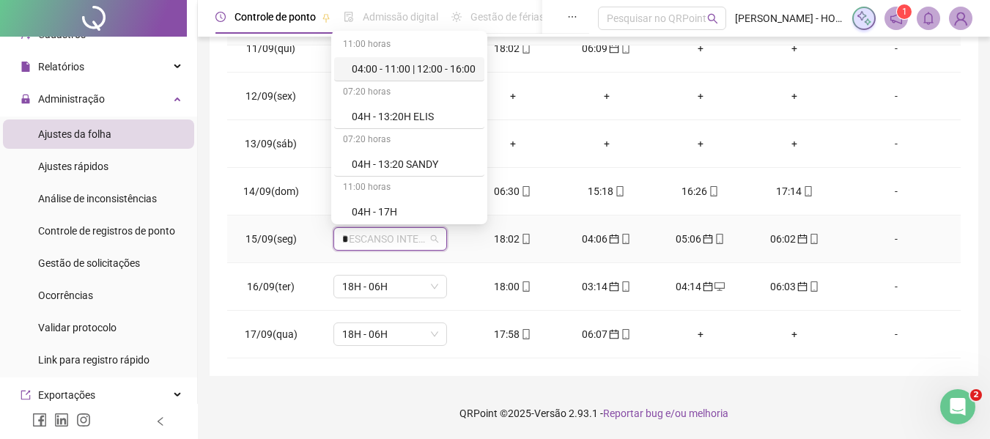
type input "**"
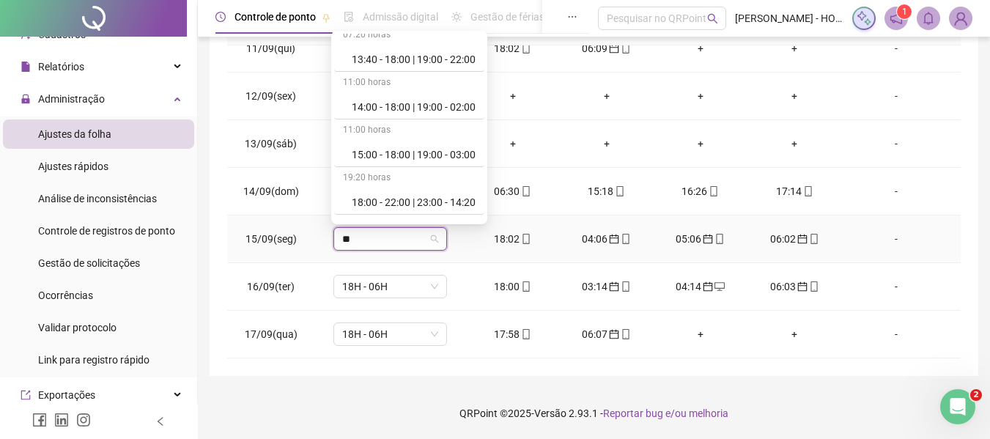
scroll to position [384, 0]
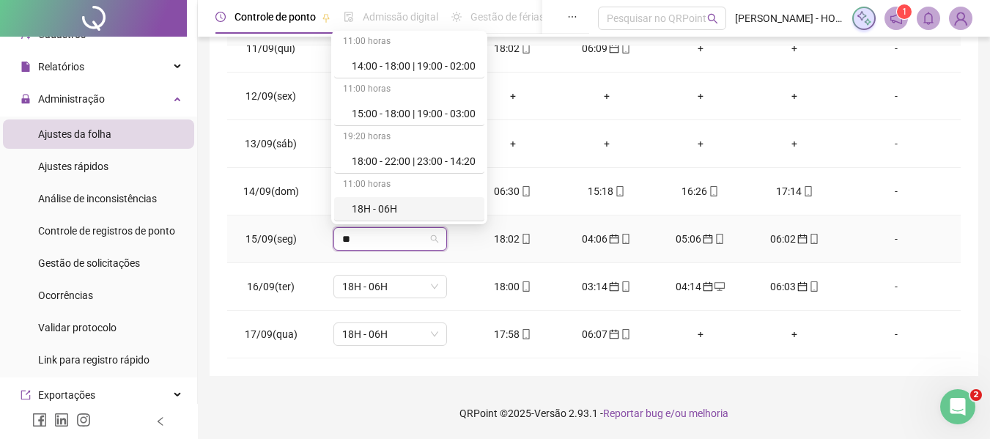
click at [413, 207] on div "18H - 06H" at bounding box center [414, 209] width 124 height 16
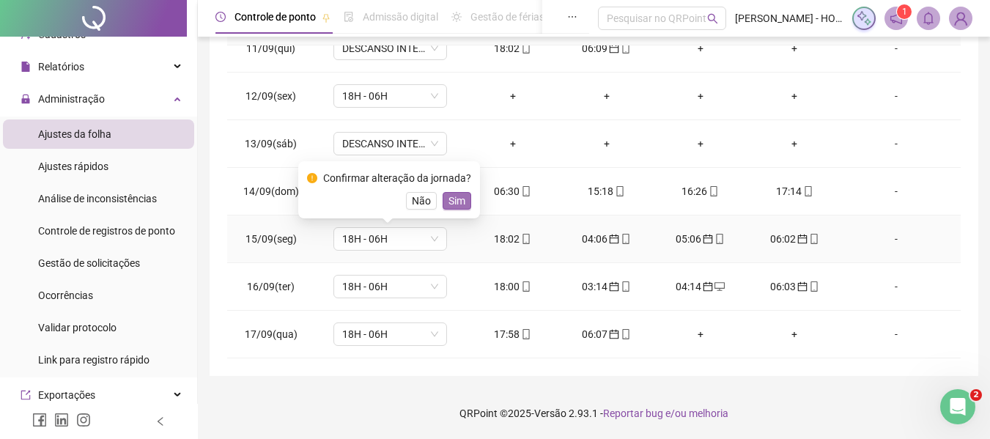
click at [449, 196] on span "Sim" at bounding box center [457, 201] width 17 height 16
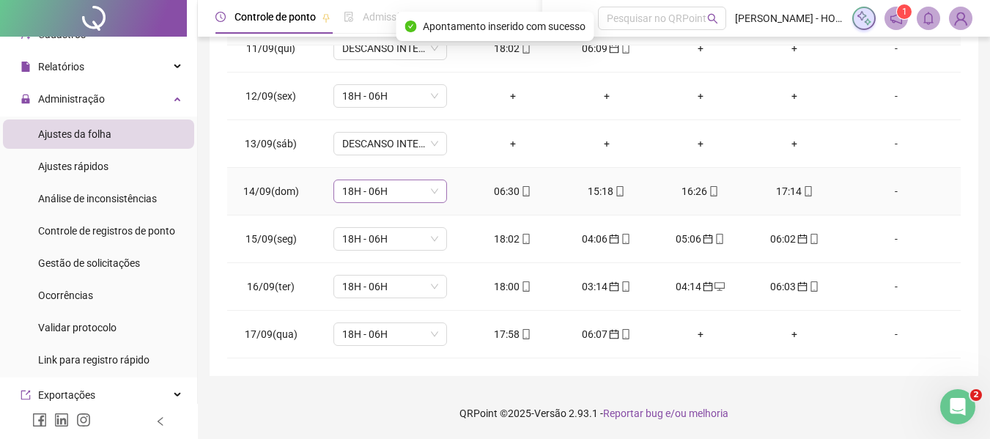
click at [432, 195] on span "18H - 06H" at bounding box center [390, 191] width 96 height 22
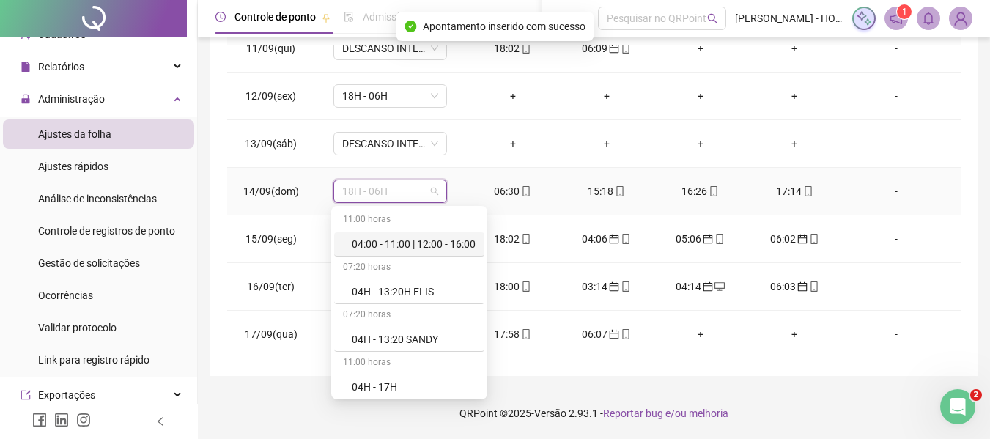
type input "*"
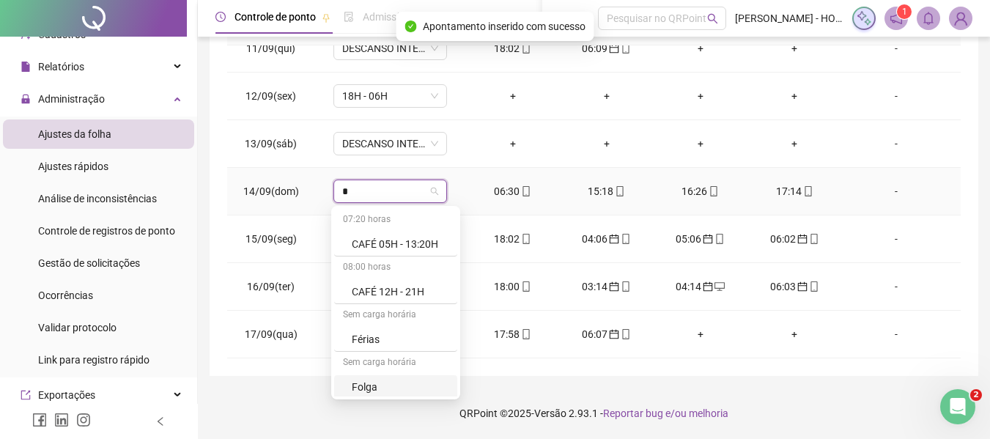
click at [402, 380] on div "Folga" at bounding box center [400, 387] width 97 height 16
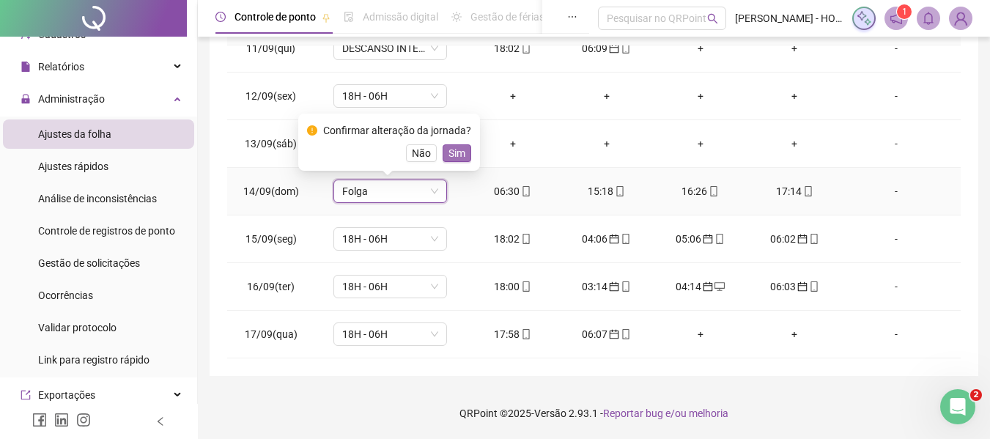
click at [449, 150] on span "Sim" at bounding box center [457, 153] width 17 height 16
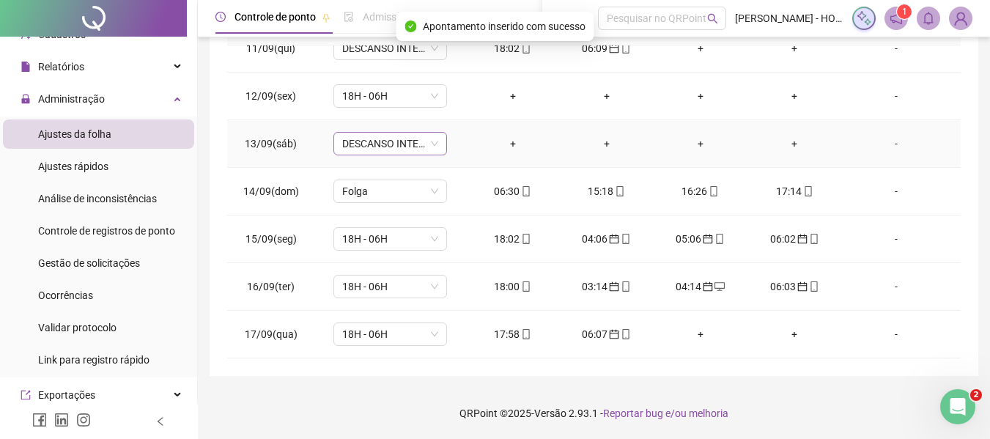
click at [438, 143] on div "DESCANSO INTER-JORNADA" at bounding box center [390, 143] width 114 height 23
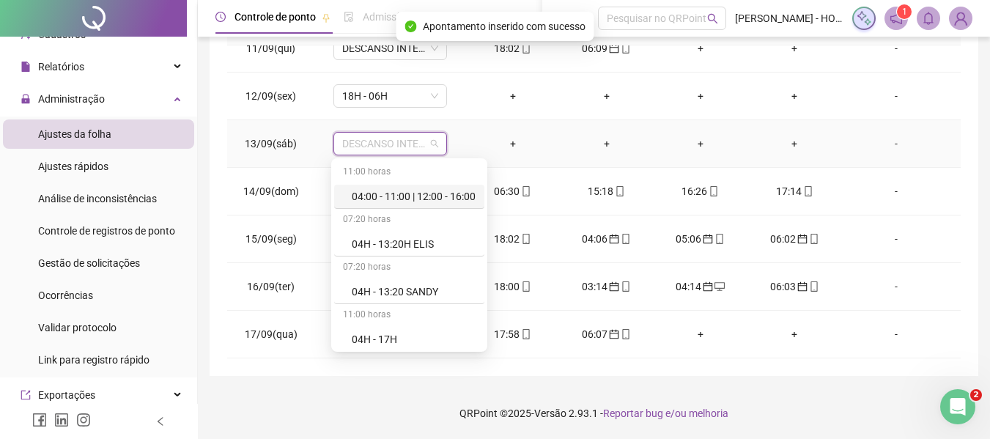
type input "*"
click at [393, 333] on div "Folga" at bounding box center [400, 339] width 97 height 16
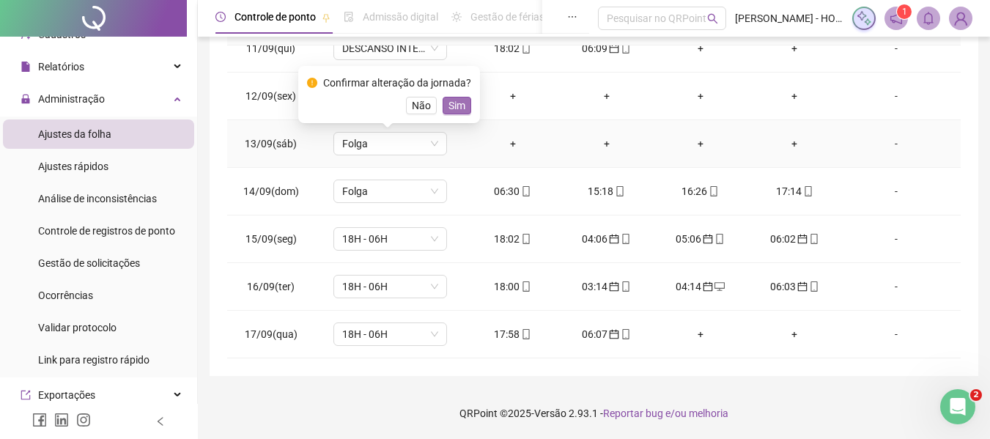
click at [453, 102] on span "Sim" at bounding box center [457, 105] width 17 height 16
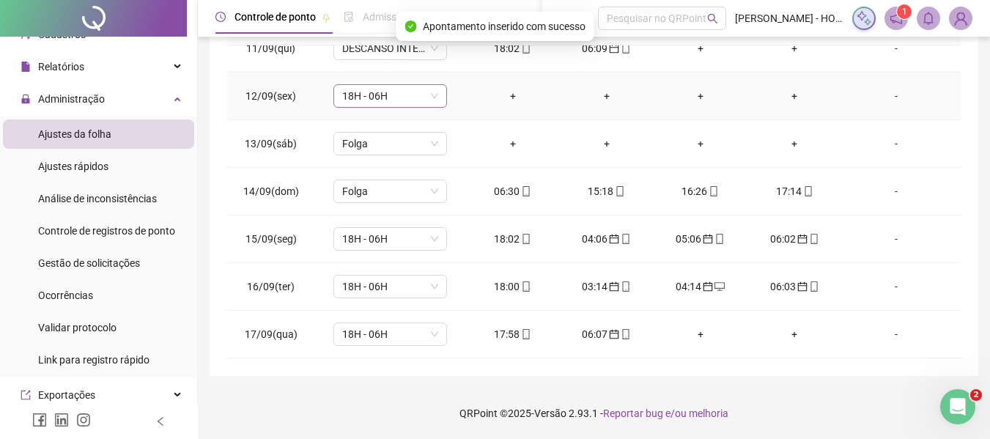
click at [415, 99] on span "18H - 06H" at bounding box center [390, 96] width 96 height 22
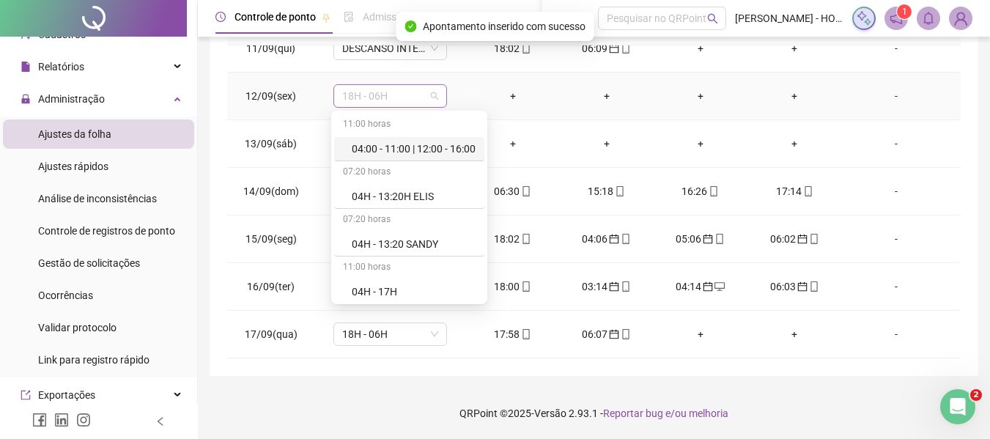
type input "*"
click at [405, 271] on div "Sem carga horária" at bounding box center [395, 268] width 123 height 23
click at [406, 288] on div "Folga" at bounding box center [400, 292] width 97 height 16
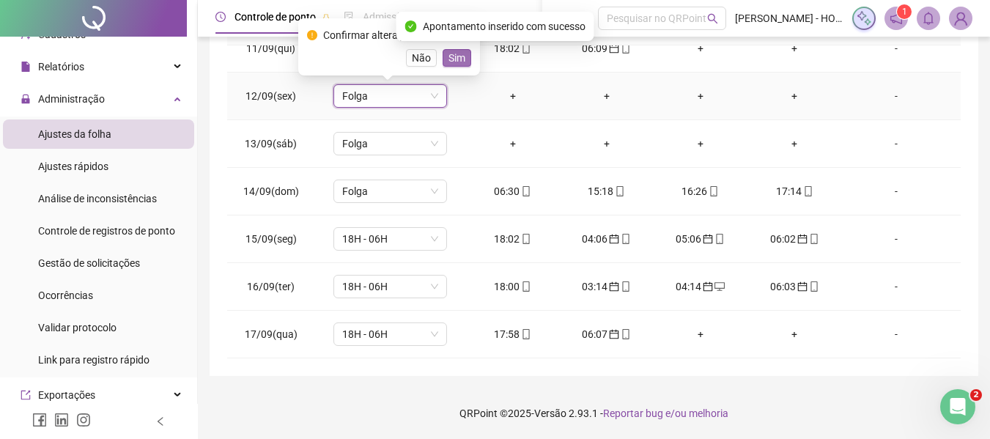
click at [449, 62] on span "Sim" at bounding box center [457, 58] width 17 height 16
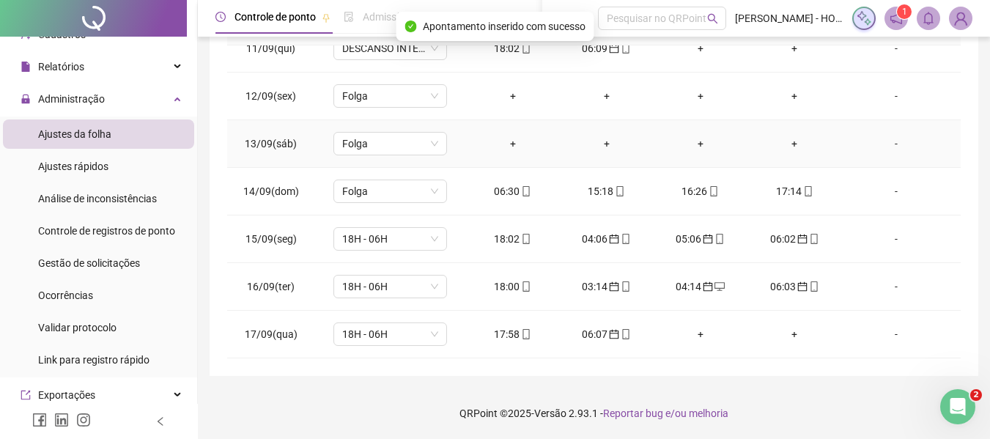
scroll to position [350, 0]
